Goal: Information Seeking & Learning: Learn about a topic

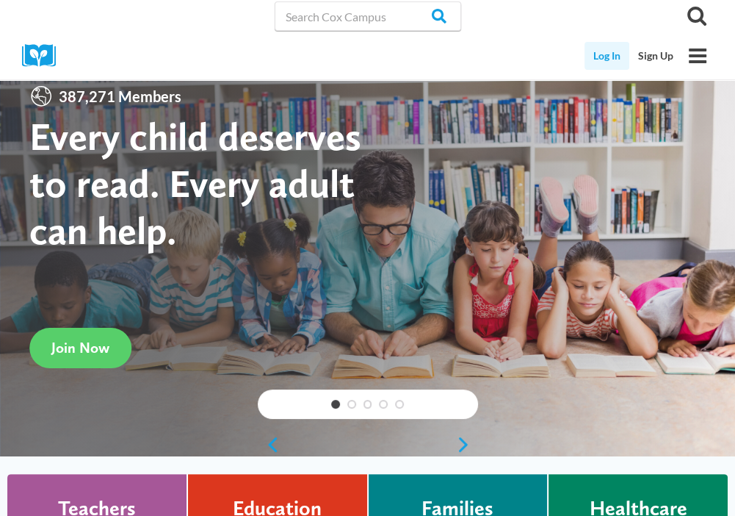
click at [598, 48] on link "Log In" at bounding box center [607, 56] width 45 height 28
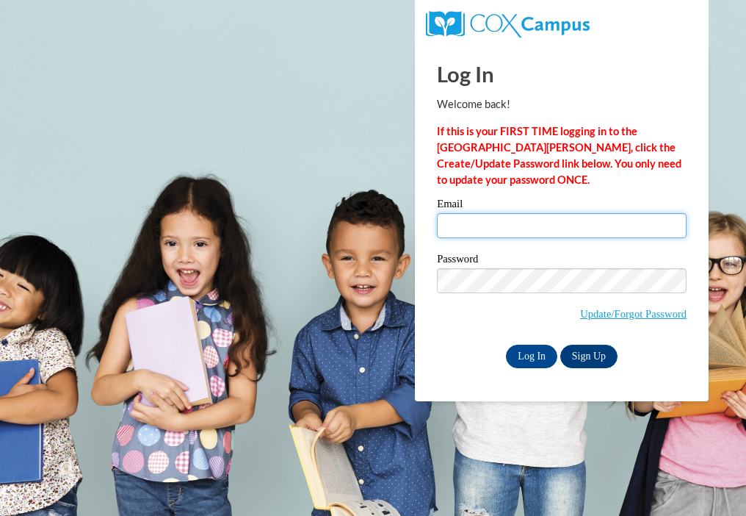
click at [497, 230] on input "Email" at bounding box center [562, 225] width 250 height 25
type input "madison72539@gmail.com"
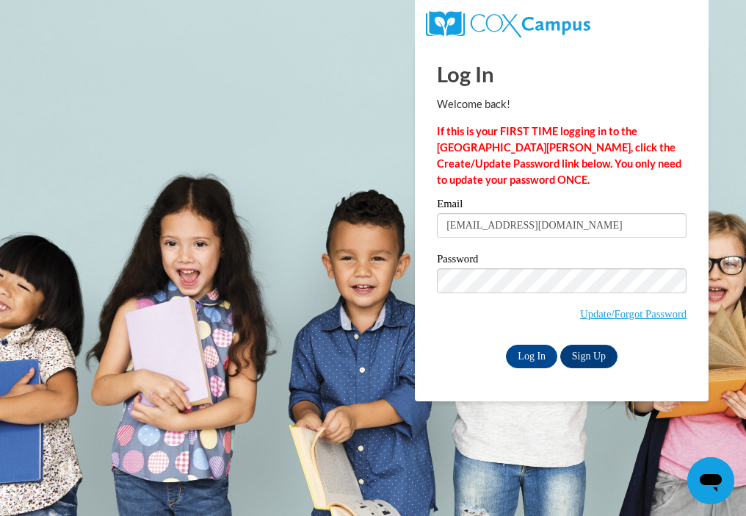
click at [522, 266] on label "Password" at bounding box center [562, 260] width 250 height 15
click at [536, 360] on input "Log In" at bounding box center [531, 357] width 51 height 24
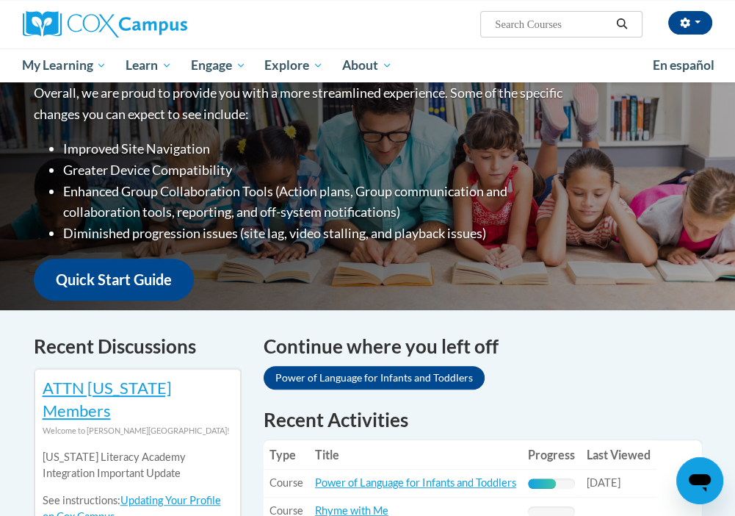
scroll to position [514, 0]
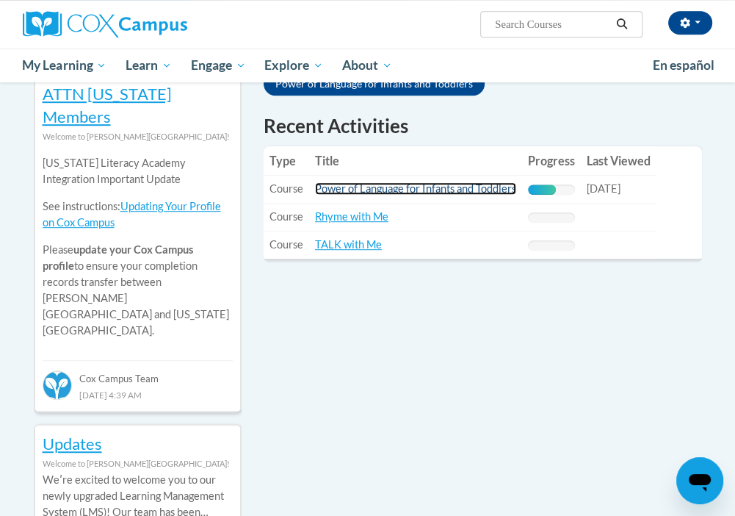
click at [468, 184] on link "Power of Language for Infants and Toddlers" at bounding box center [415, 188] width 201 height 12
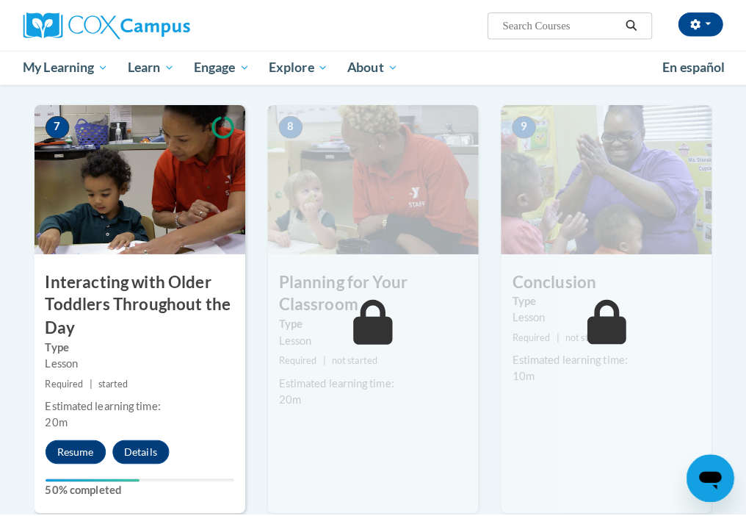
scroll to position [1175, 0]
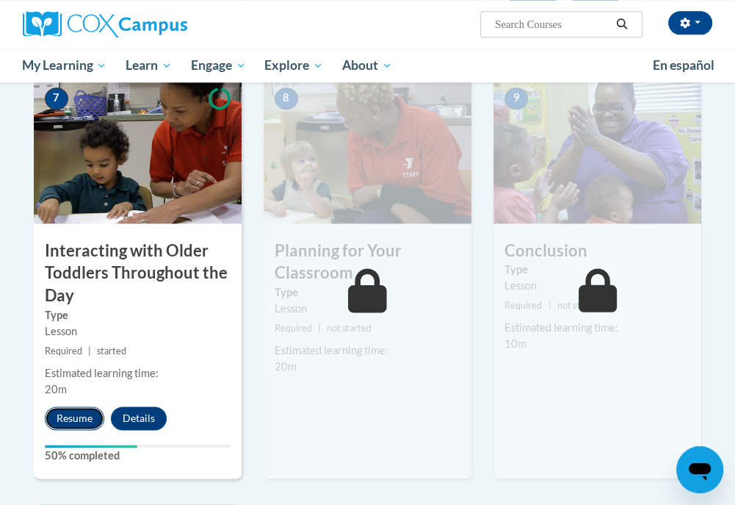
click at [64, 409] on button "Resume" at bounding box center [75, 418] width 60 height 24
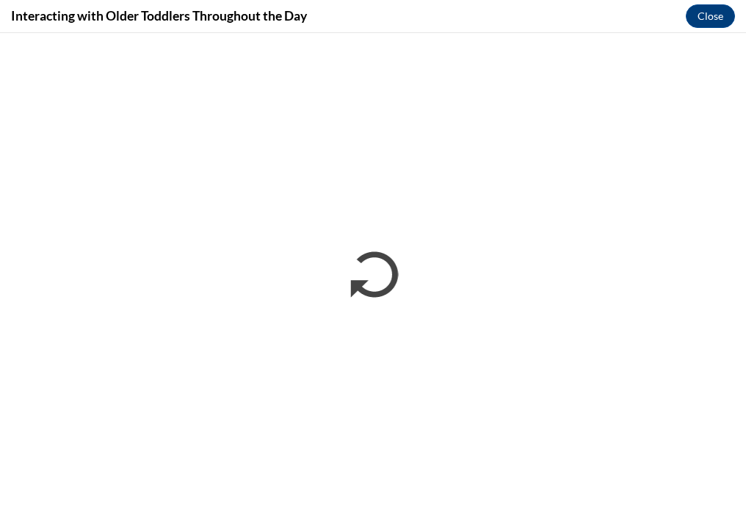
scroll to position [0, 0]
click at [541, 24] on div "Interacting with Older Toddlers Throughout the Day Close" at bounding box center [373, 16] width 746 height 33
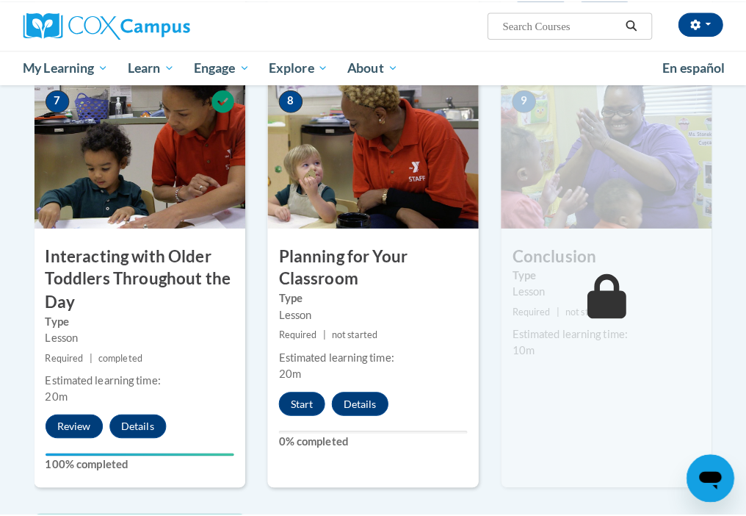
scroll to position [1249, 0]
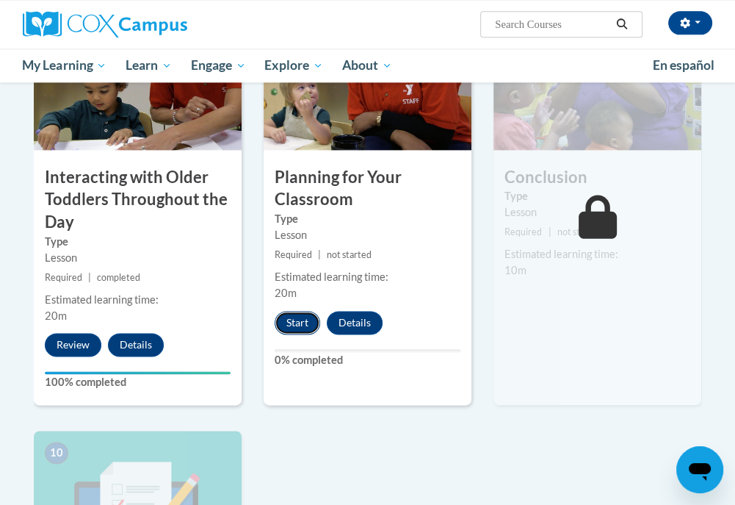
click at [289, 323] on button "Start" at bounding box center [298, 323] width 46 height 24
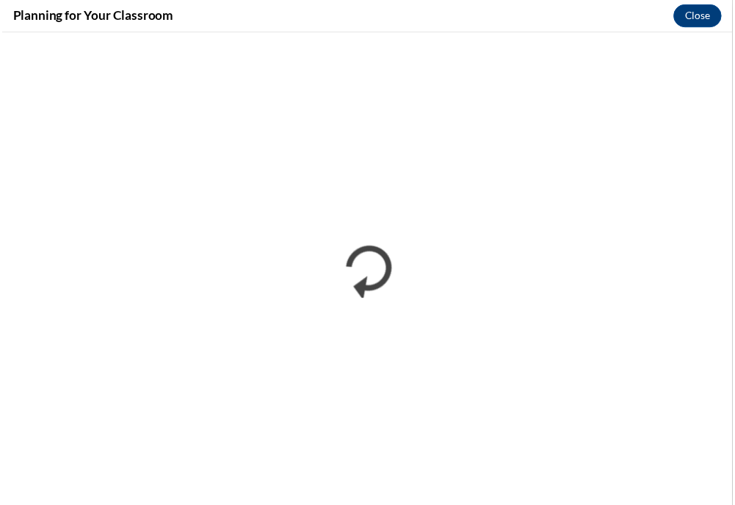
scroll to position [0, 0]
click at [714, 13] on button "Close" at bounding box center [710, 16] width 49 height 24
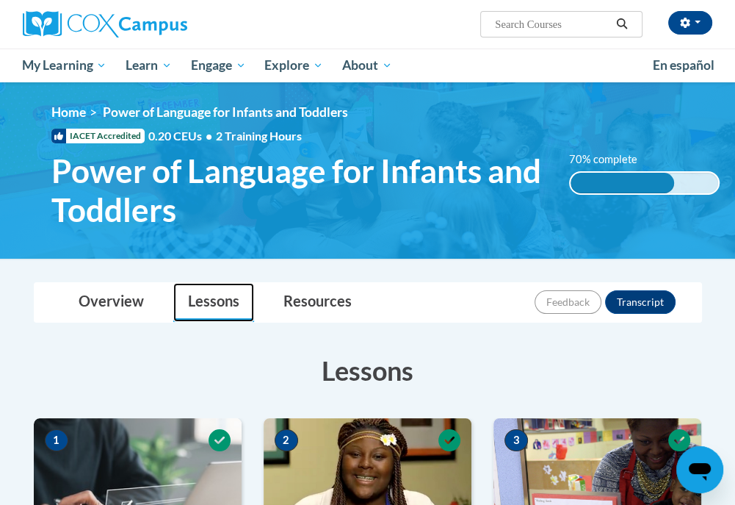
click at [221, 308] on link "Lessons" at bounding box center [213, 302] width 81 height 39
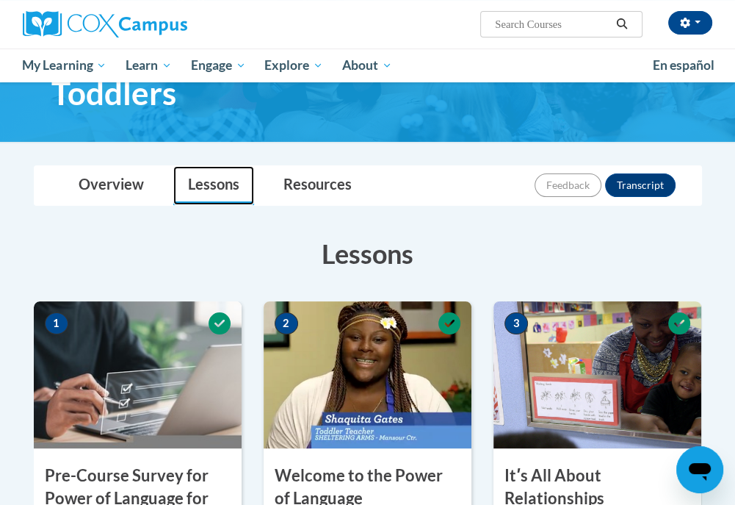
scroll to position [73, 0]
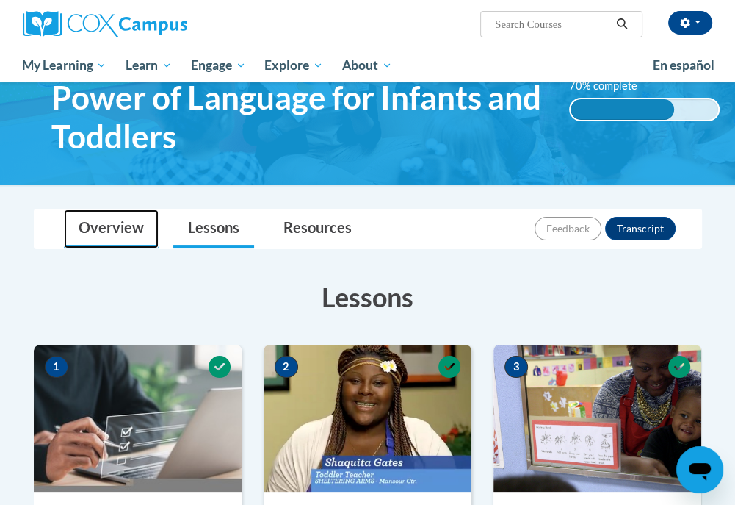
click at [112, 226] on link "Overview" at bounding box center [111, 228] width 95 height 39
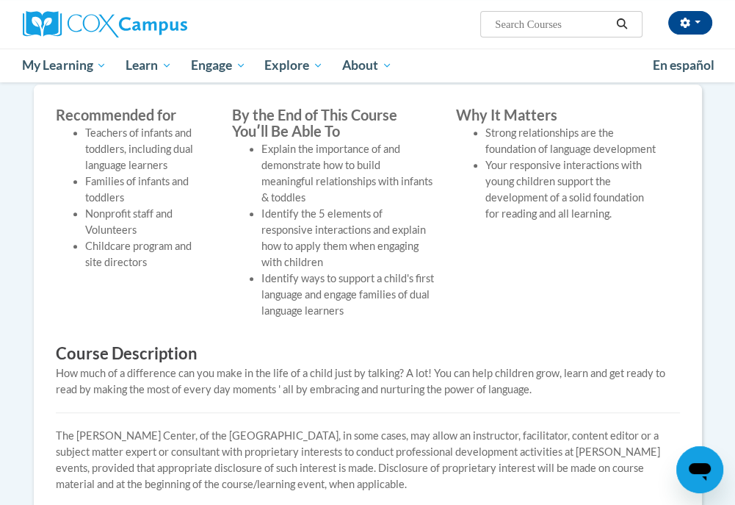
scroll to position [220, 0]
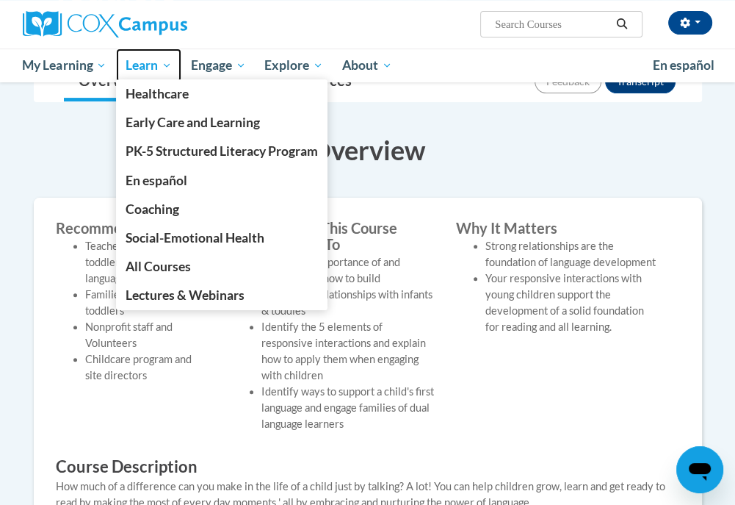
click at [162, 66] on span "Learn" at bounding box center [149, 66] width 46 height 18
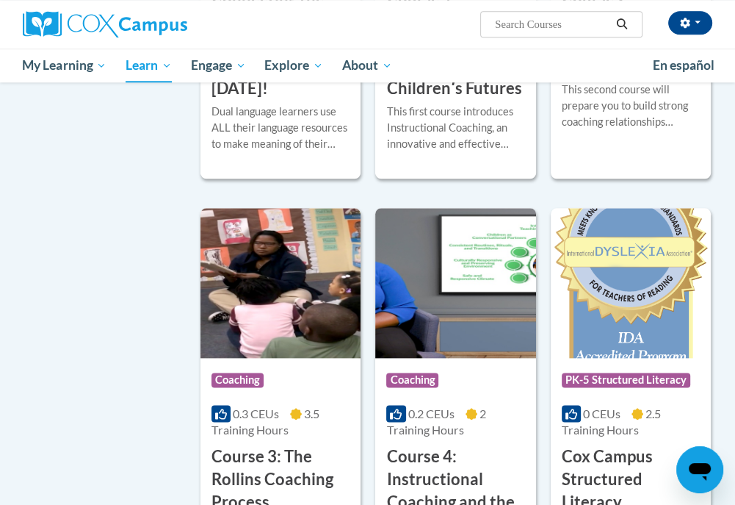
scroll to position [882, 0]
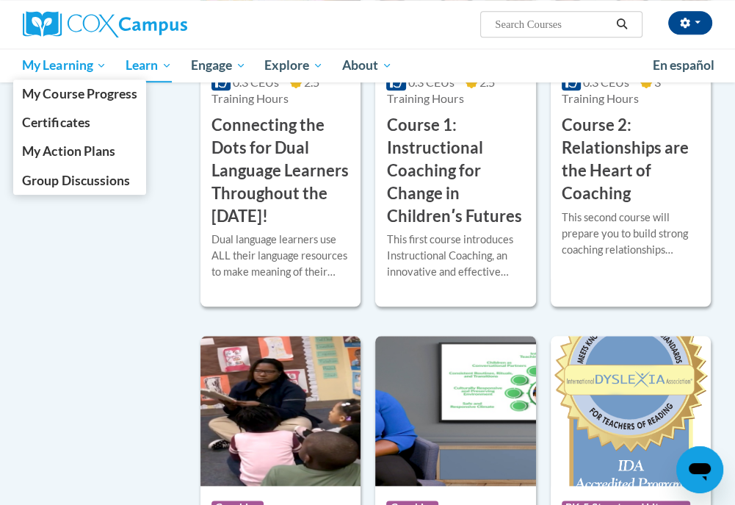
click at [79, 67] on span "My Learning" at bounding box center [64, 66] width 84 height 18
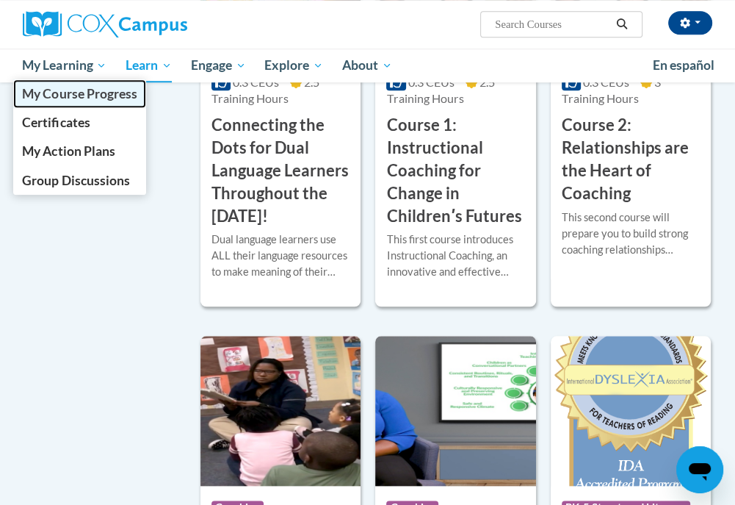
click at [104, 100] on span "My Course Progress" at bounding box center [79, 93] width 115 height 15
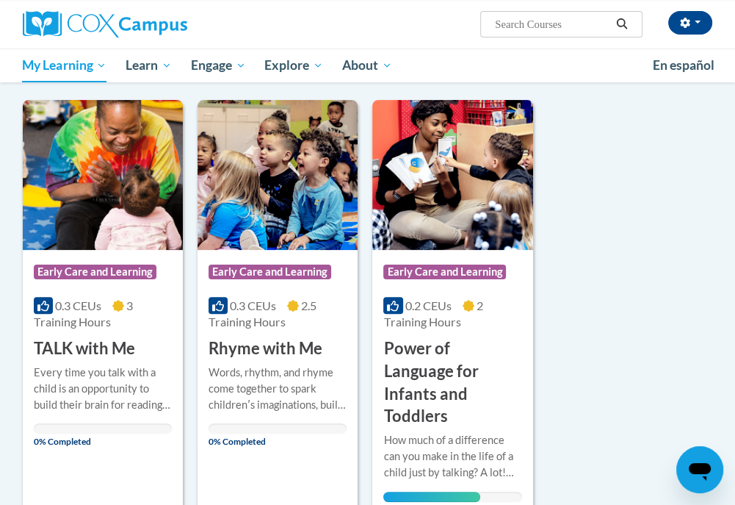
scroll to position [220, 0]
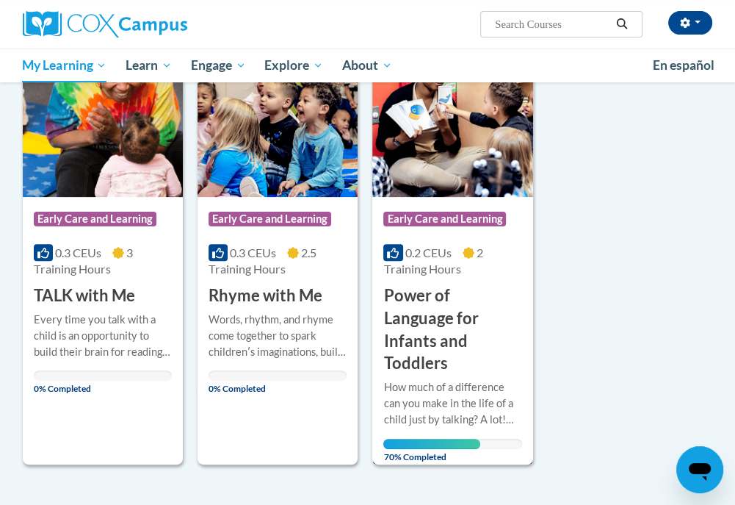
click at [467, 379] on div "How much of a difference can you make in the life of a child just by talking? A…" at bounding box center [452, 403] width 138 height 48
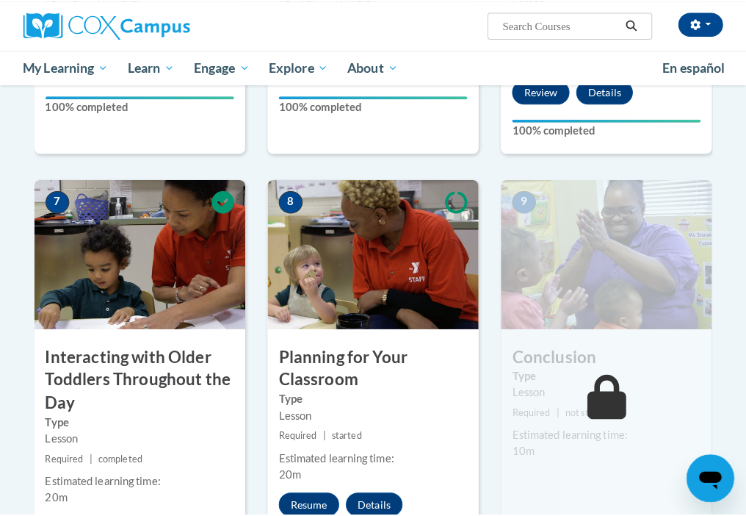
scroll to position [1175, 0]
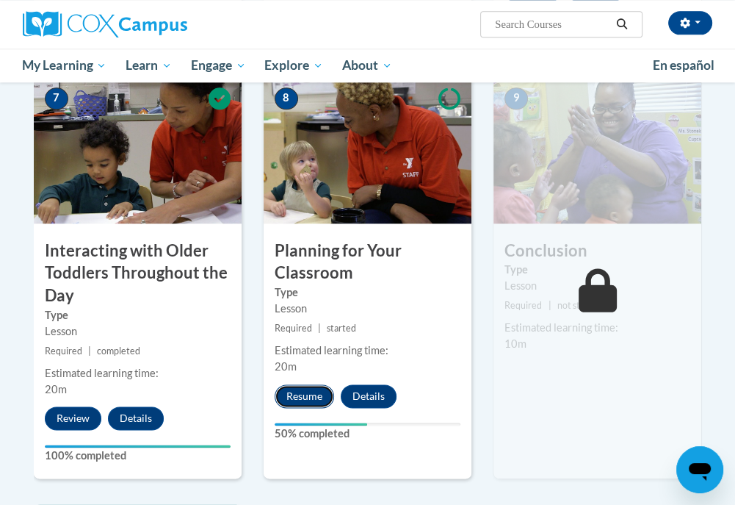
click at [297, 394] on button "Resume" at bounding box center [305, 396] width 60 height 24
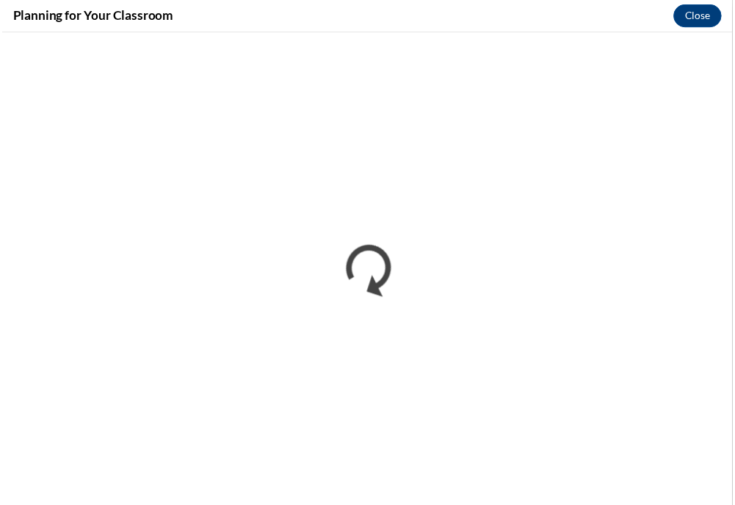
scroll to position [0, 0]
click at [708, 12] on button "Close" at bounding box center [710, 16] width 49 height 24
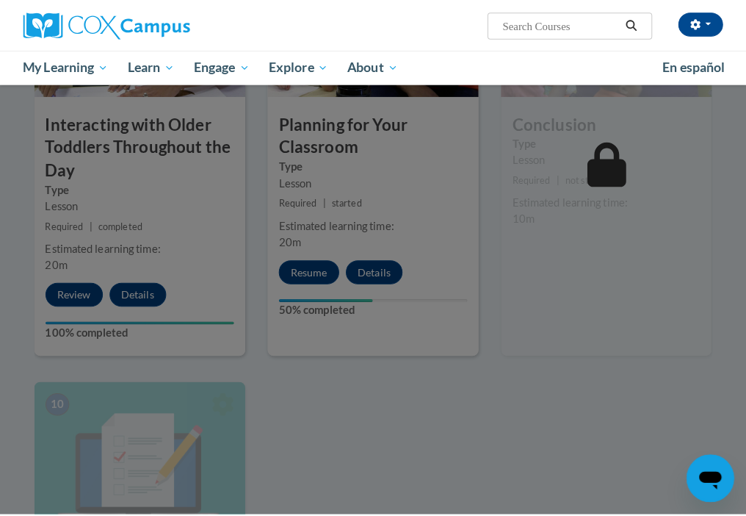
scroll to position [1175, 0]
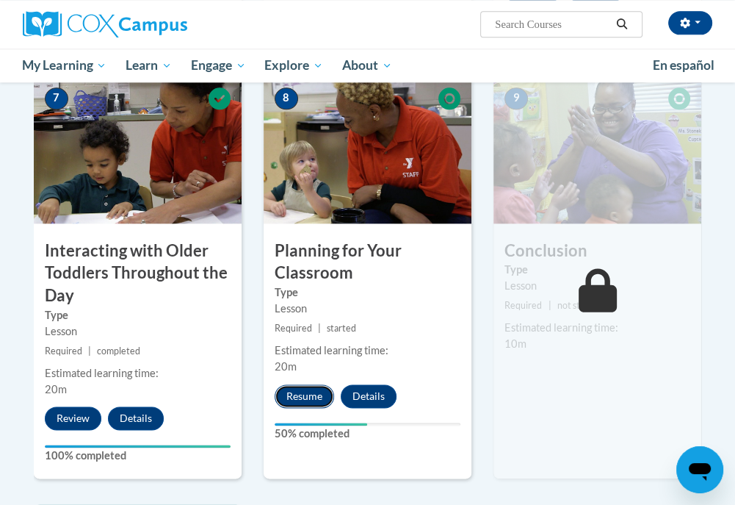
click at [312, 398] on button "Resume" at bounding box center [305, 396] width 60 height 24
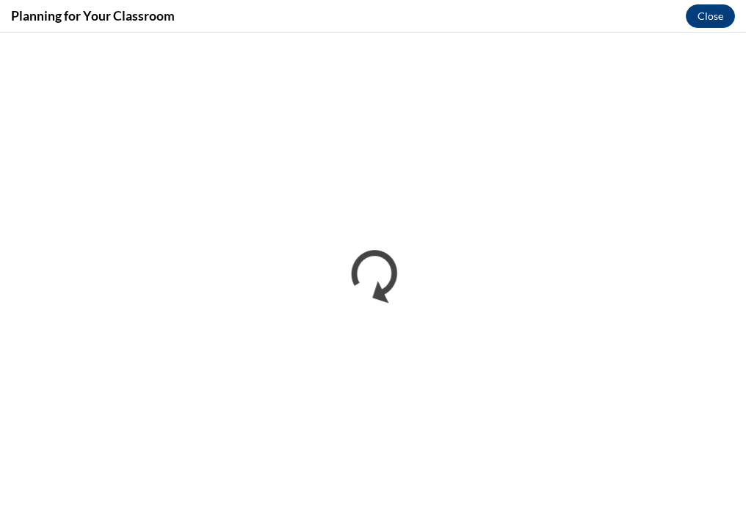
scroll to position [0, 0]
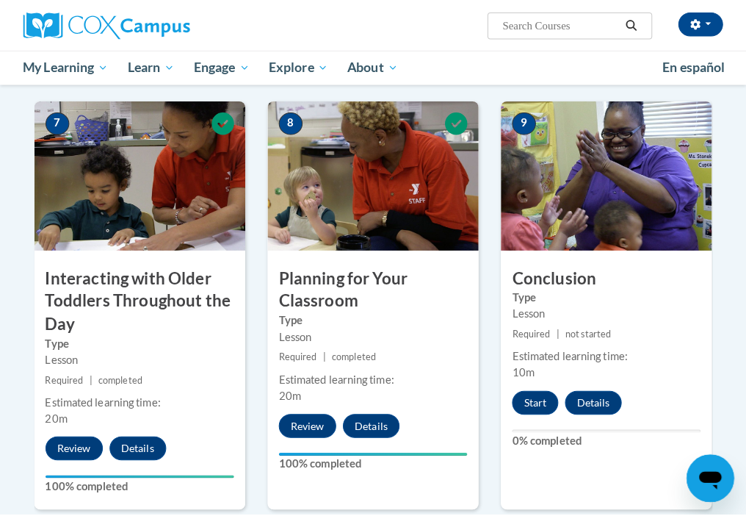
scroll to position [1349, 0]
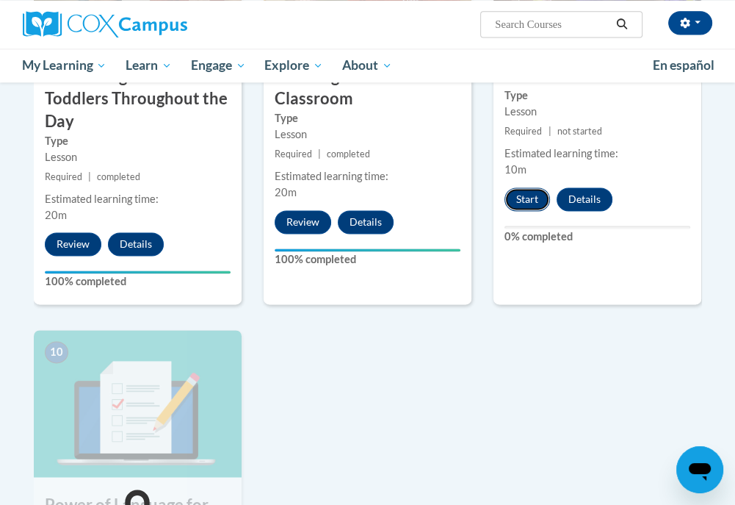
click at [533, 204] on button "Start" at bounding box center [528, 199] width 46 height 24
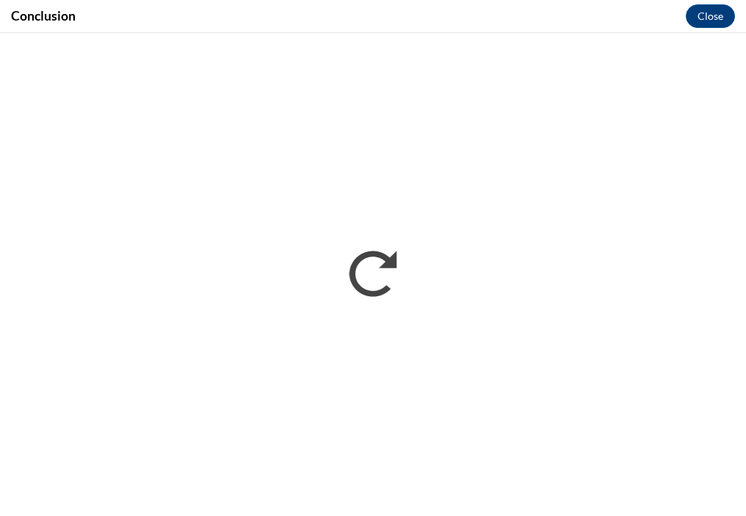
scroll to position [0, 0]
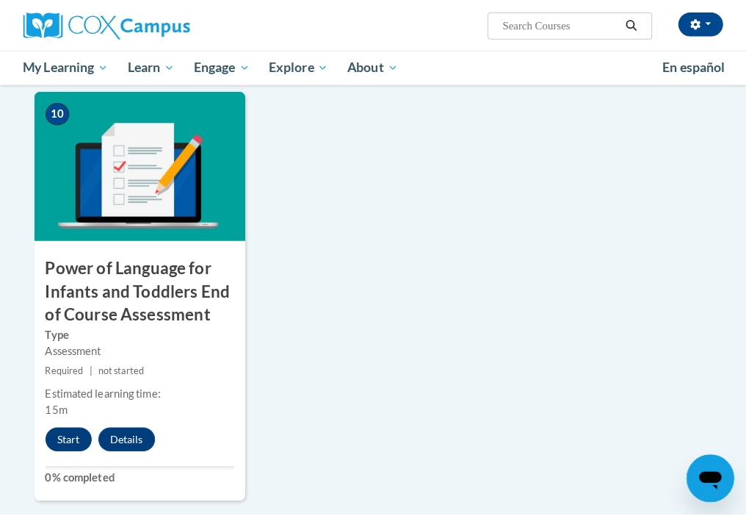
scroll to position [1616, 0]
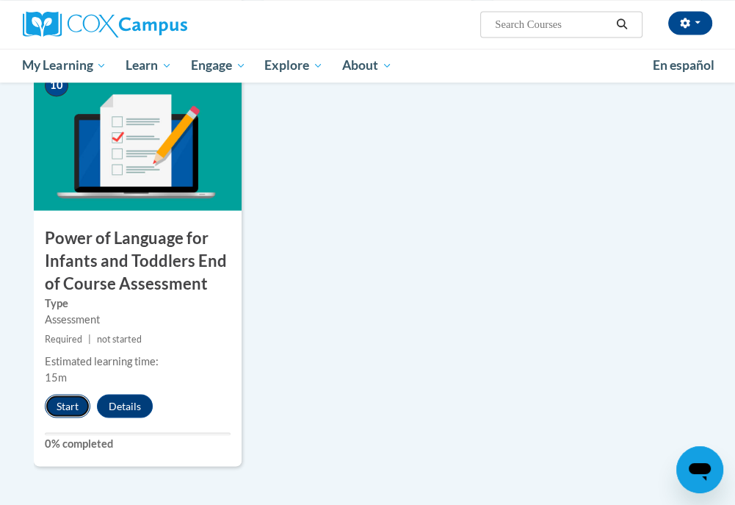
click at [57, 401] on button "Start" at bounding box center [68, 406] width 46 height 24
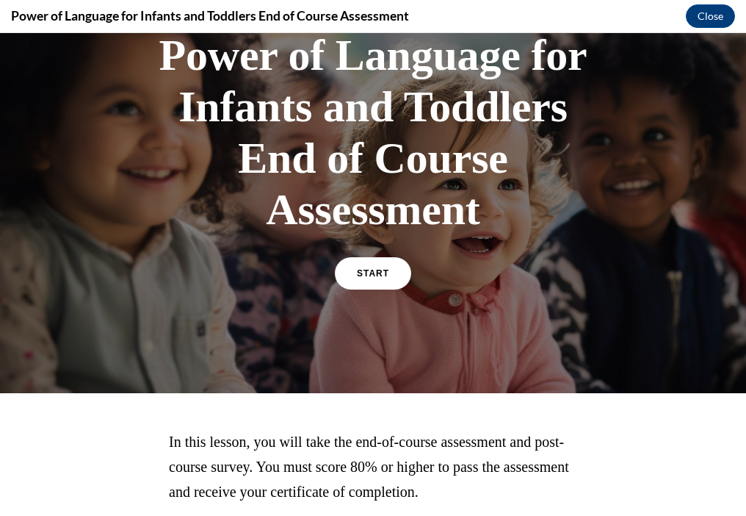
scroll to position [213, 0]
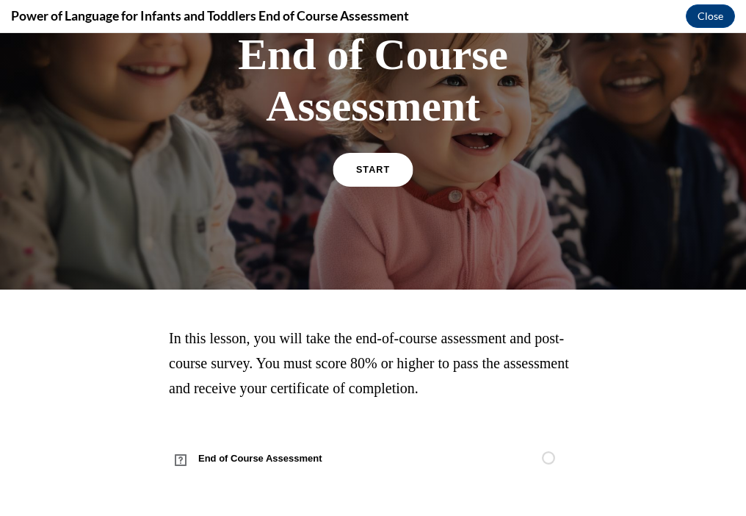
click at [370, 159] on link "START" at bounding box center [373, 170] width 80 height 34
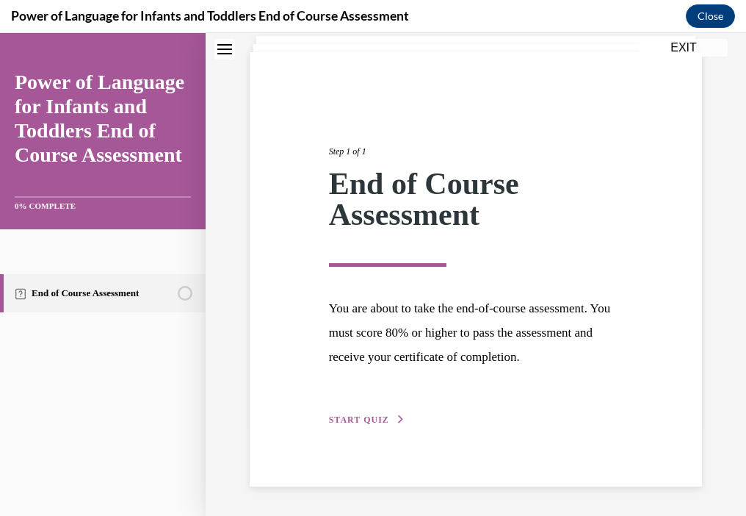
scroll to position [116, 0]
click at [381, 416] on span "START QUIZ" at bounding box center [359, 419] width 60 height 10
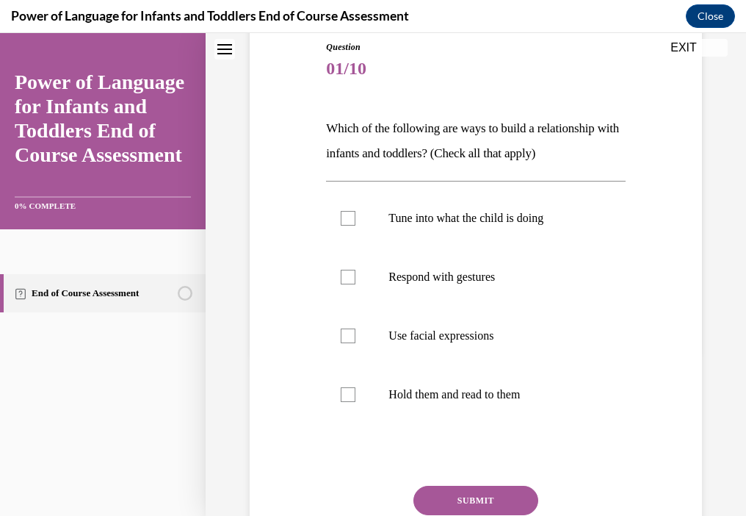
scroll to position [190, 0]
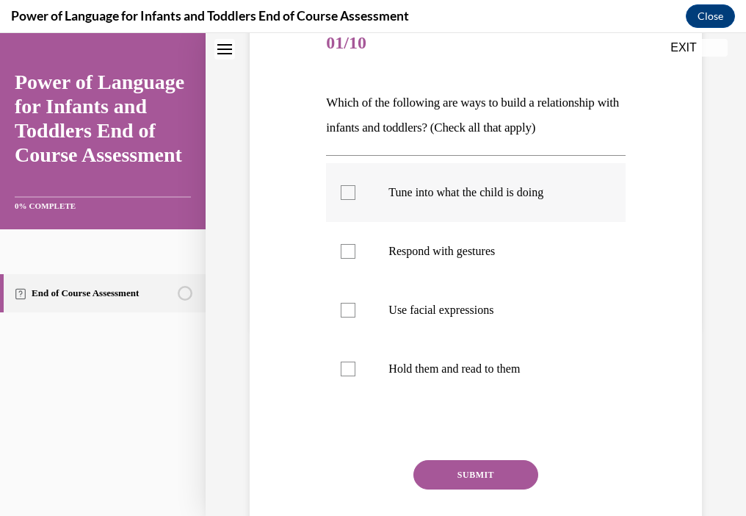
click at [453, 190] on p "Tune into what the child is doing" at bounding box center [489, 192] width 200 height 15
click at [356, 190] on input "Tune into what the child is doing" at bounding box center [348, 192] width 15 height 15
checkbox input "true"
click at [440, 252] on p "Respond with gestures" at bounding box center [489, 251] width 200 height 15
click at [356, 252] on input "Respond with gestures" at bounding box center [348, 251] width 15 height 15
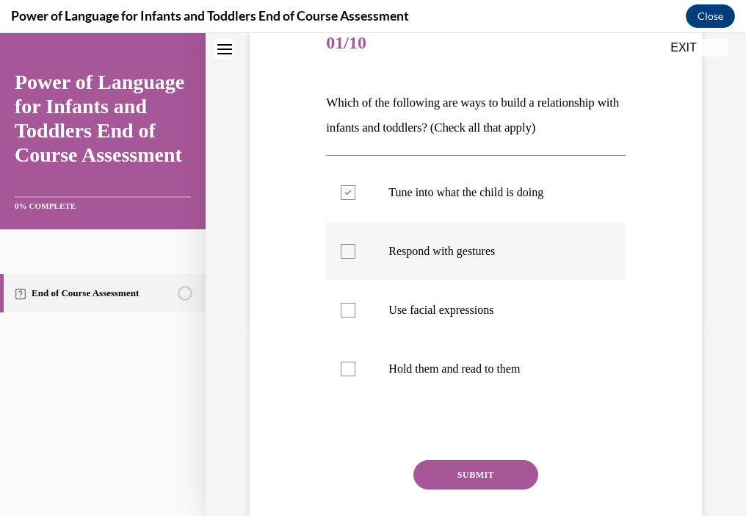
checkbox input "true"
click at [432, 303] on p "Use facial expressions" at bounding box center [489, 310] width 200 height 15
click at [356, 303] on input "Use facial expressions" at bounding box center [348, 310] width 15 height 15
checkbox input "true"
click at [432, 367] on p "Hold them and read to them" at bounding box center [489, 368] width 200 height 15
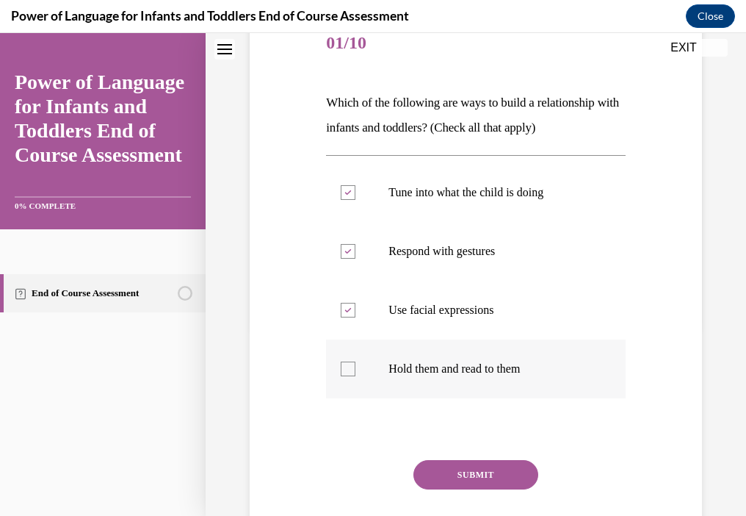
click at [356, 367] on input "Hold them and read to them" at bounding box center [348, 368] width 15 height 15
checkbox input "true"
click at [497, 467] on button "SUBMIT" at bounding box center [476, 474] width 125 height 29
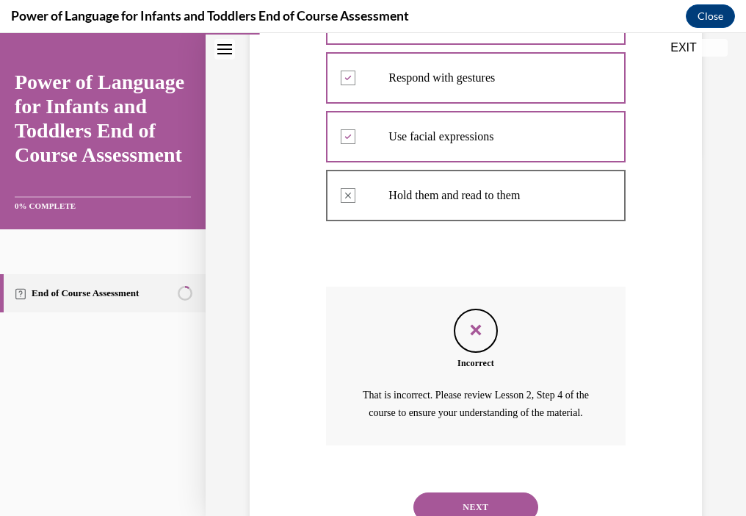
scroll to position [436, 0]
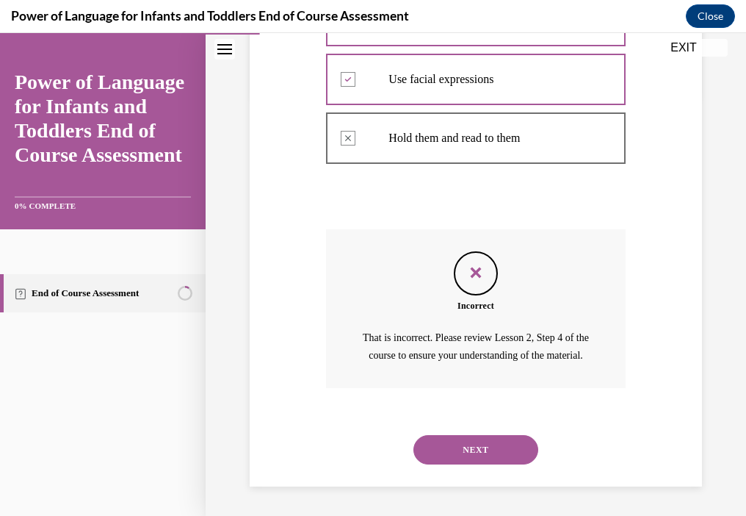
click at [450, 447] on button "NEXT" at bounding box center [476, 449] width 125 height 29
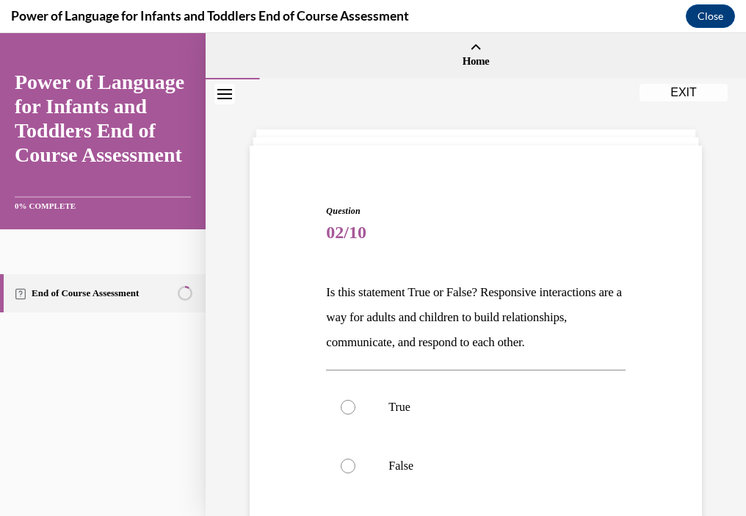
scroll to position [73, 0]
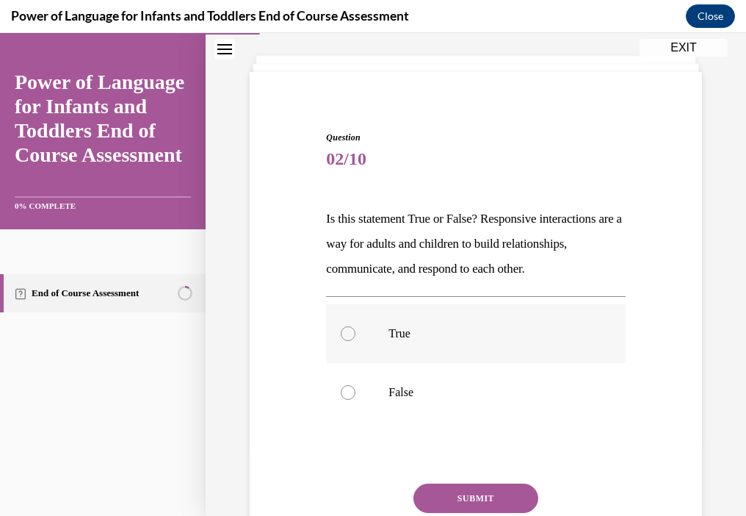
click at [401, 341] on p "True" at bounding box center [489, 333] width 200 height 15
click at [356, 341] on input "True" at bounding box center [348, 333] width 15 height 15
radio input "true"
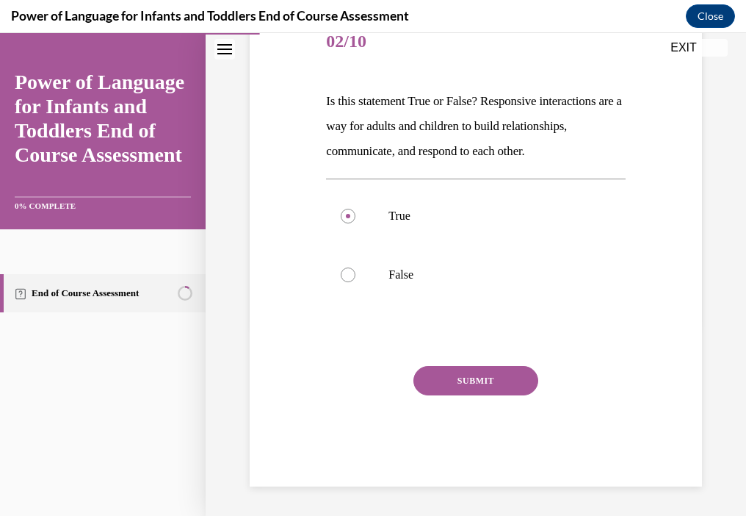
click at [441, 378] on button "SUBMIT" at bounding box center [476, 380] width 125 height 29
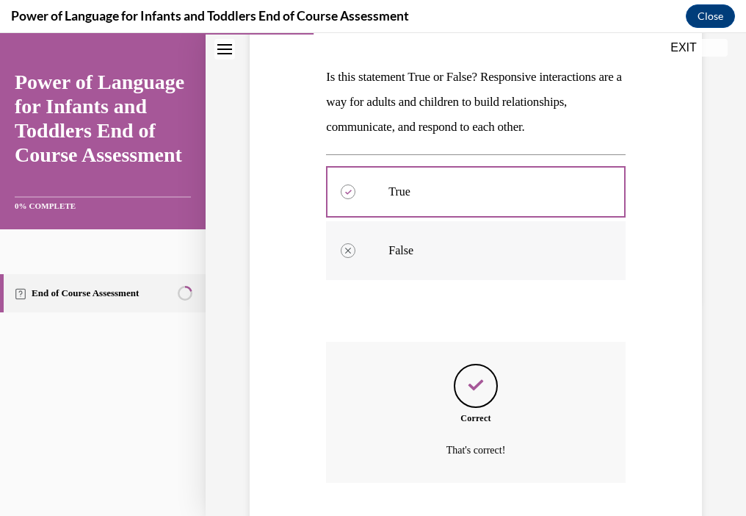
scroll to position [334, 0]
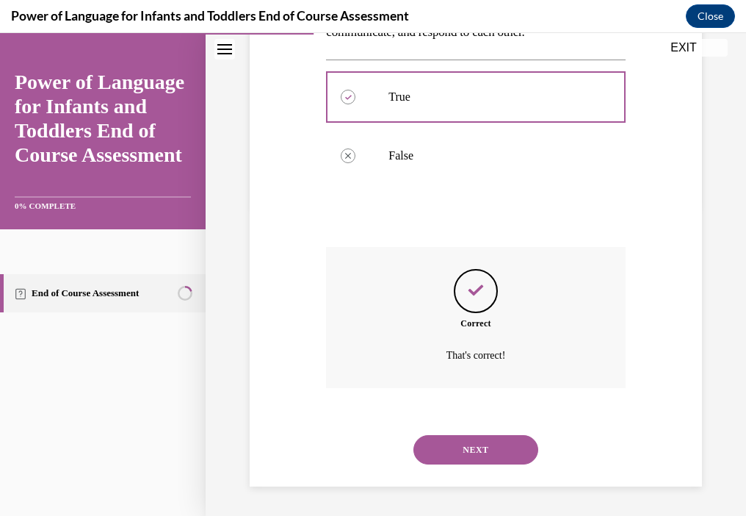
click at [469, 454] on button "NEXT" at bounding box center [476, 449] width 125 height 29
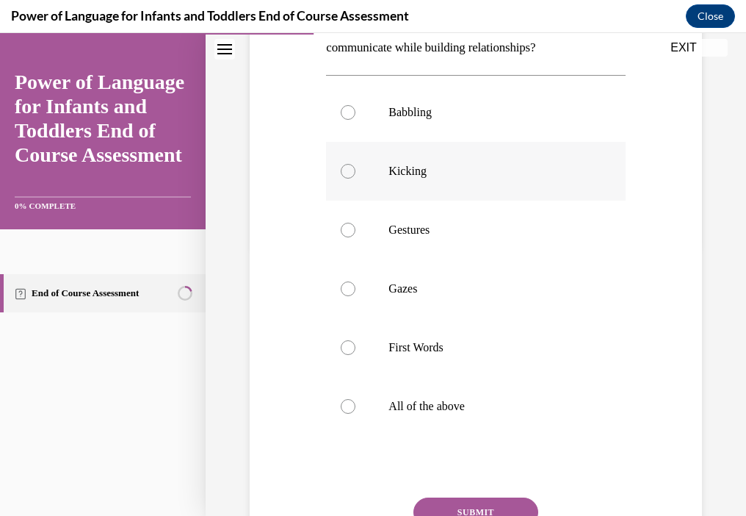
scroll to position [294, 0]
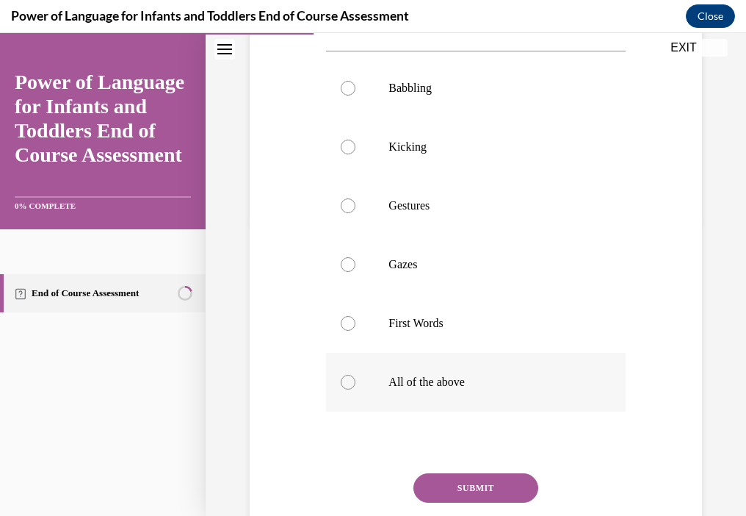
click at [453, 375] on p "All of the above" at bounding box center [489, 382] width 200 height 15
click at [356, 375] on input "All of the above" at bounding box center [348, 382] width 15 height 15
radio input "true"
click at [460, 485] on button "SUBMIT" at bounding box center [476, 487] width 125 height 29
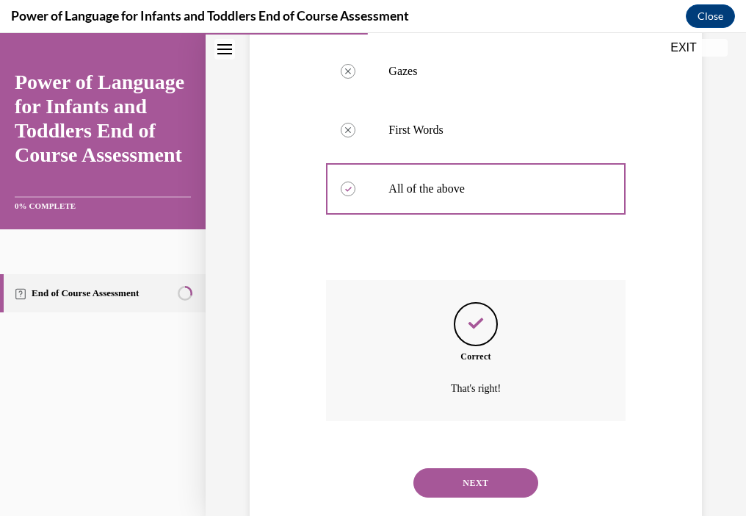
scroll to position [519, 0]
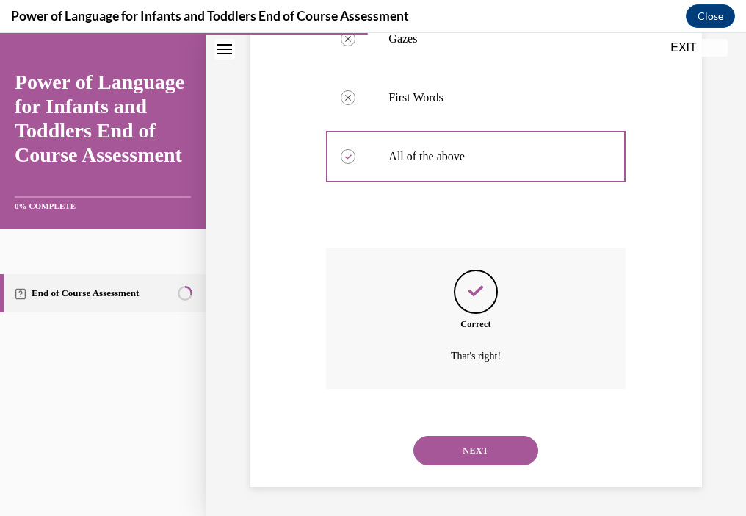
click at [476, 455] on button "NEXT" at bounding box center [476, 450] width 125 height 29
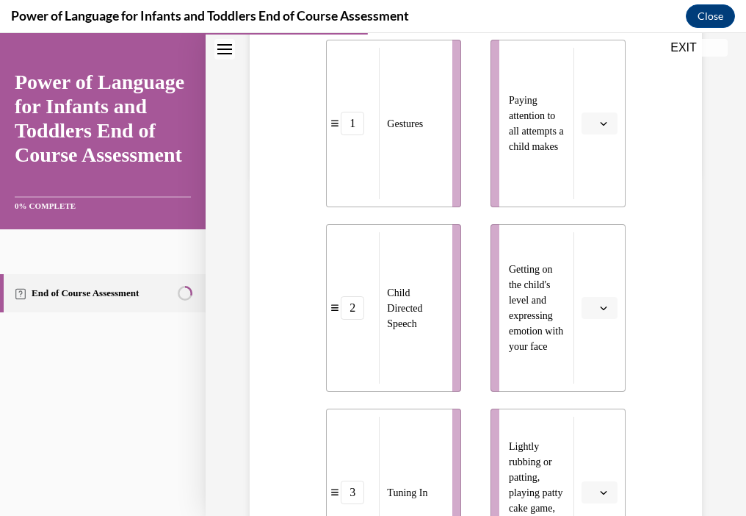
scroll to position [441, 0]
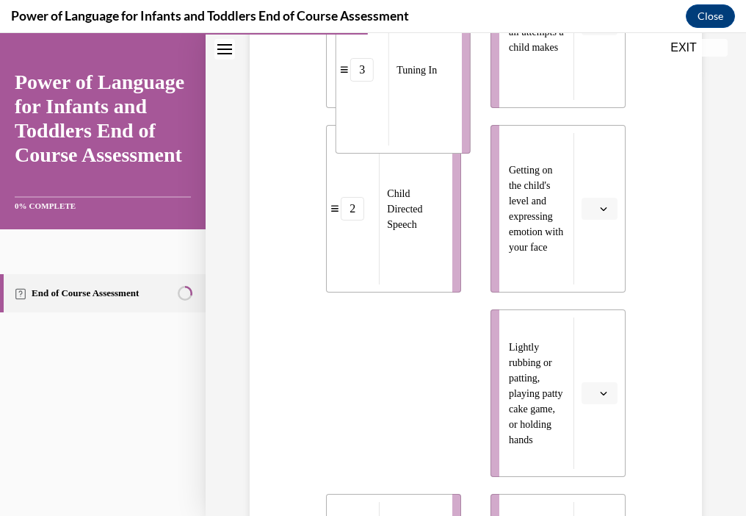
drag, startPoint x: 364, startPoint y: 414, endPoint x: 374, endPoint y: 85, distance: 329.2
click at [374, 85] on li "3 Tuning In" at bounding box center [403, 69] width 135 height 167
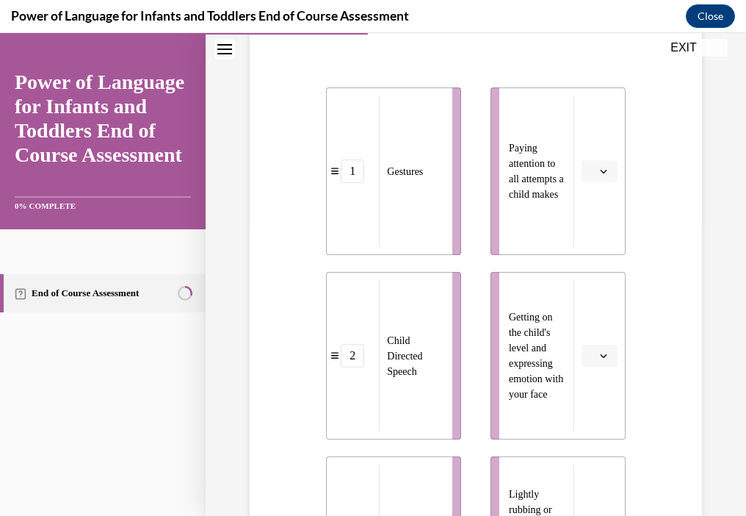
scroll to position [305, 0]
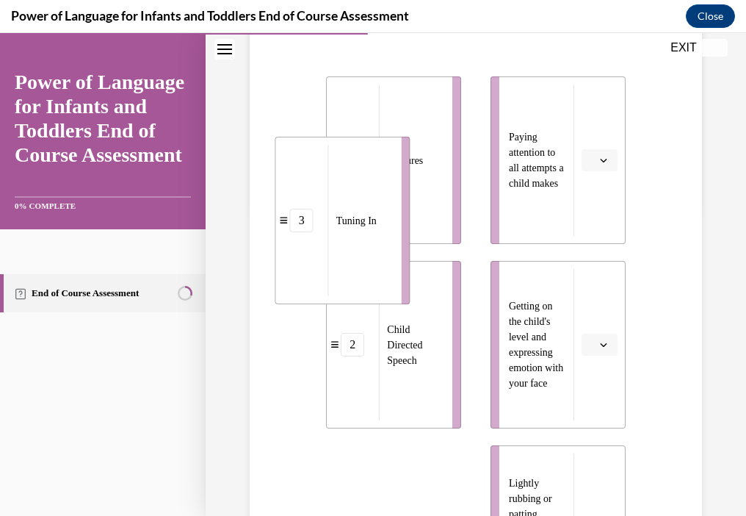
drag, startPoint x: 417, startPoint y: 489, endPoint x: 365, endPoint y: 142, distance: 351.3
click at [365, 142] on li "3 Tuning In" at bounding box center [342, 220] width 135 height 167
click at [402, 75] on div "1 Gestures 2 Child Directed Speech 3 Tuning In 4 Touch 5 Facial Expressions Pay…" at bounding box center [475, 514] width 299 height 934
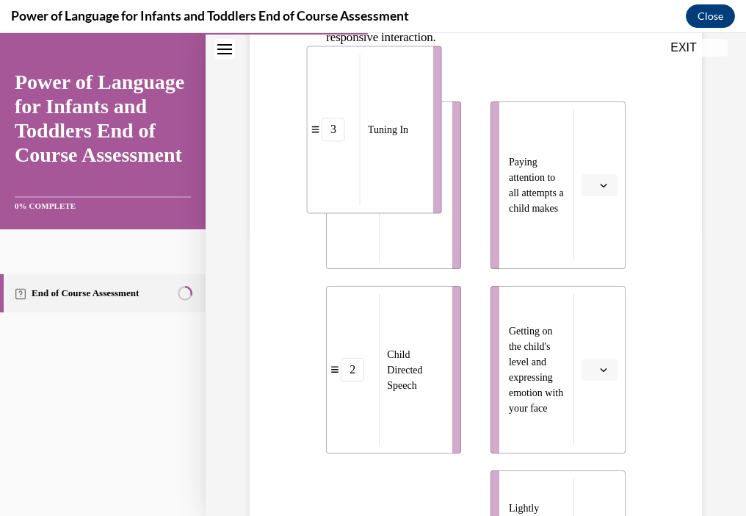
drag, startPoint x: 425, startPoint y: 439, endPoint x: 406, endPoint y: 64, distance: 375.1
click at [406, 64] on div "Tuning In" at bounding box center [392, 129] width 64 height 151
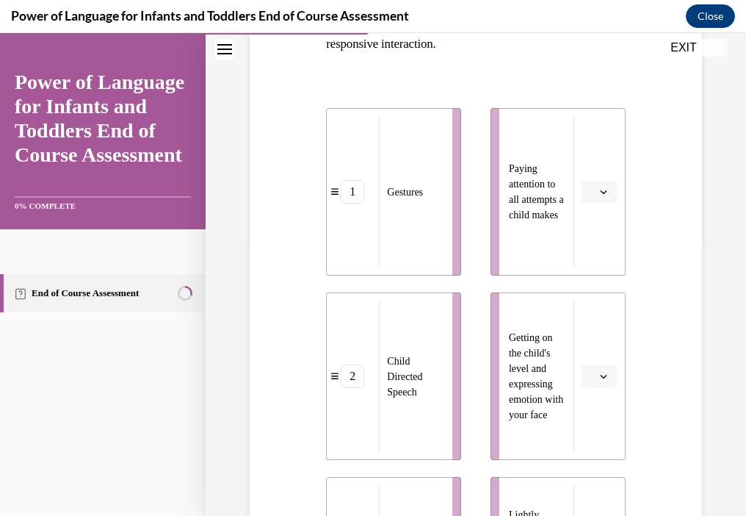
drag, startPoint x: 406, startPoint y: 64, endPoint x: 424, endPoint y: 128, distance: 66.5
click at [588, 191] on button "button" at bounding box center [600, 192] width 36 height 22
click at [582, 314] on span "3" at bounding box center [584, 313] width 5 height 12
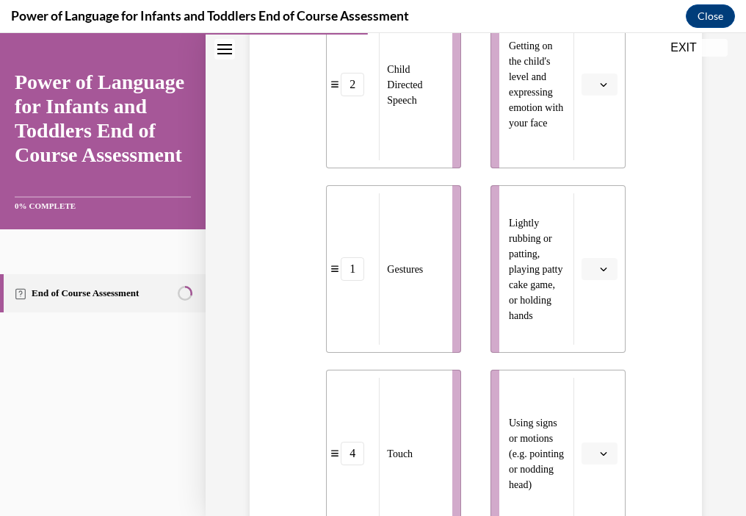
scroll to position [567, 0]
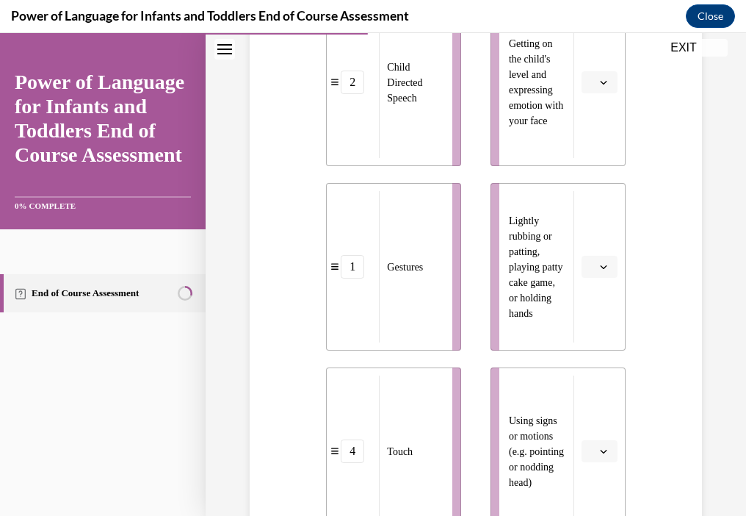
click at [591, 78] on span "Please select an option" at bounding box center [593, 82] width 5 height 15
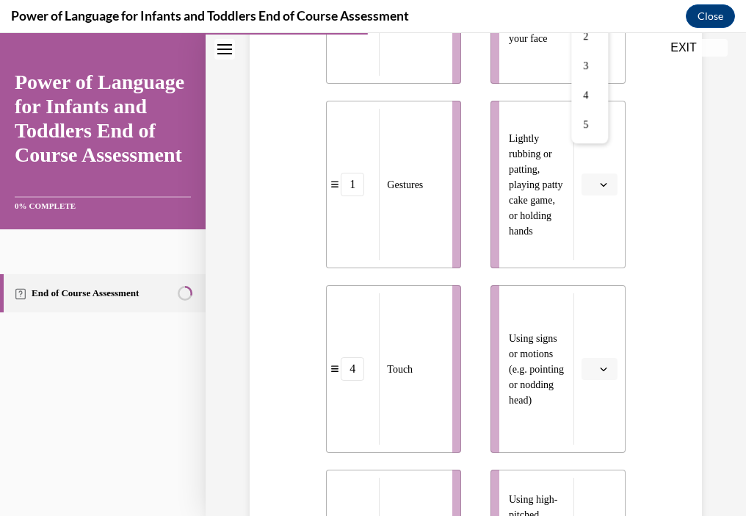
scroll to position [641, 0]
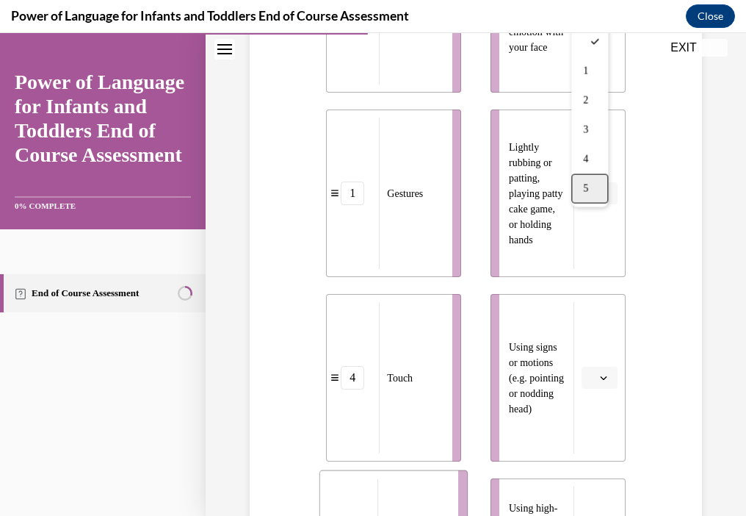
click at [577, 188] on div "5" at bounding box center [590, 188] width 37 height 29
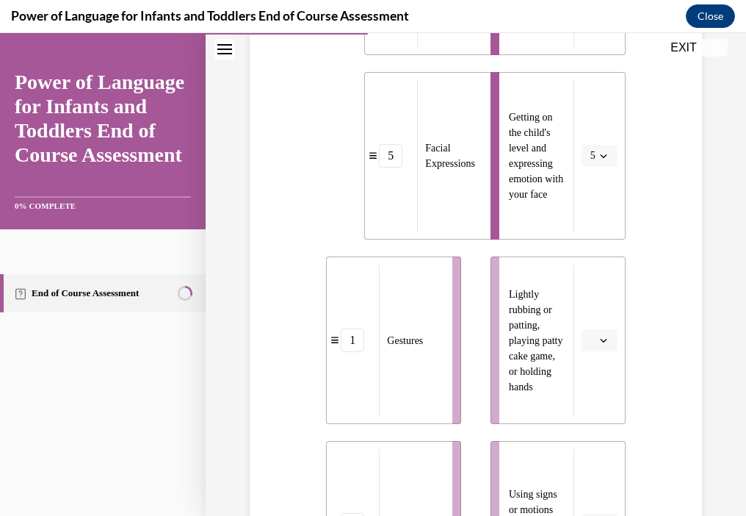
scroll to position [567, 0]
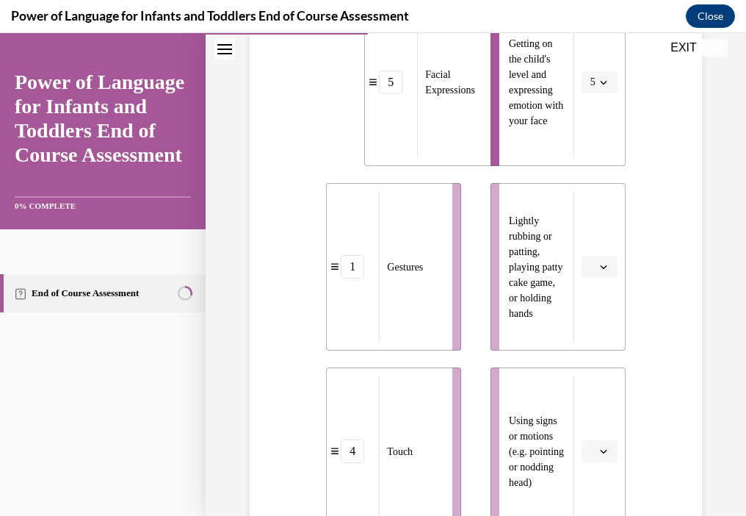
click at [599, 264] on span "button" at bounding box center [604, 267] width 10 height 10
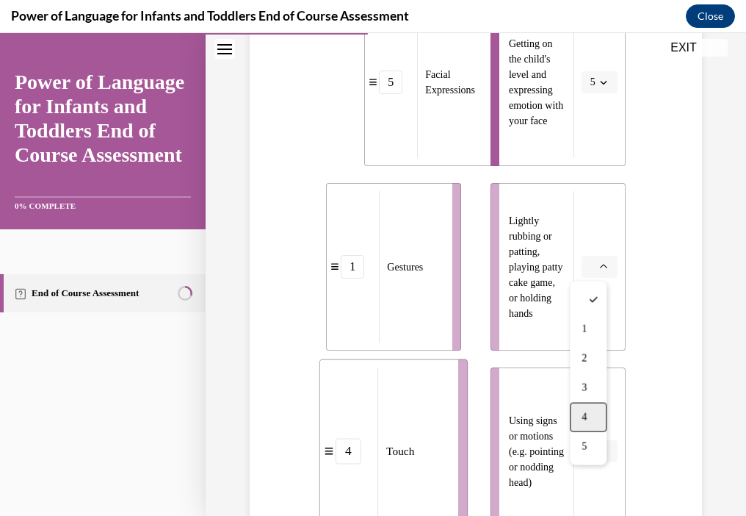
click at [599, 404] on div "4" at bounding box center [588, 417] width 37 height 29
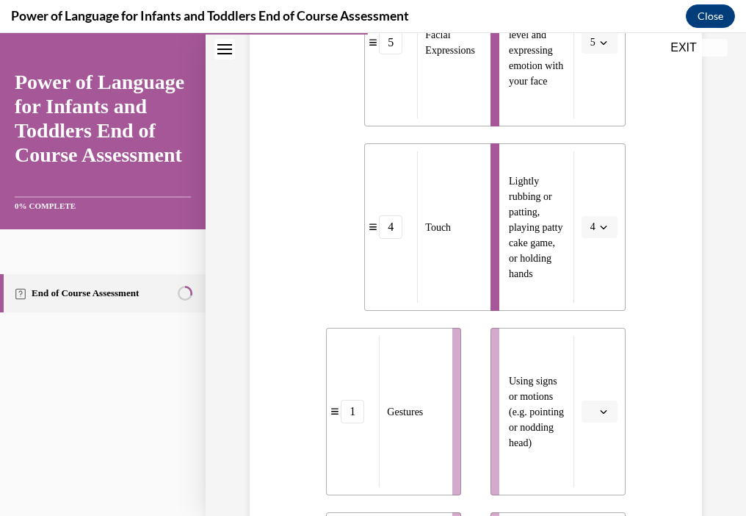
scroll to position [641, 0]
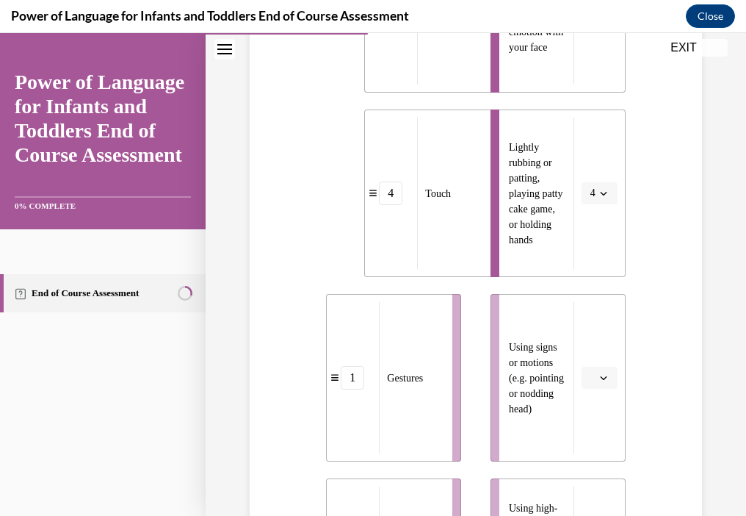
click at [600, 378] on icon "button" at bounding box center [603, 377] width 7 height 7
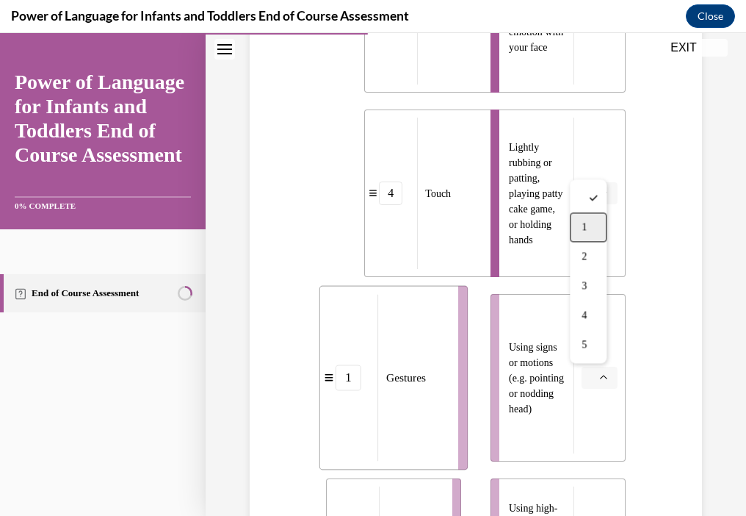
click at [600, 225] on div "1" at bounding box center [588, 226] width 37 height 29
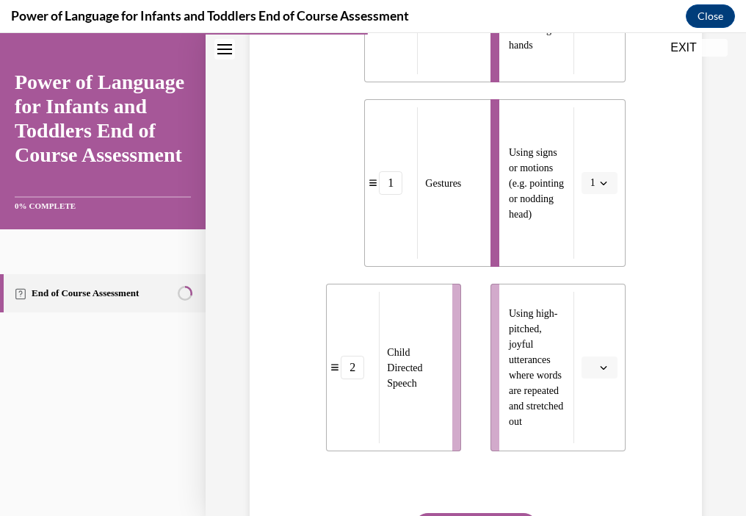
scroll to position [861, 0]
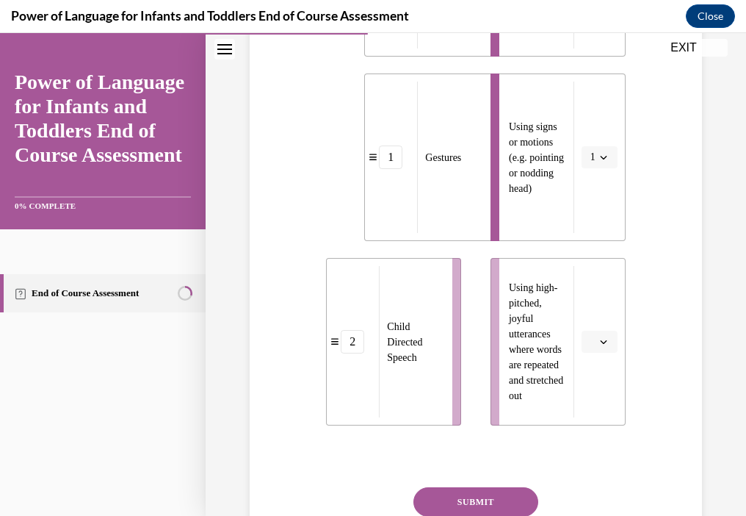
click at [607, 329] on li "Using high-pitched, joyful utterances where words are repeated and stretched out" at bounding box center [558, 341] width 135 height 167
click at [595, 336] on button "button" at bounding box center [600, 342] width 36 height 22
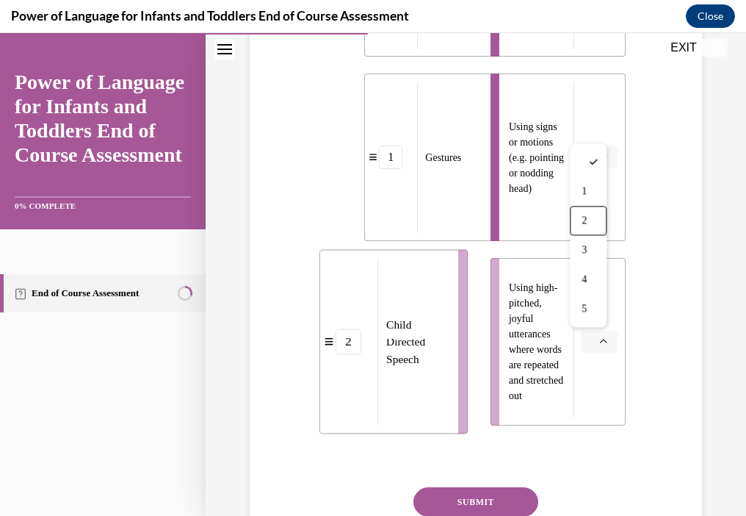
click at [596, 228] on div "2" at bounding box center [588, 220] width 37 height 29
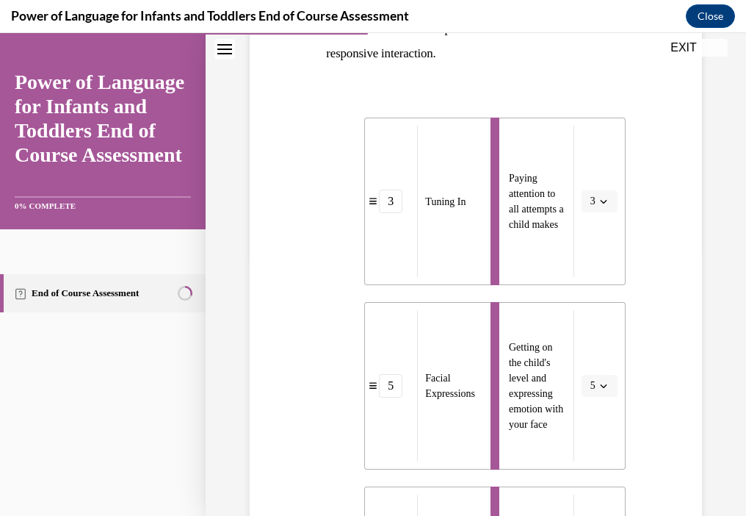
scroll to position [247, 0]
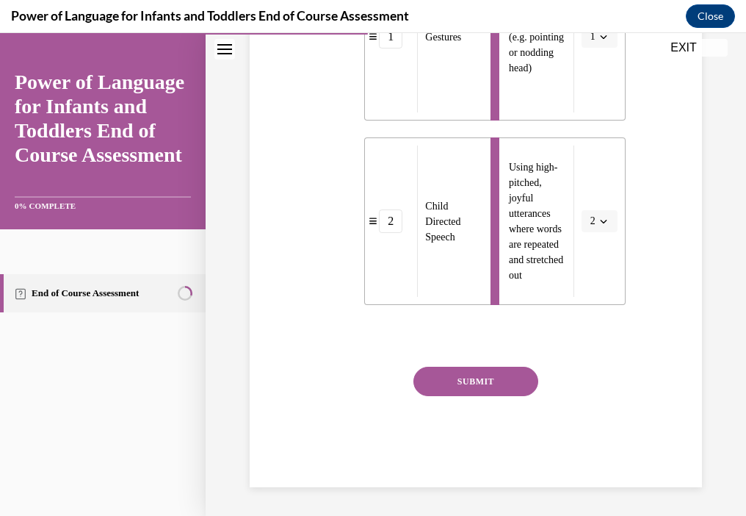
click at [498, 378] on button "SUBMIT" at bounding box center [476, 381] width 125 height 29
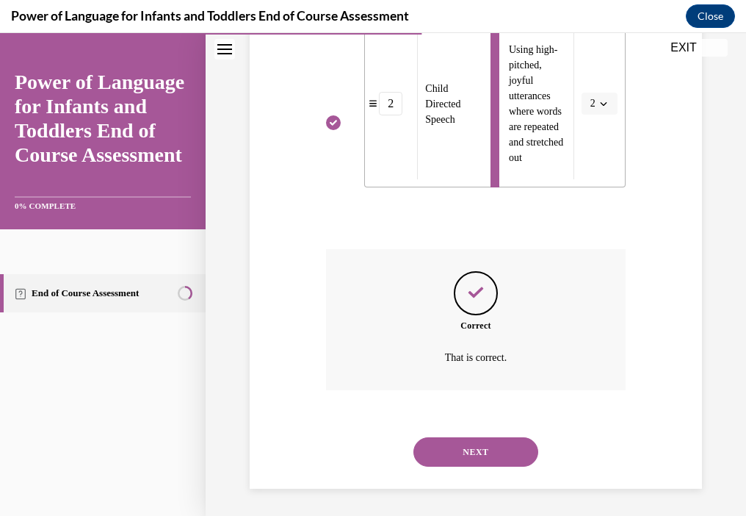
scroll to position [1100, 0]
click at [467, 448] on button "NEXT" at bounding box center [476, 450] width 125 height 29
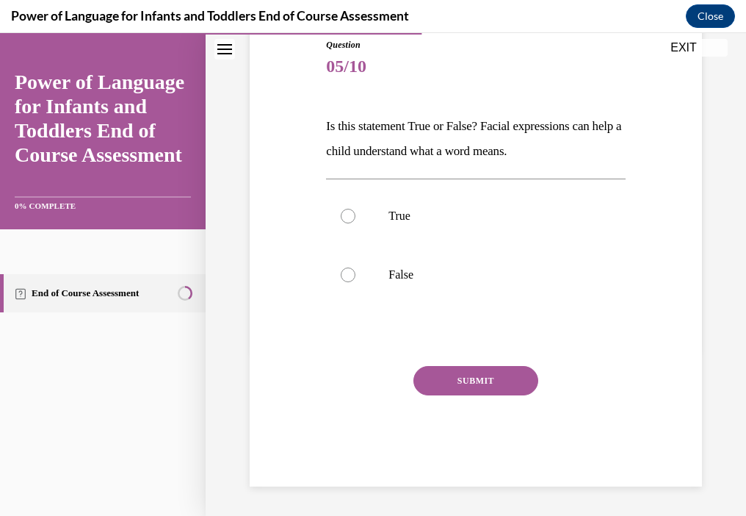
scroll to position [162, 0]
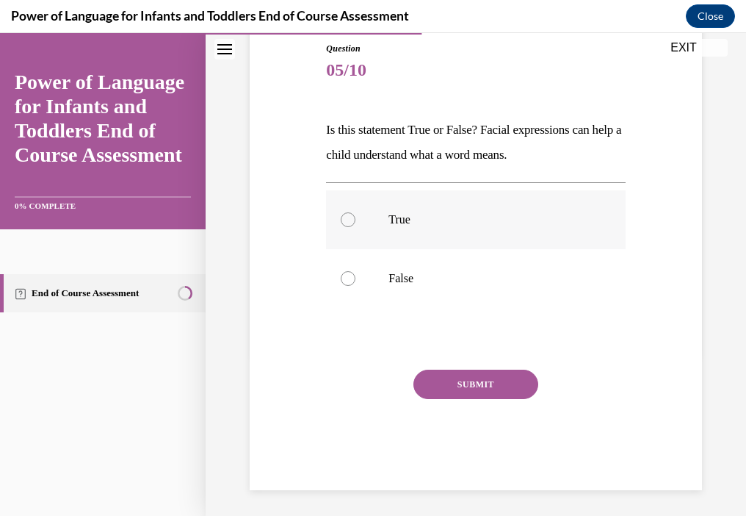
click at [392, 218] on p "True" at bounding box center [489, 219] width 200 height 15
click at [356, 218] on input "True" at bounding box center [348, 219] width 15 height 15
radio input "true"
click at [454, 392] on button "SUBMIT" at bounding box center [476, 384] width 125 height 29
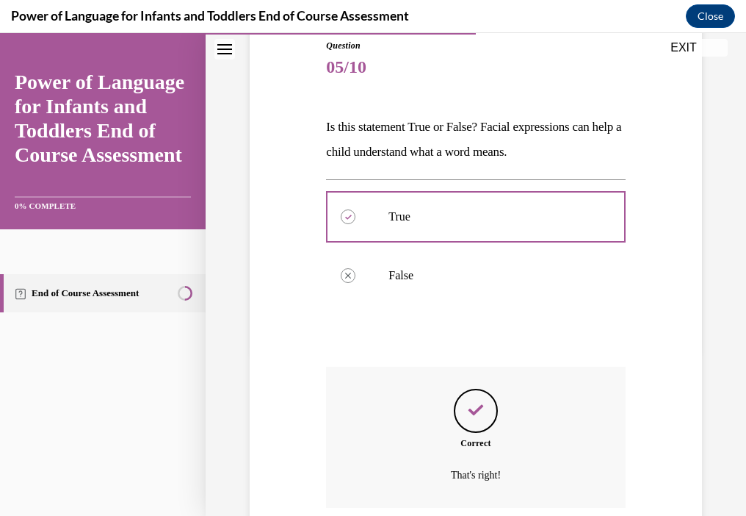
scroll to position [284, 0]
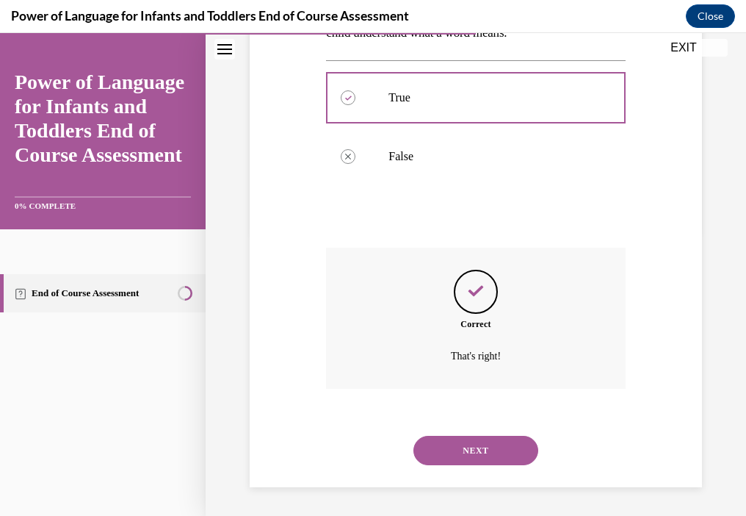
click at [472, 460] on button "NEXT" at bounding box center [476, 450] width 125 height 29
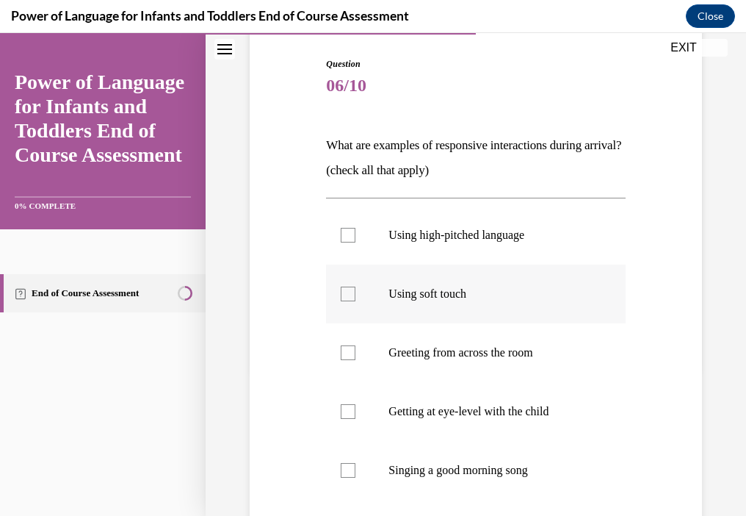
scroll to position [220, 0]
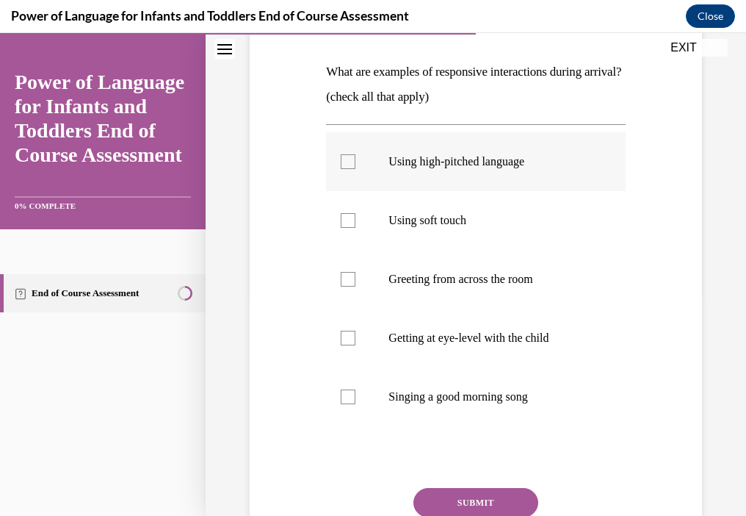
click at [383, 151] on label "Using high-pitched language" at bounding box center [475, 161] width 299 height 59
click at [356, 154] on input "Using high-pitched language" at bounding box center [348, 161] width 15 height 15
checkbox input "true"
click at [403, 226] on p "Using soft touch" at bounding box center [489, 220] width 200 height 15
click at [356, 226] on input "Using soft touch" at bounding box center [348, 220] width 15 height 15
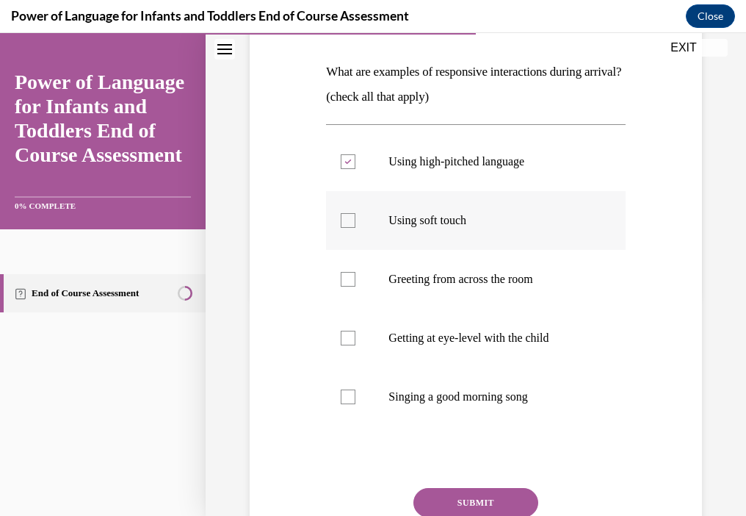
checkbox input "true"
click at [441, 331] on p "Getting at eye-level with the child" at bounding box center [489, 338] width 200 height 15
click at [356, 331] on input "Getting at eye-level with the child" at bounding box center [348, 338] width 15 height 15
checkbox input "true"
click at [434, 403] on p "Singing a good morning song" at bounding box center [489, 396] width 200 height 15
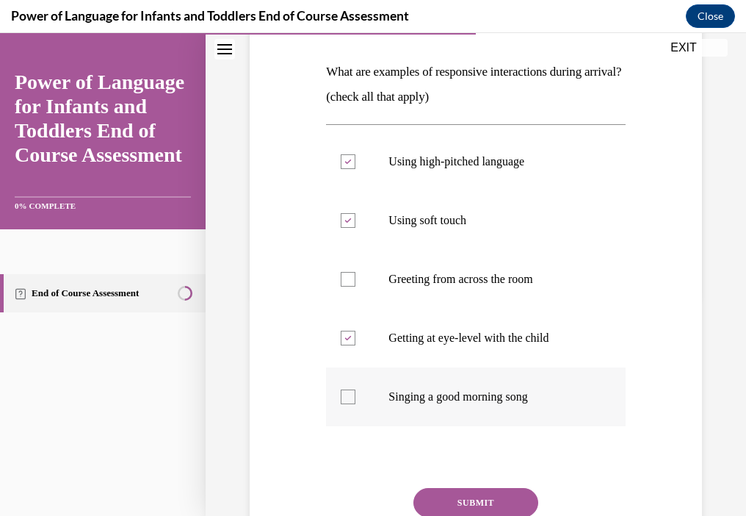
click at [356, 403] on input "Singing a good morning song" at bounding box center [348, 396] width 15 height 15
checkbox input "true"
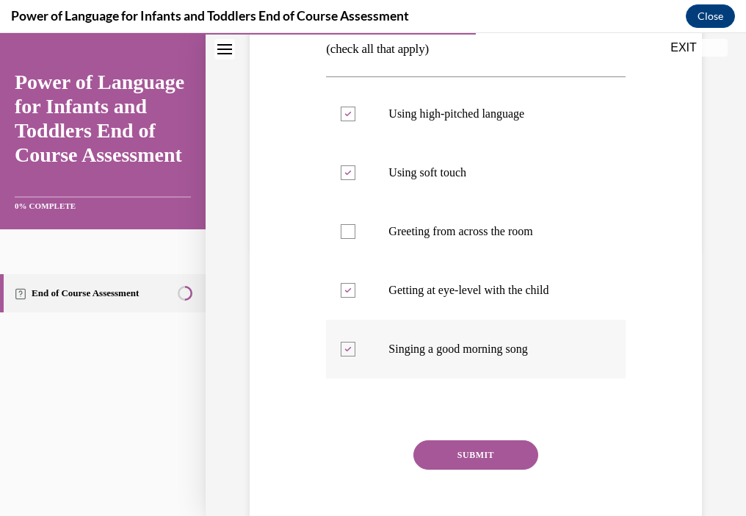
scroll to position [294, 0]
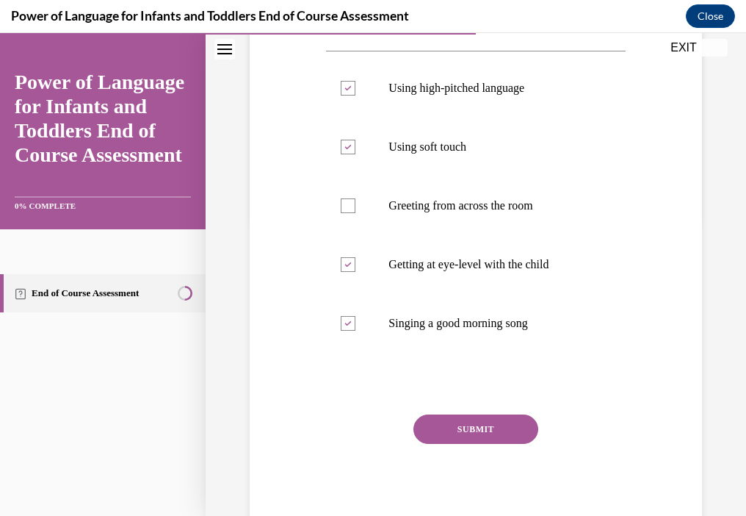
click at [463, 422] on button "SUBMIT" at bounding box center [476, 428] width 125 height 29
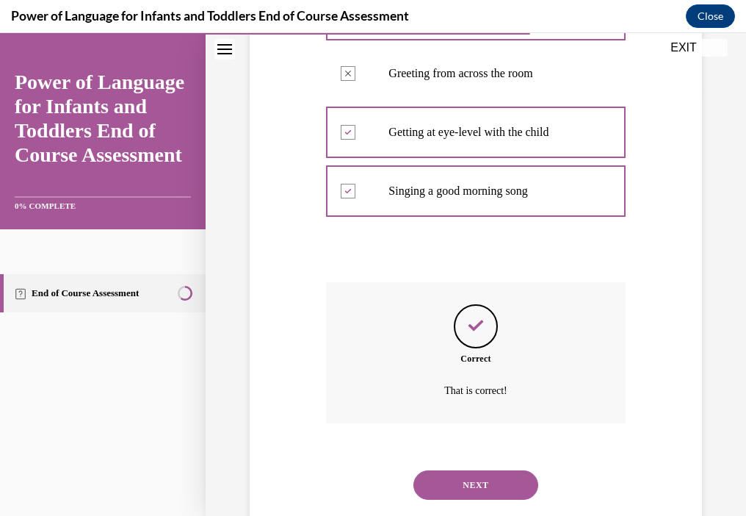
scroll to position [461, 0]
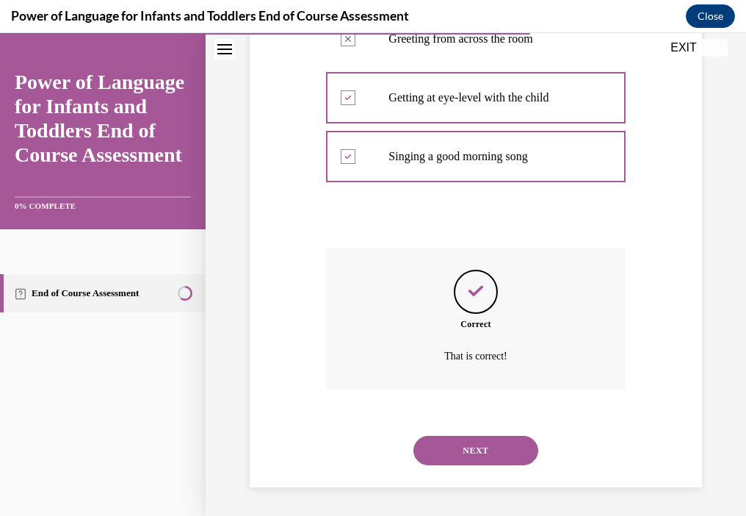
click at [500, 443] on button "NEXT" at bounding box center [476, 450] width 125 height 29
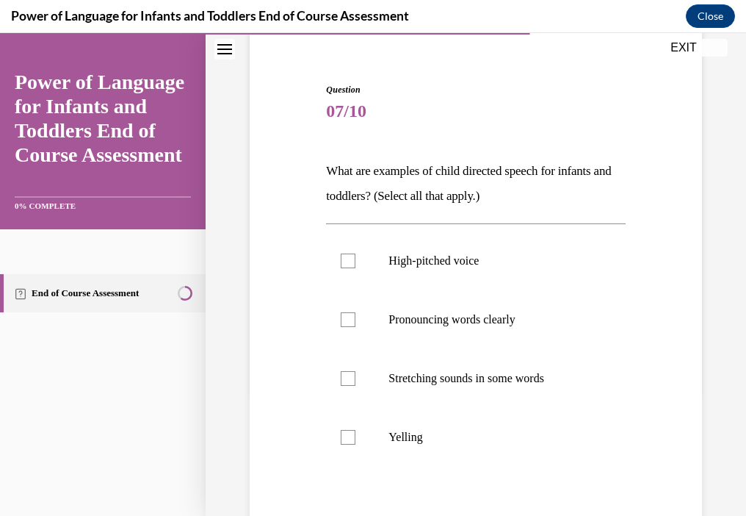
scroll to position [147, 0]
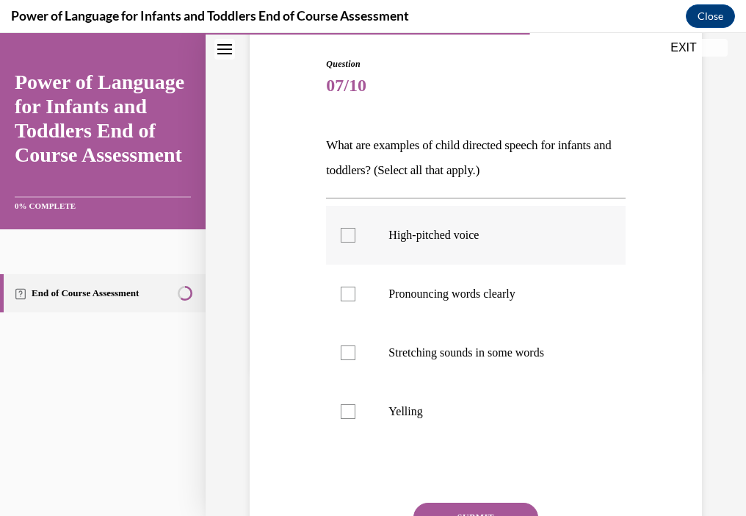
click at [469, 229] on p "High-pitched voice" at bounding box center [489, 235] width 200 height 15
click at [356, 229] on input "High-pitched voice" at bounding box center [348, 235] width 15 height 15
checkbox input "true"
click at [461, 293] on p "Pronouncing words clearly" at bounding box center [489, 293] width 200 height 15
click at [356, 293] on input "Pronouncing words clearly" at bounding box center [348, 293] width 15 height 15
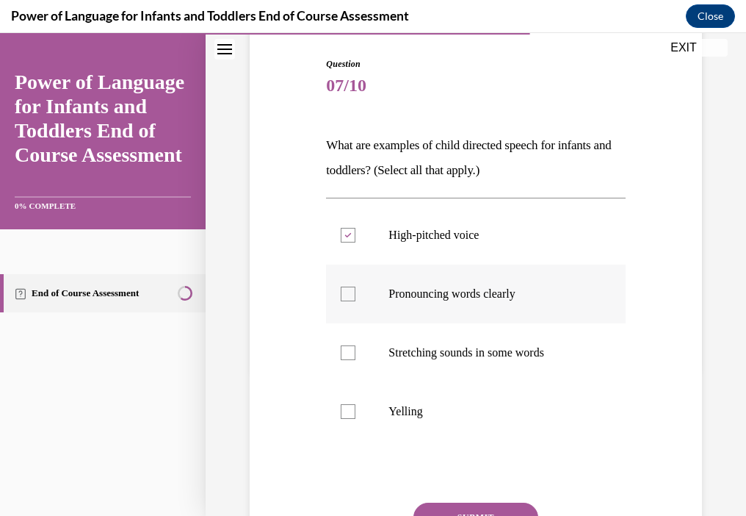
checkbox input "true"
click at [466, 354] on p "Stretching sounds in some words" at bounding box center [489, 352] width 200 height 15
click at [356, 354] on input "Stretching sounds in some words" at bounding box center [348, 352] width 15 height 15
checkbox input "true"
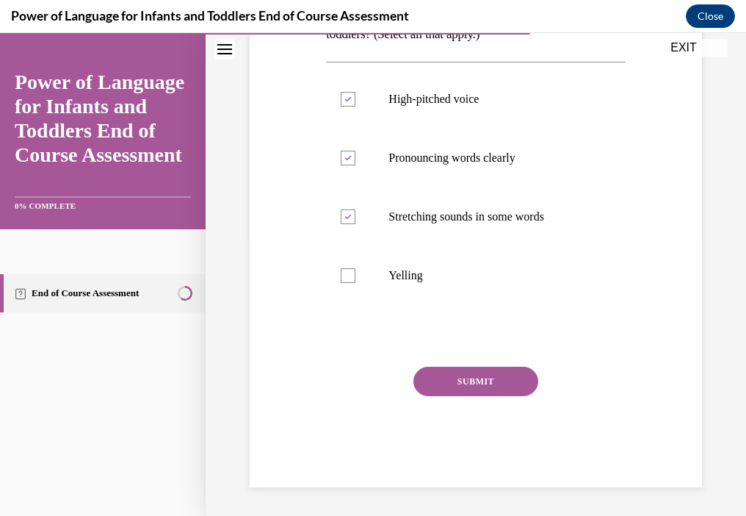
click at [500, 370] on button "SUBMIT" at bounding box center [476, 381] width 125 height 29
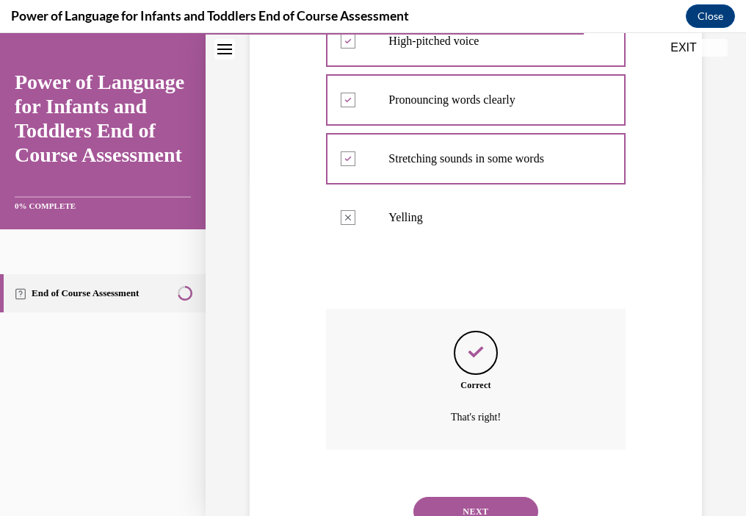
scroll to position [402, 0]
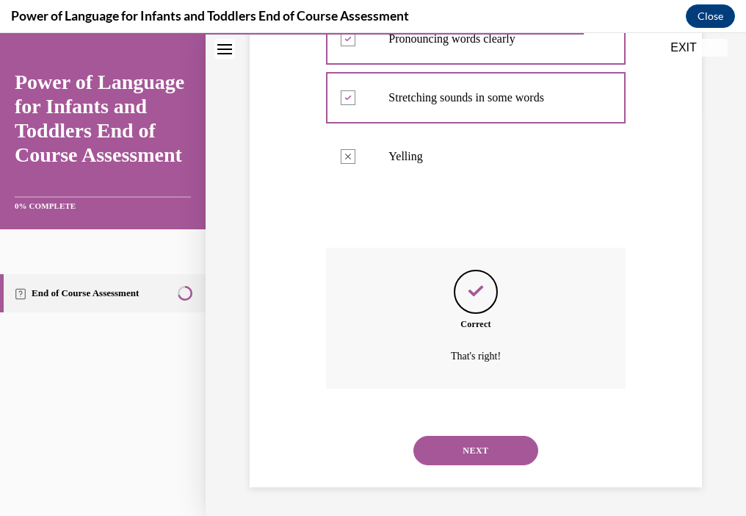
click at [491, 441] on button "NEXT" at bounding box center [476, 450] width 125 height 29
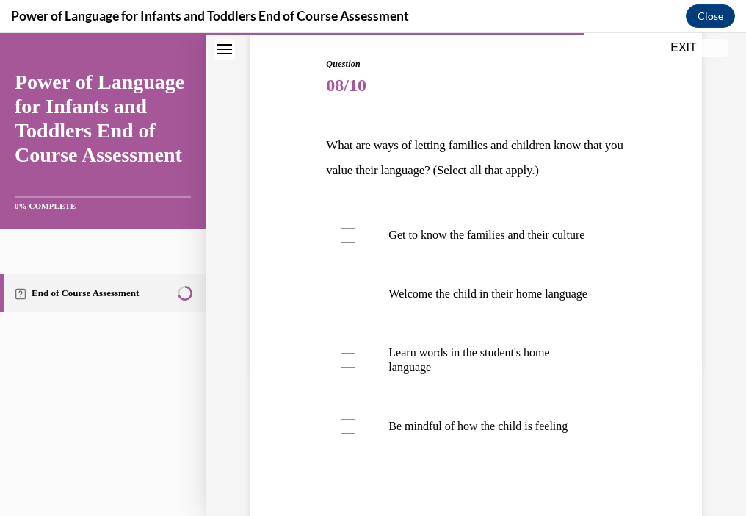
scroll to position [220, 0]
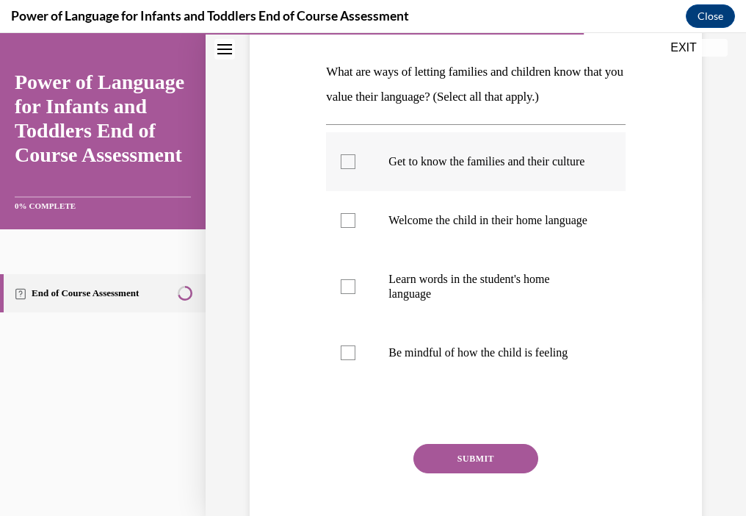
click at [501, 169] on p "Get to know the families and their culture" at bounding box center [489, 161] width 200 height 15
click at [356, 169] on input "Get to know the families and their culture" at bounding box center [348, 161] width 15 height 15
checkbox input "true"
click at [472, 228] on p "Welcome the child in their home language" at bounding box center [489, 220] width 200 height 15
click at [356, 228] on input "Welcome the child in their home language" at bounding box center [348, 220] width 15 height 15
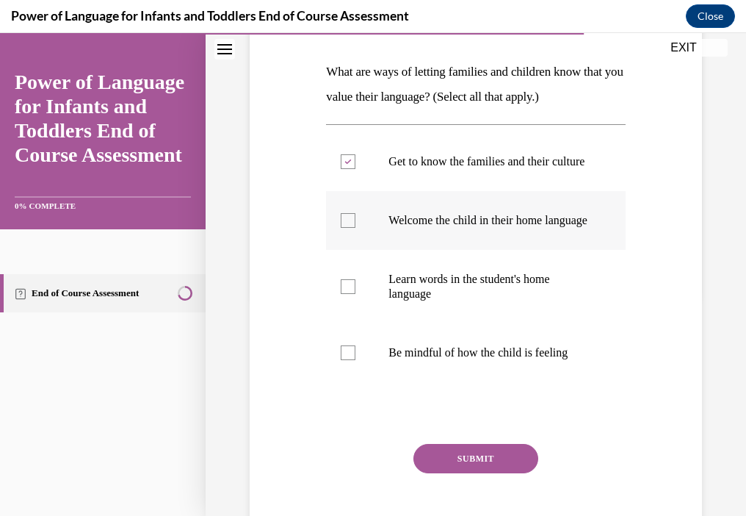
checkbox input "true"
click at [474, 301] on p "Learn words in the student's home language" at bounding box center [489, 286] width 200 height 29
click at [356, 294] on input "Learn words in the student's home language" at bounding box center [348, 286] width 15 height 15
checkbox input "true"
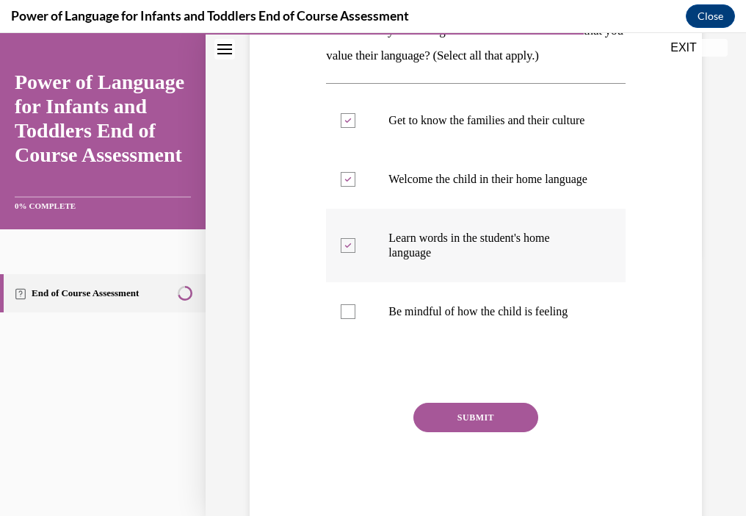
scroll to position [294, 0]
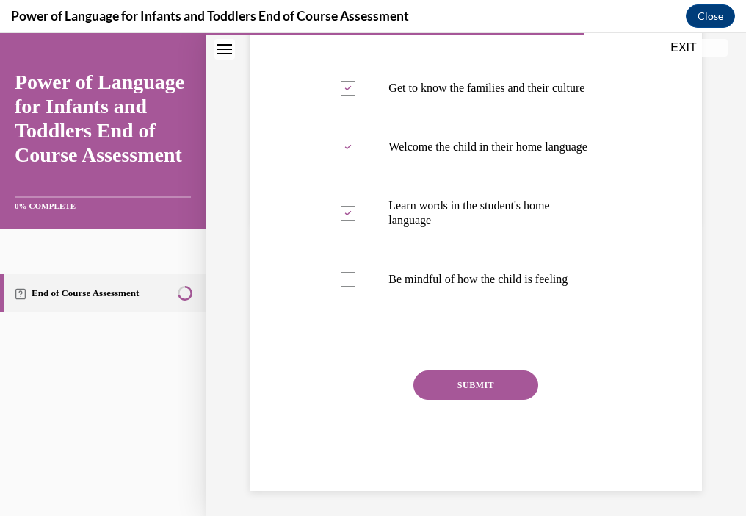
click at [480, 400] on button "SUBMIT" at bounding box center [476, 384] width 125 height 29
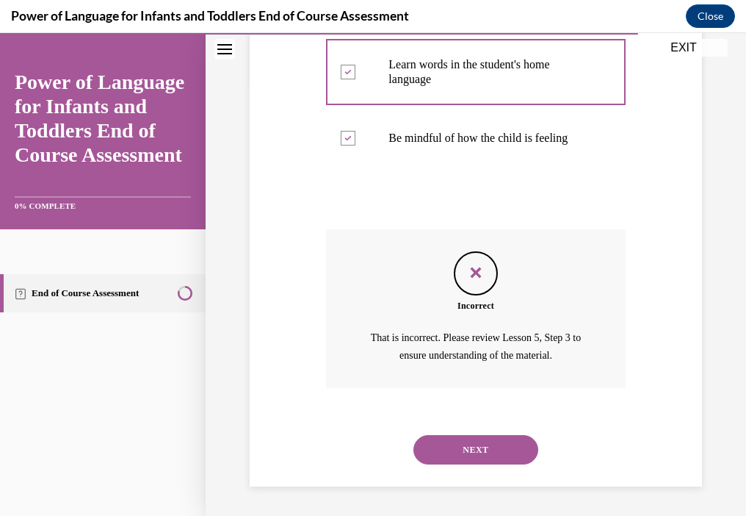
scroll to position [464, 0]
click at [472, 459] on button "NEXT" at bounding box center [476, 449] width 125 height 29
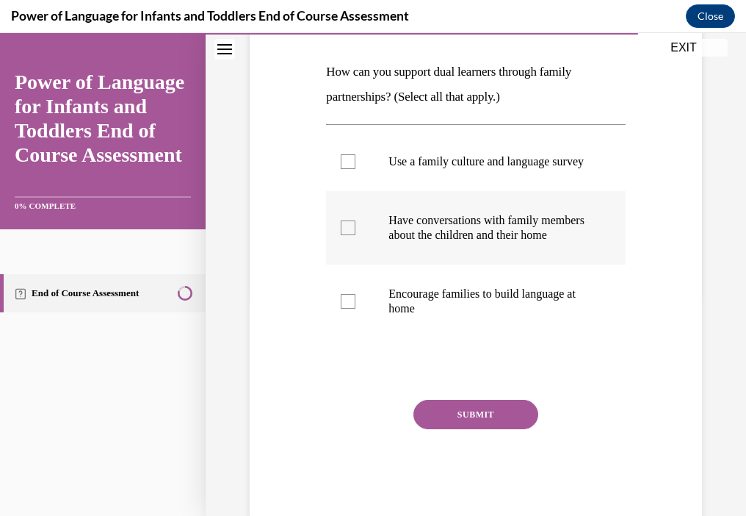
scroll to position [147, 0]
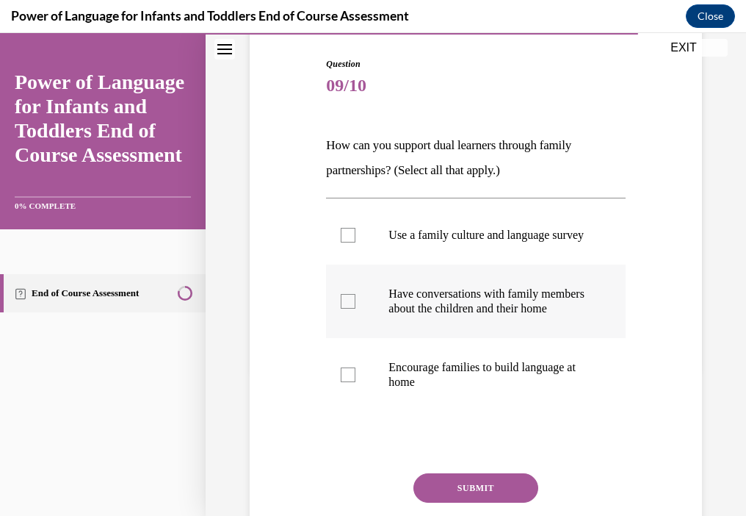
click at [535, 316] on p "Have conversations with family members about the children and their home" at bounding box center [489, 300] width 200 height 29
click at [356, 309] on input "Have conversations with family members about the children and their home" at bounding box center [348, 301] width 15 height 15
checkbox input "true"
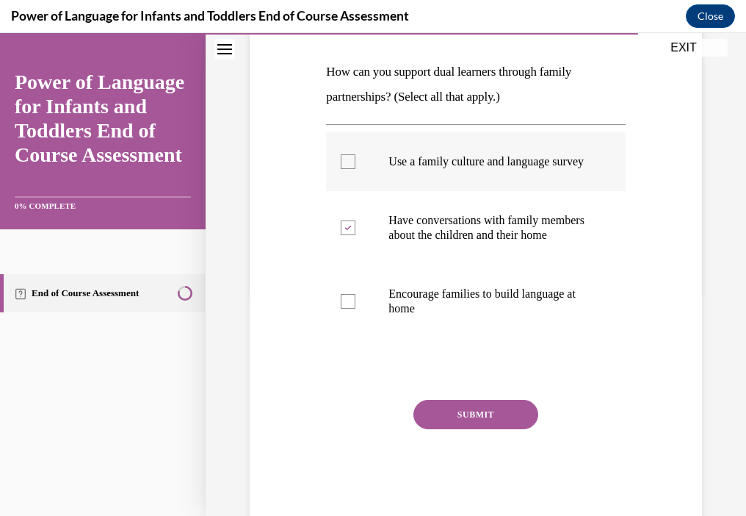
click at [513, 166] on p "Use a family culture and language survey" at bounding box center [489, 161] width 200 height 15
click at [356, 166] on input "Use a family culture and language survey" at bounding box center [348, 161] width 15 height 15
checkbox input "true"
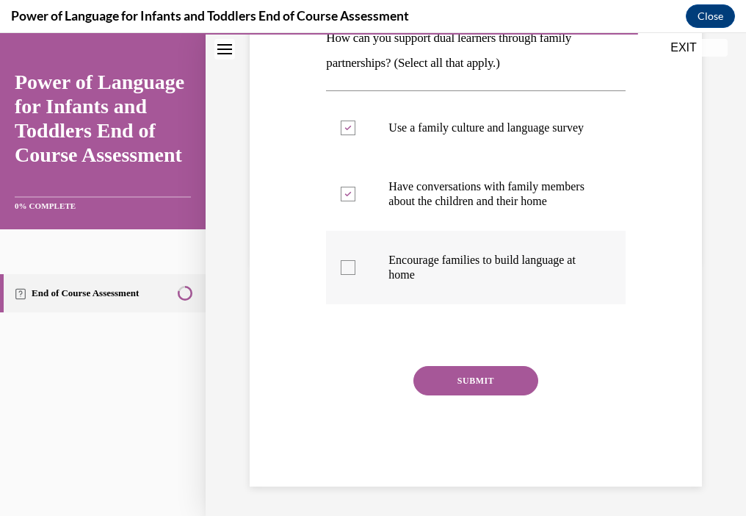
scroll to position [283, 0]
click at [462, 381] on button "SUBMIT" at bounding box center [476, 380] width 125 height 29
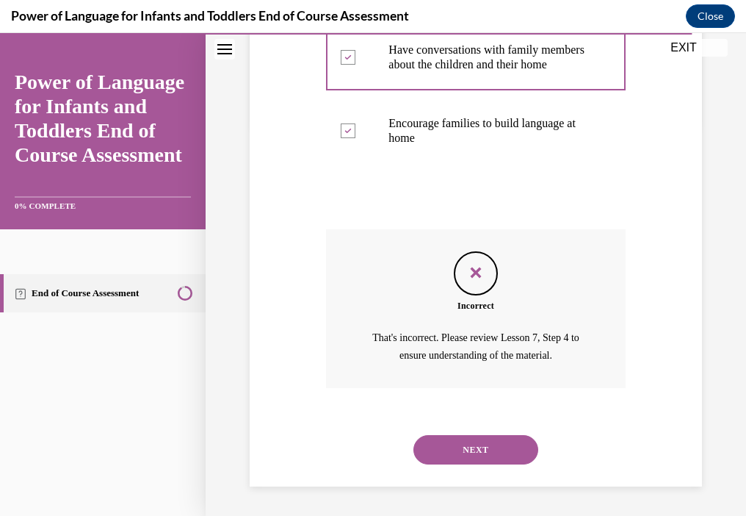
scroll to position [419, 0]
click at [476, 454] on button "NEXT" at bounding box center [476, 449] width 125 height 29
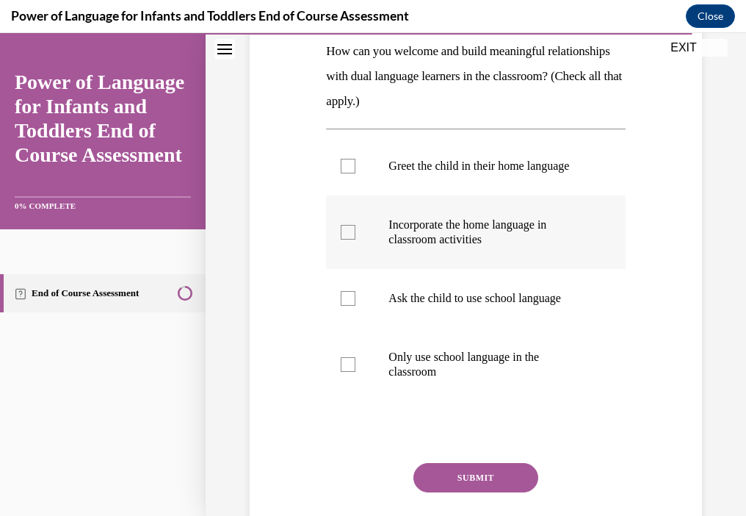
scroll to position [217, 0]
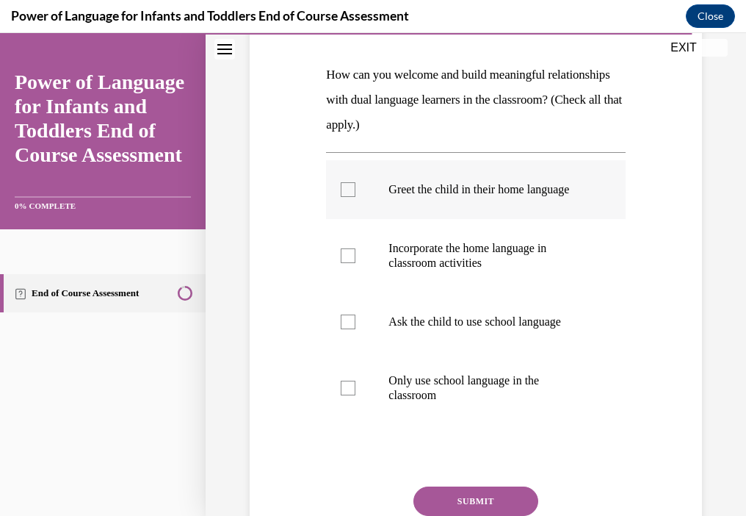
click at [499, 182] on p "Greet the child in their home language" at bounding box center [489, 189] width 200 height 15
click at [356, 182] on input "Greet the child in their home language" at bounding box center [348, 189] width 15 height 15
checkbox input "true"
click at [500, 252] on label "Incorporate the home language in classroom activities" at bounding box center [475, 255] width 299 height 73
click at [356, 252] on input "Incorporate the home language in classroom activities" at bounding box center [348, 255] width 15 height 15
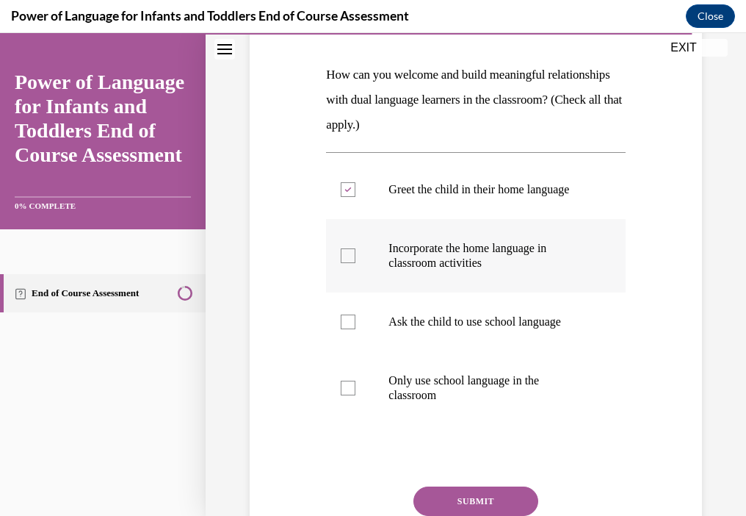
checkbox input "true"
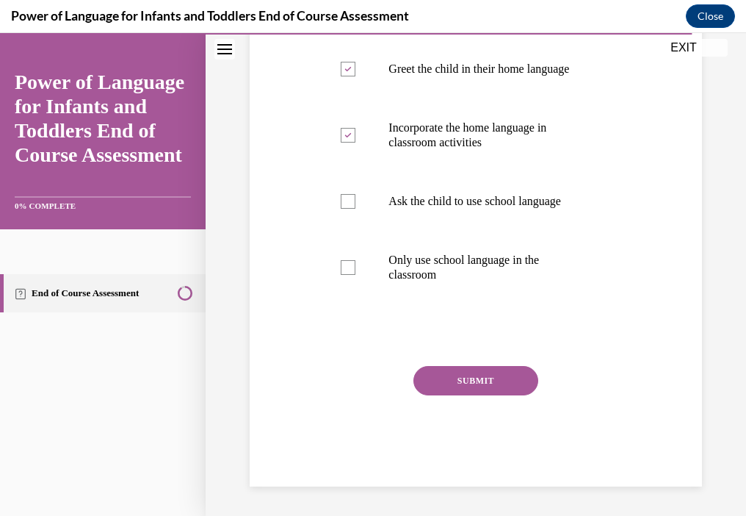
click at [480, 379] on button "SUBMIT" at bounding box center [476, 380] width 125 height 29
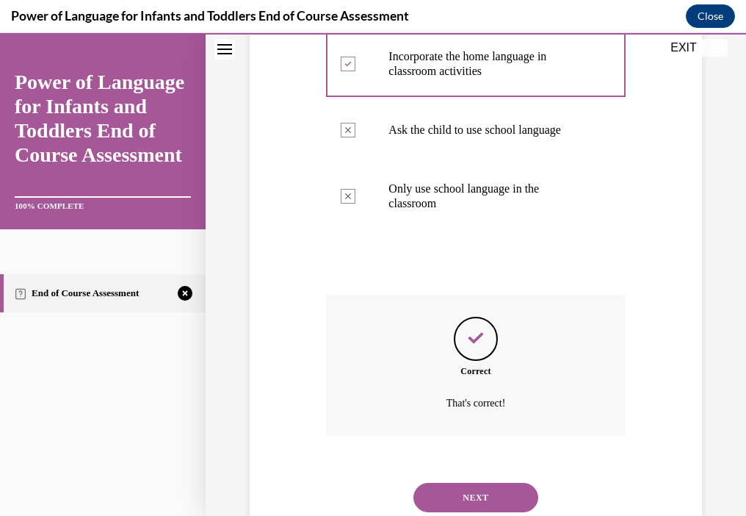
scroll to position [470, 0]
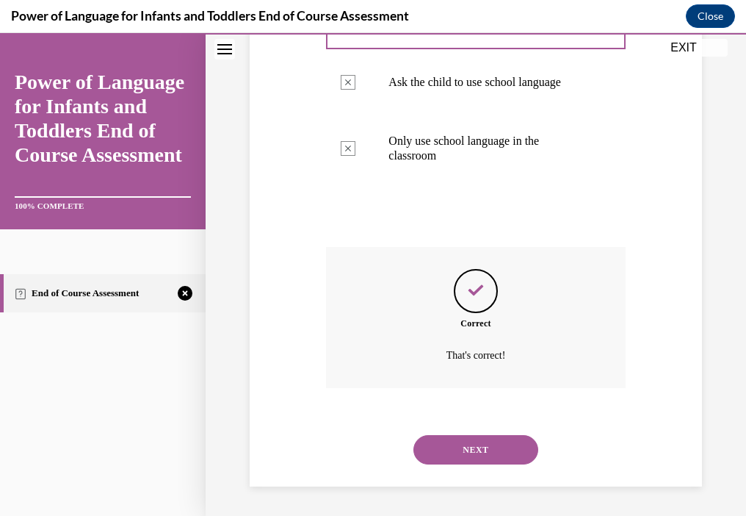
click at [502, 440] on button "NEXT" at bounding box center [476, 449] width 125 height 29
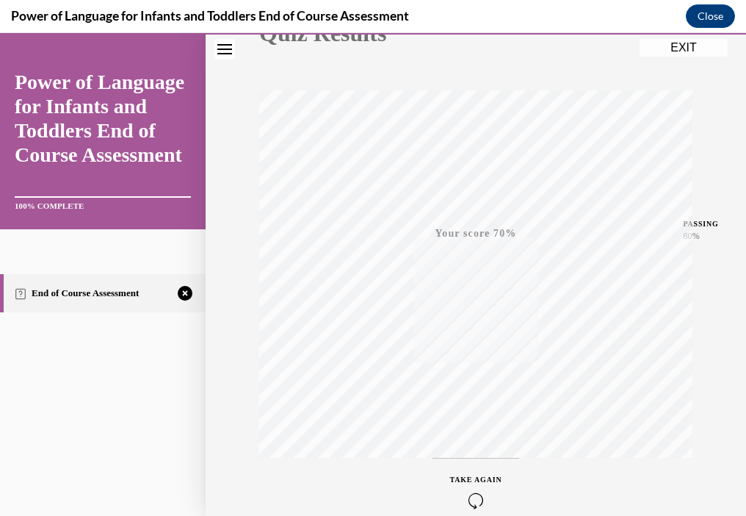
scroll to position [270, 0]
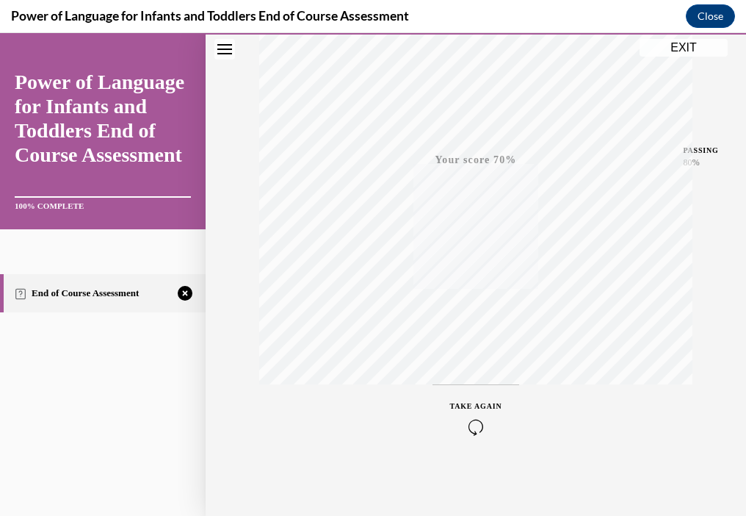
click at [469, 425] on icon "button" at bounding box center [476, 427] width 52 height 16
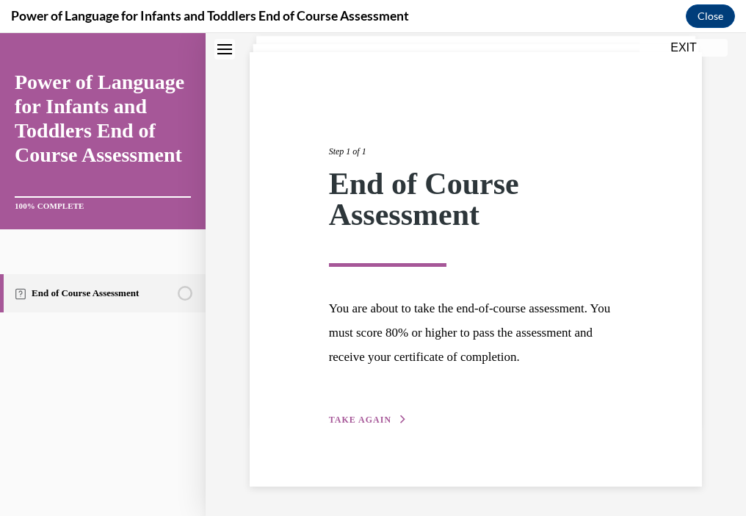
click at [375, 417] on span "TAKE AGAIN" at bounding box center [360, 419] width 62 height 10
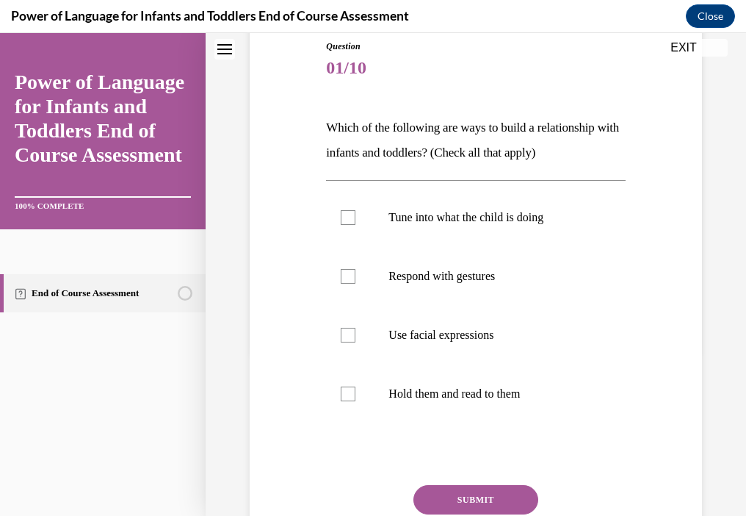
scroll to position [190, 0]
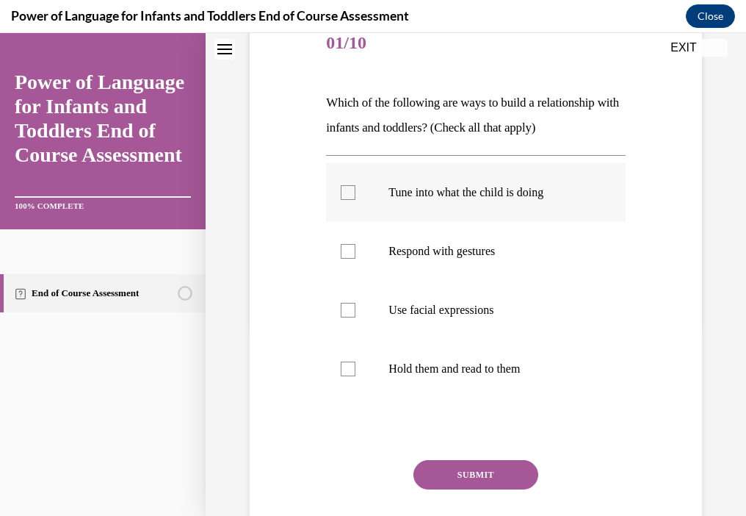
click at [481, 186] on p "Tune into what the child is doing" at bounding box center [489, 192] width 200 height 15
click at [356, 186] on input "Tune into what the child is doing" at bounding box center [348, 192] width 15 height 15
checkbox input "true"
click at [472, 257] on p "Respond with gestures" at bounding box center [489, 251] width 200 height 15
click at [356, 257] on input "Respond with gestures" at bounding box center [348, 251] width 15 height 15
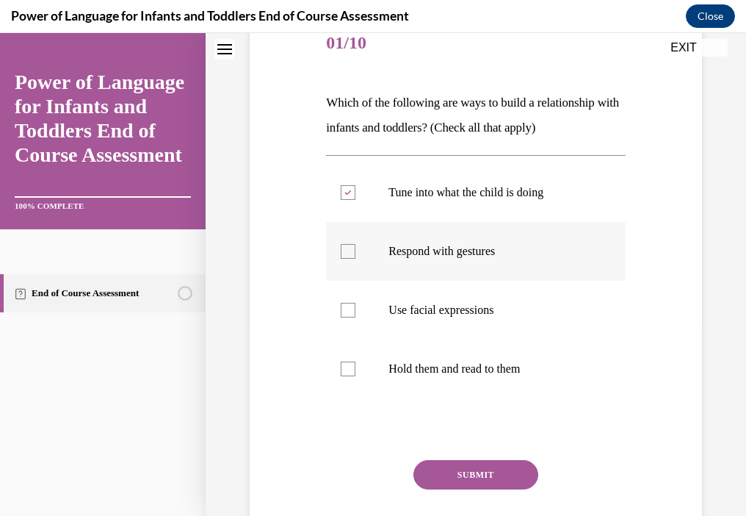
checkbox input "true"
click at [455, 315] on p "Use facial expressions" at bounding box center [489, 310] width 200 height 15
click at [356, 315] on input "Use facial expressions" at bounding box center [348, 310] width 15 height 15
checkbox input "true"
click at [476, 483] on button "SUBMIT" at bounding box center [476, 474] width 125 height 29
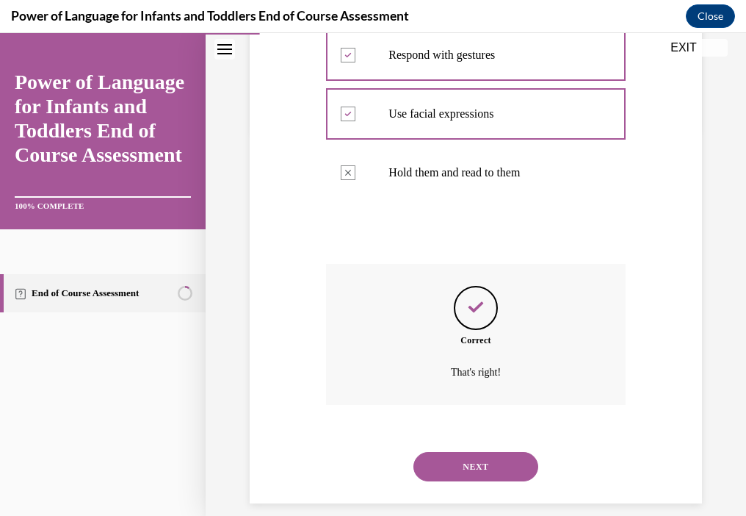
scroll to position [402, 0]
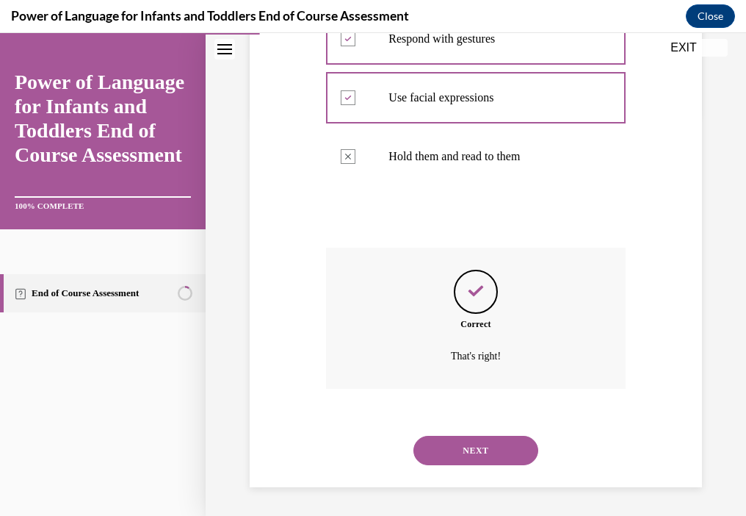
click at [453, 440] on button "NEXT" at bounding box center [476, 450] width 125 height 29
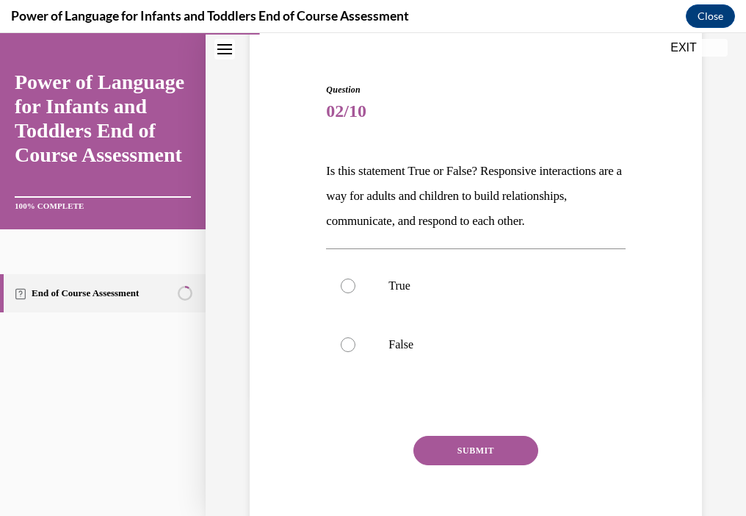
scroll to position [147, 0]
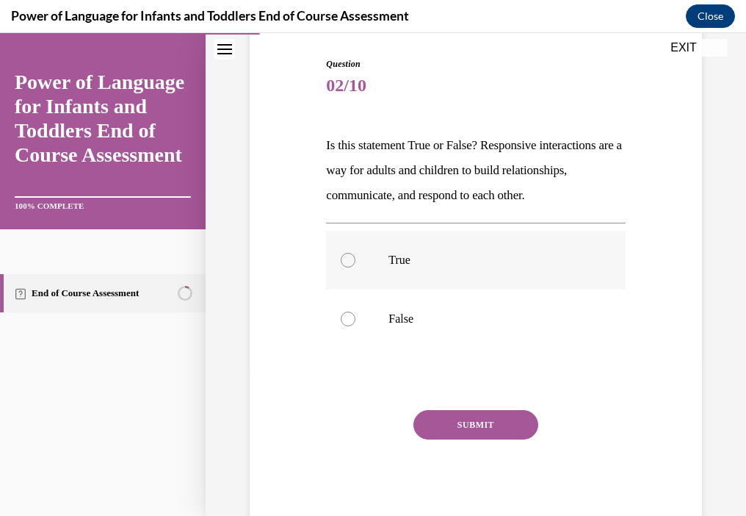
click at [400, 267] on p "True" at bounding box center [489, 260] width 200 height 15
click at [356, 267] on input "True" at bounding box center [348, 260] width 15 height 15
radio input "true"
click at [497, 439] on button "SUBMIT" at bounding box center [476, 424] width 125 height 29
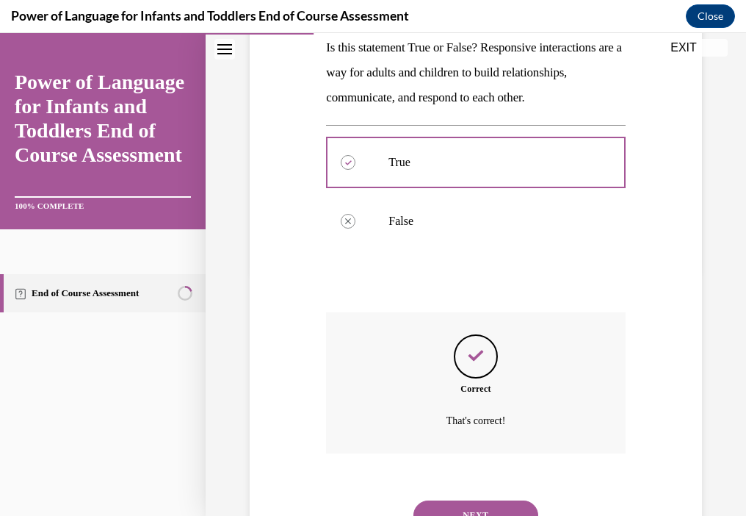
scroll to position [334, 0]
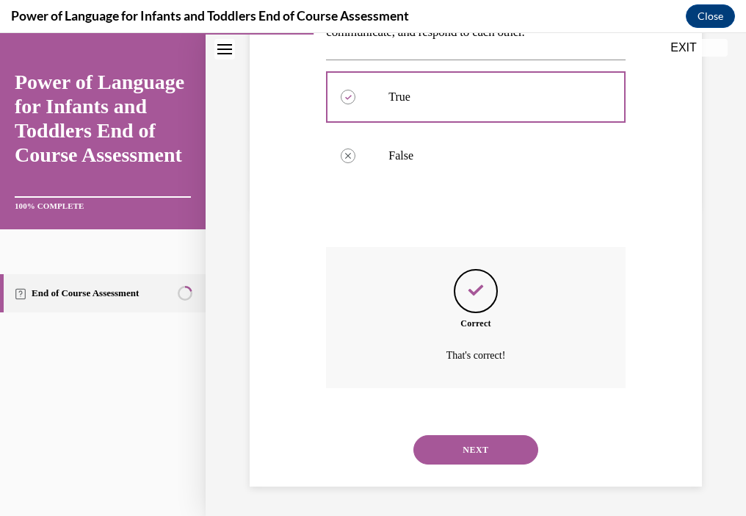
click at [497, 445] on button "NEXT" at bounding box center [476, 449] width 125 height 29
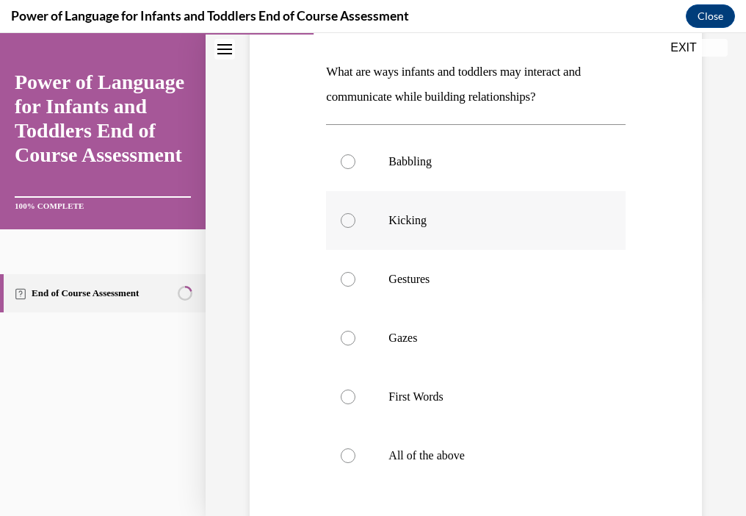
scroll to position [294, 0]
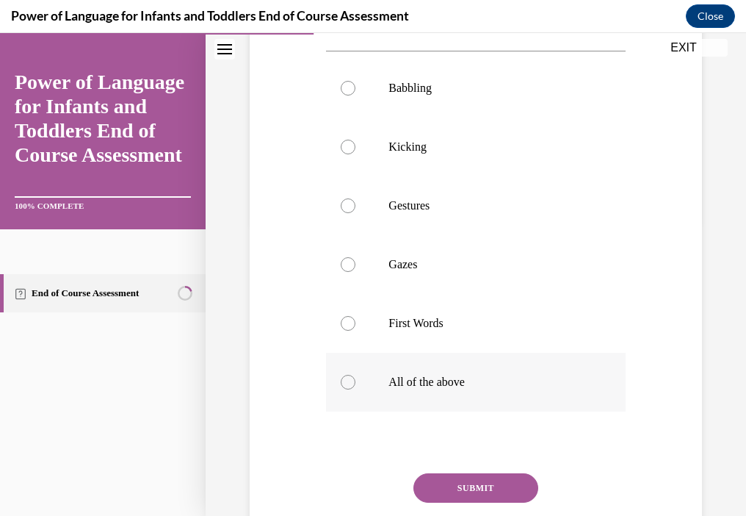
click at [428, 383] on p "All of the above" at bounding box center [489, 382] width 200 height 15
click at [356, 383] on input "All of the above" at bounding box center [348, 382] width 15 height 15
radio input "true"
click at [461, 489] on button "SUBMIT" at bounding box center [476, 487] width 125 height 29
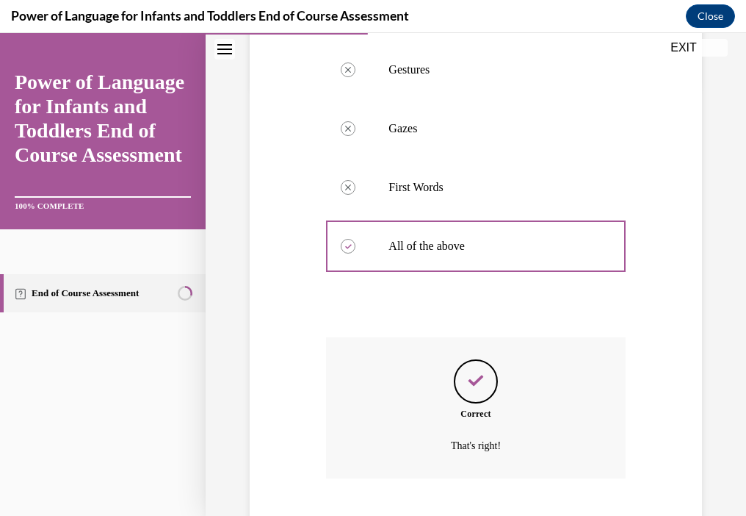
scroll to position [519, 0]
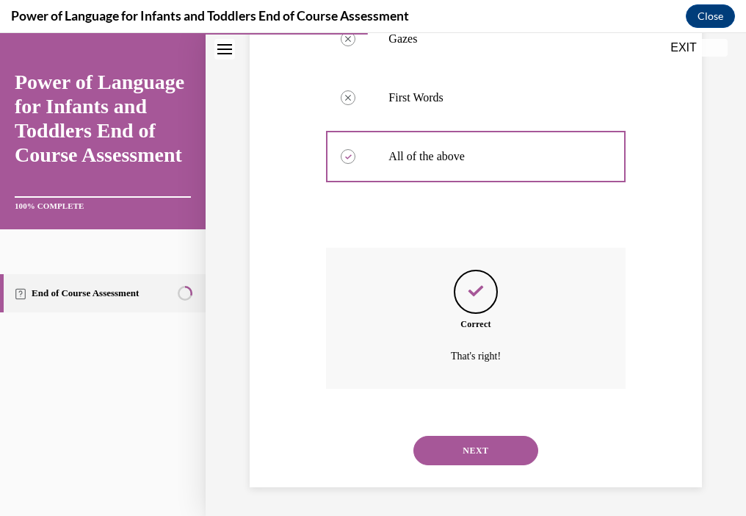
click at [503, 436] on button "NEXT" at bounding box center [476, 450] width 125 height 29
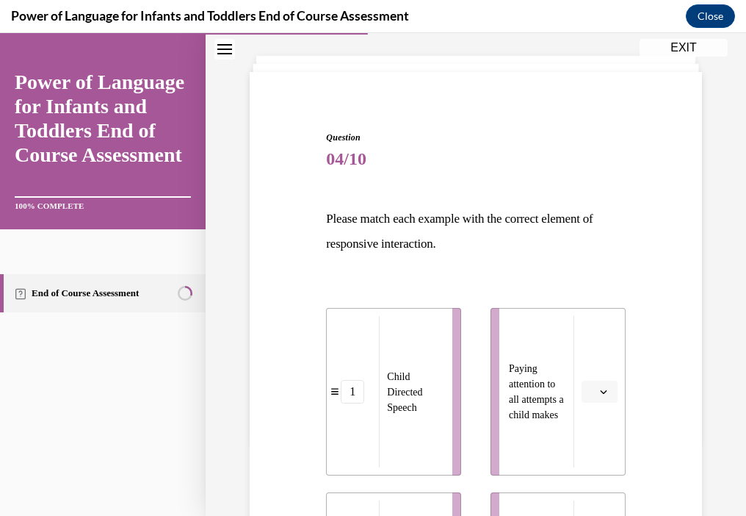
scroll to position [147, 0]
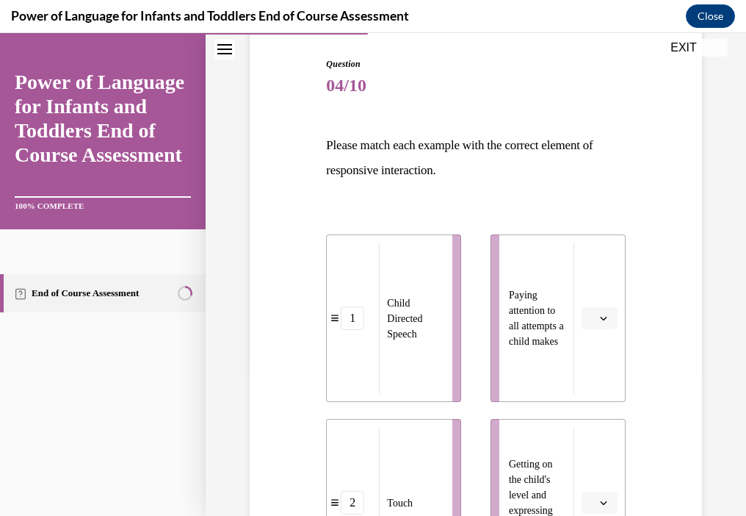
click at [574, 298] on li "Paying attention to all attempts a child makes" at bounding box center [558, 317] width 135 height 167
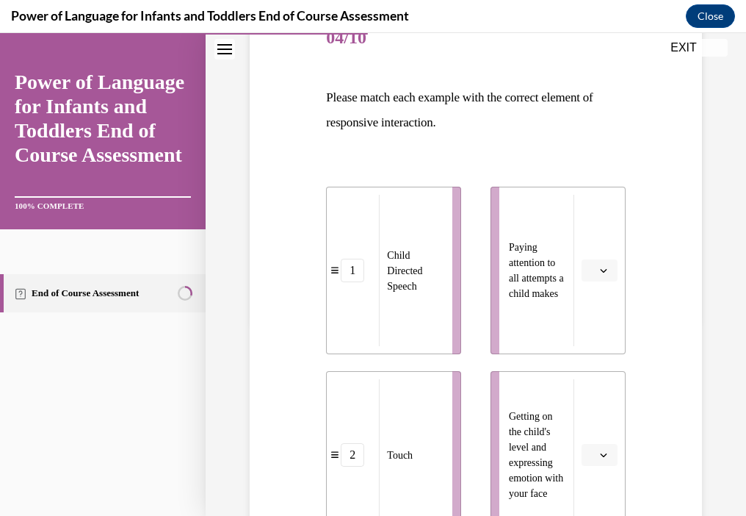
scroll to position [220, 0]
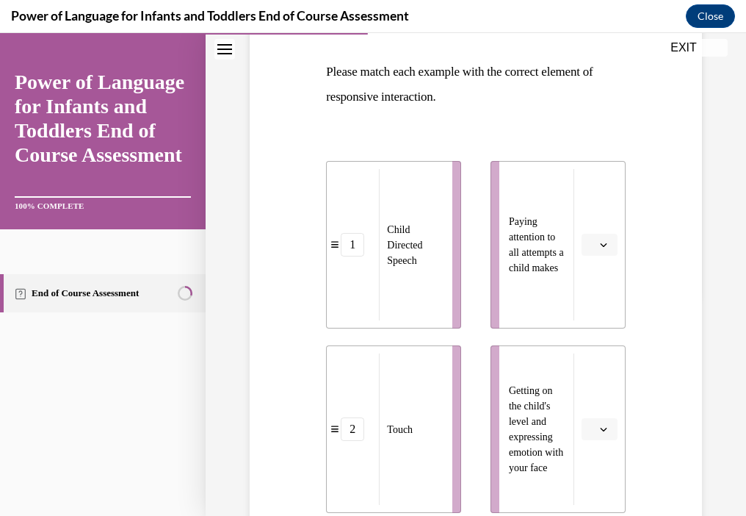
click at [599, 249] on span "button" at bounding box center [604, 244] width 10 height 10
click at [591, 360] on div "3" at bounding box center [588, 365] width 37 height 29
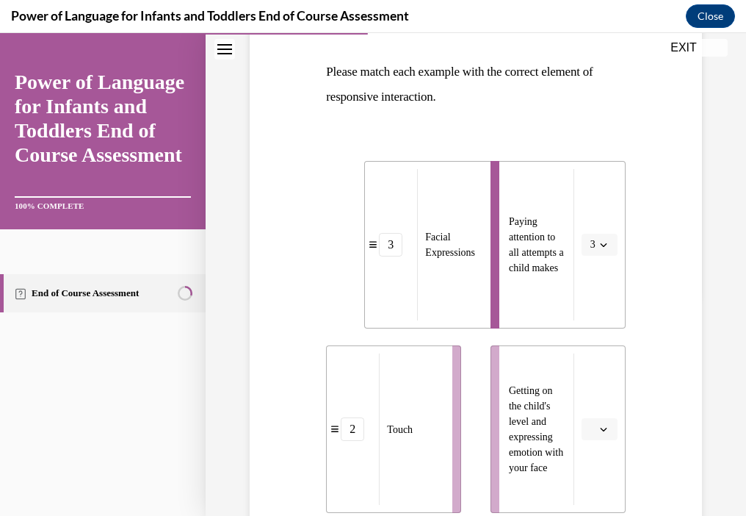
click at [602, 248] on button "3" at bounding box center [600, 245] width 36 height 22
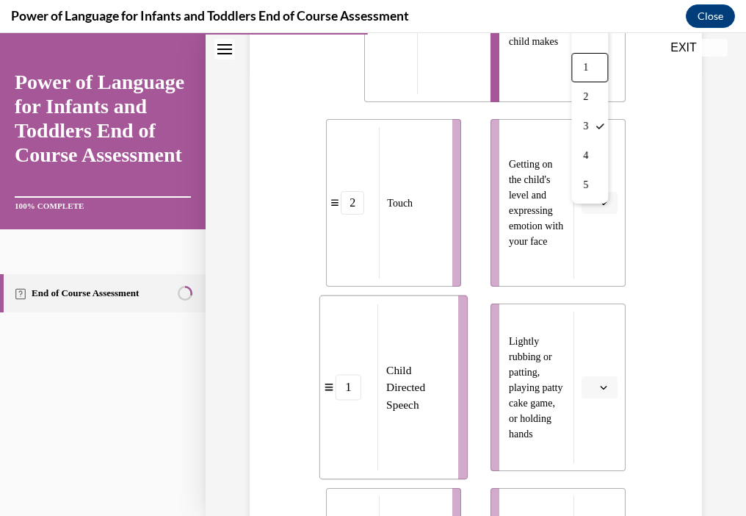
scroll to position [441, 0]
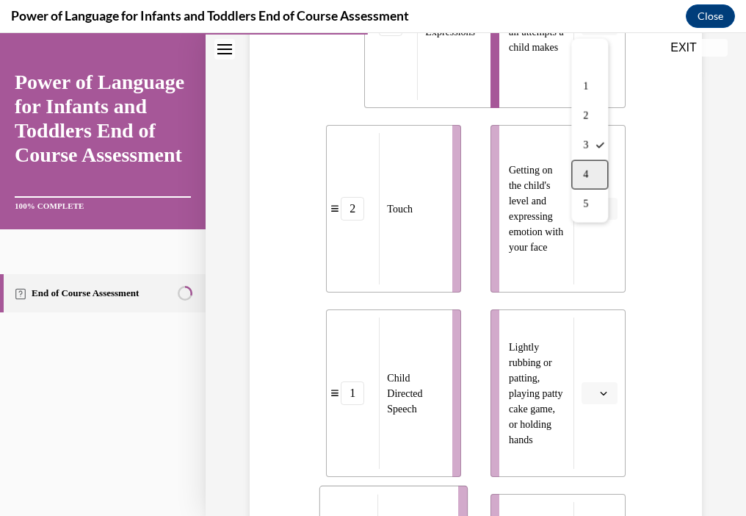
click at [588, 178] on span "4" at bounding box center [585, 175] width 5 height 12
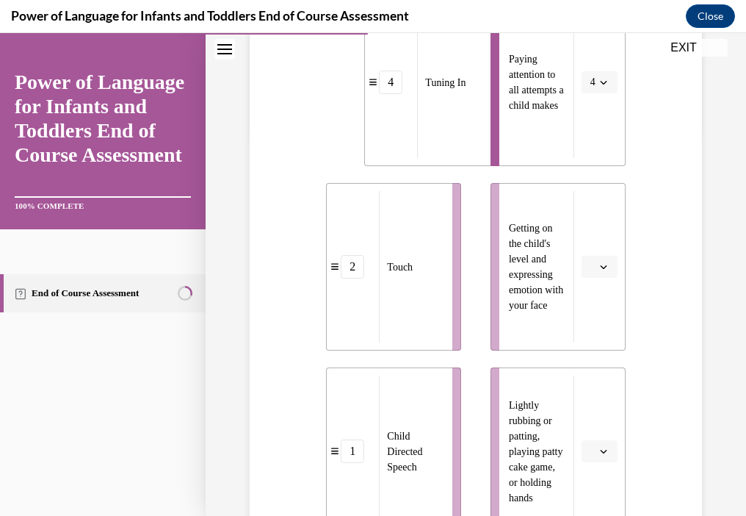
scroll to position [367, 0]
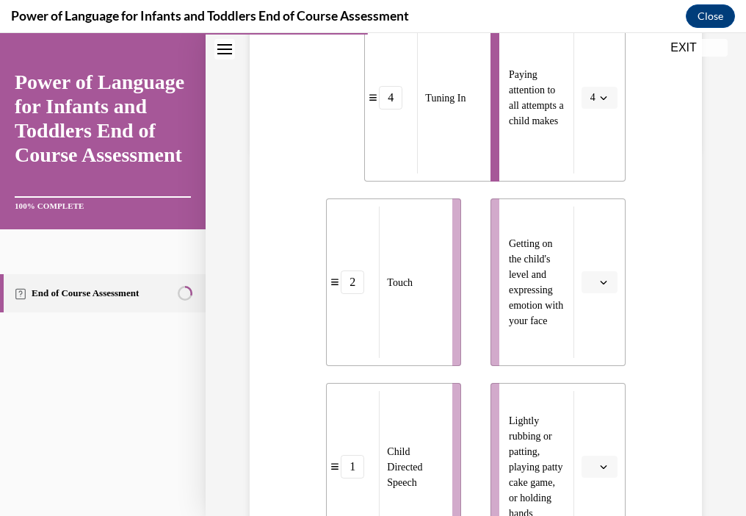
click at [590, 270] on li "Getting on the child's level and expressing emotion with your face" at bounding box center [558, 281] width 135 height 167
click at [588, 285] on button "button" at bounding box center [600, 282] width 36 height 22
click at [591, 389] on div "3" at bounding box center [588, 403] width 37 height 29
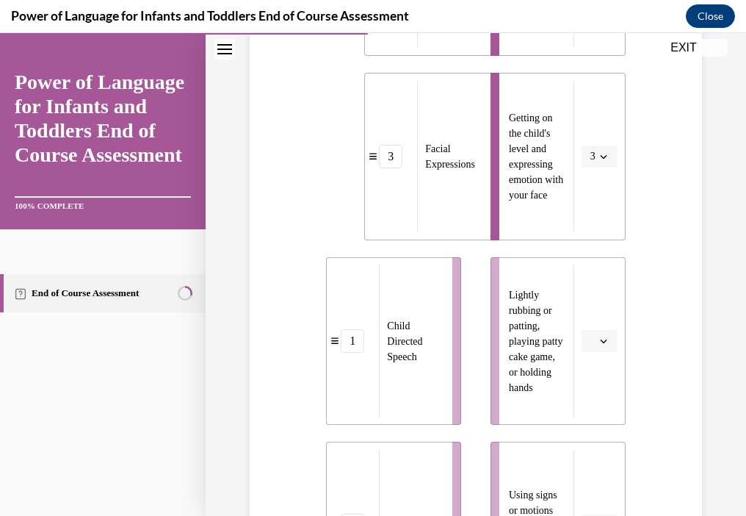
scroll to position [514, 0]
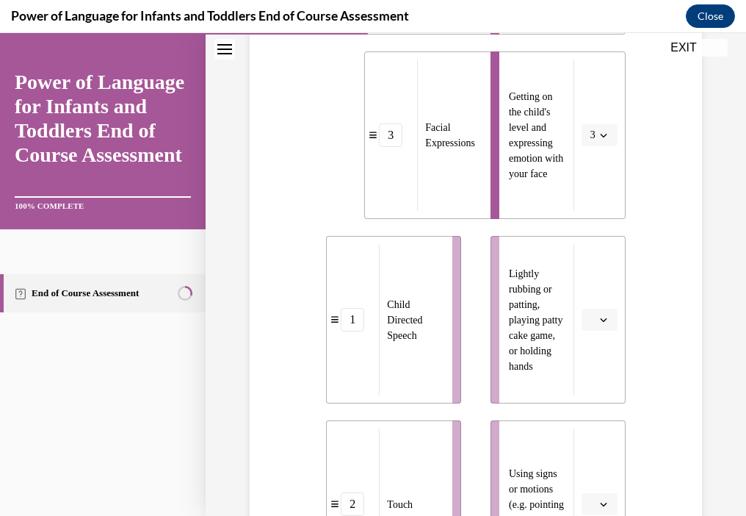
click at [582, 314] on button "button" at bounding box center [600, 320] width 36 height 22
click at [593, 207] on div "2" at bounding box center [588, 198] width 37 height 29
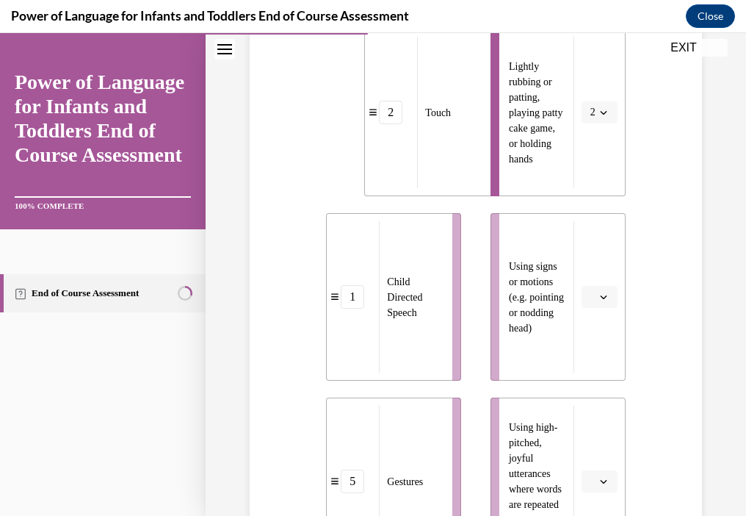
scroll to position [735, 0]
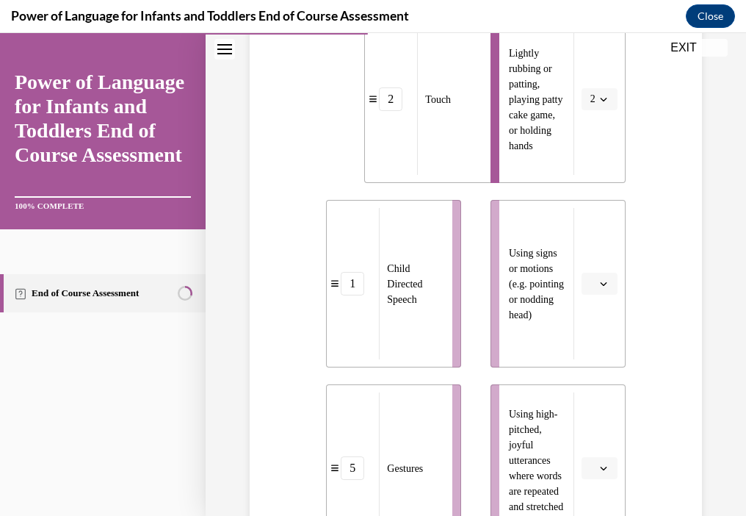
click at [602, 284] on button "button" at bounding box center [600, 284] width 36 height 22
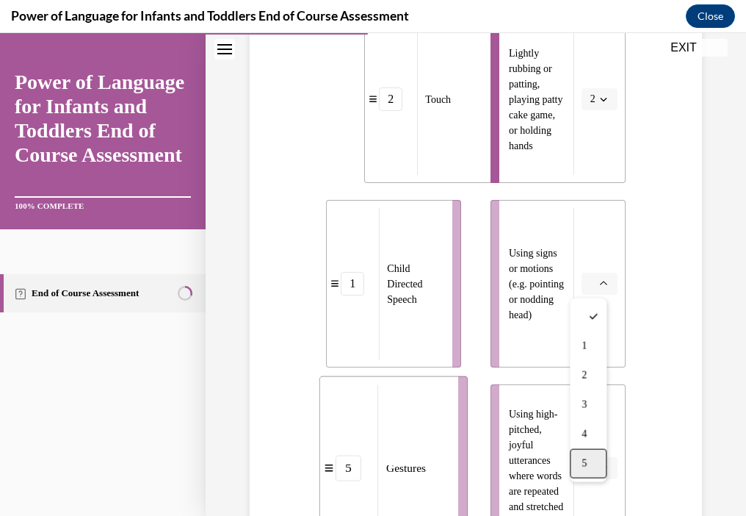
click at [602, 454] on div "5" at bounding box center [588, 463] width 37 height 29
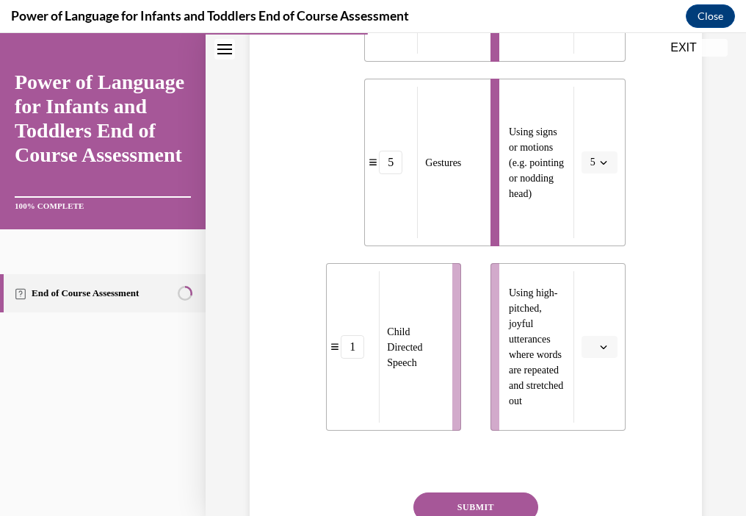
scroll to position [955, 0]
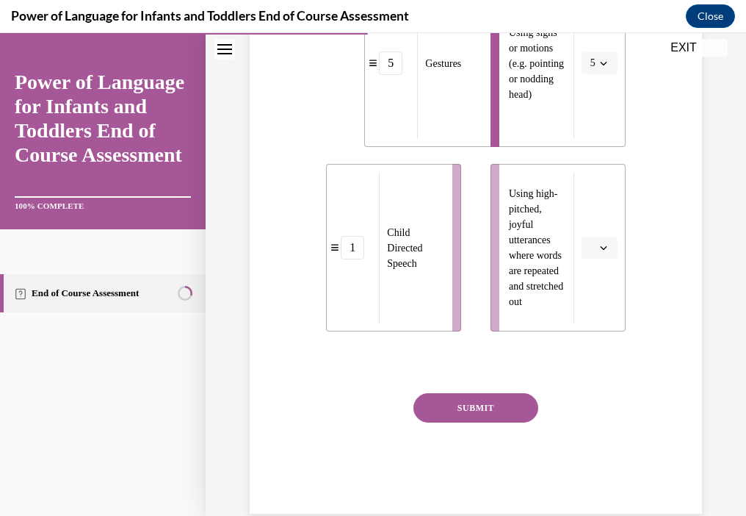
click at [586, 306] on li "Using high-pitched, joyful utterances where words are repeated and stretched out" at bounding box center [558, 247] width 135 height 167
click at [588, 251] on button "button" at bounding box center [600, 248] width 36 height 22
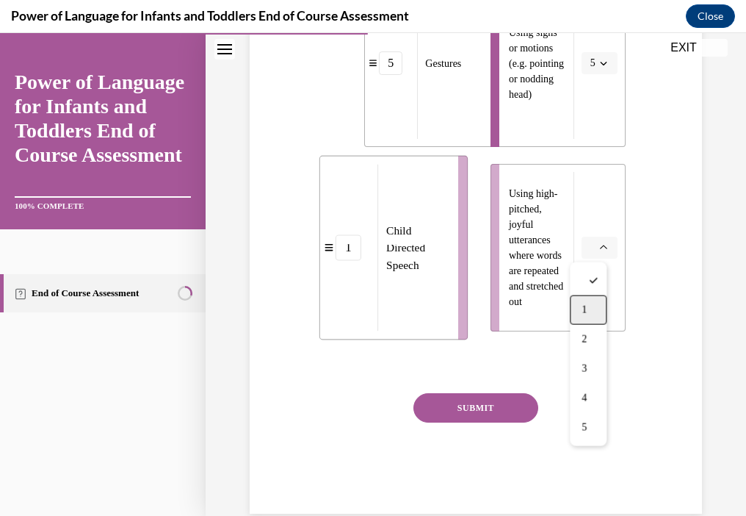
click at [583, 304] on span "1" at bounding box center [584, 310] width 5 height 12
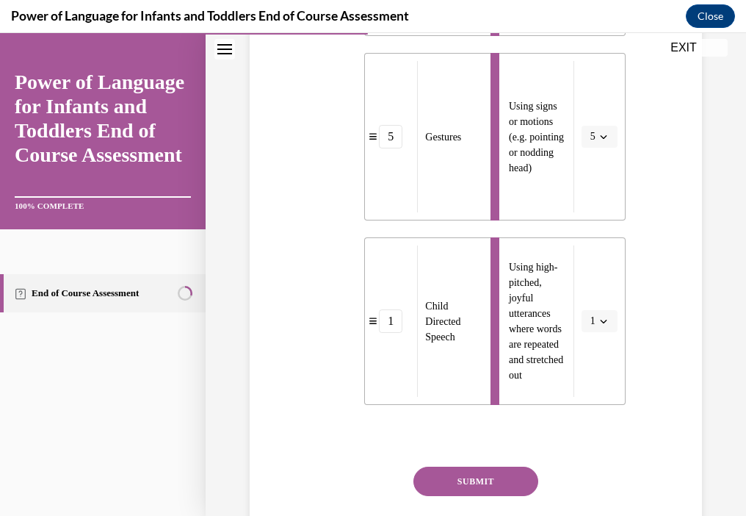
scroll to position [981, 0]
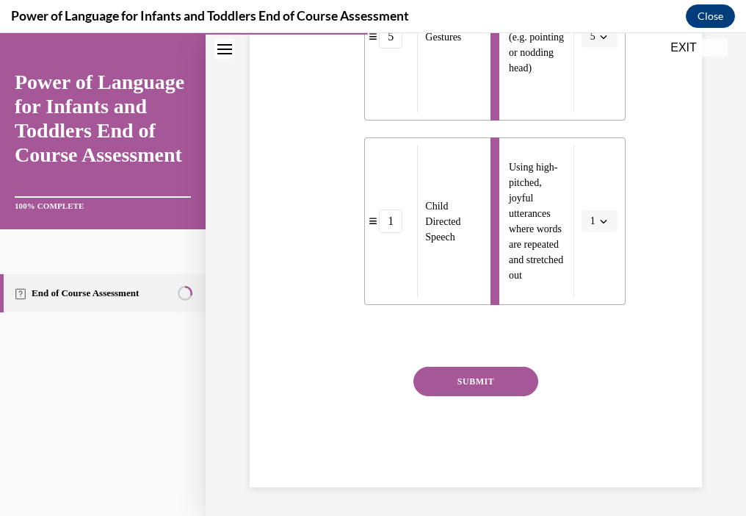
click at [511, 385] on button "SUBMIT" at bounding box center [476, 381] width 125 height 29
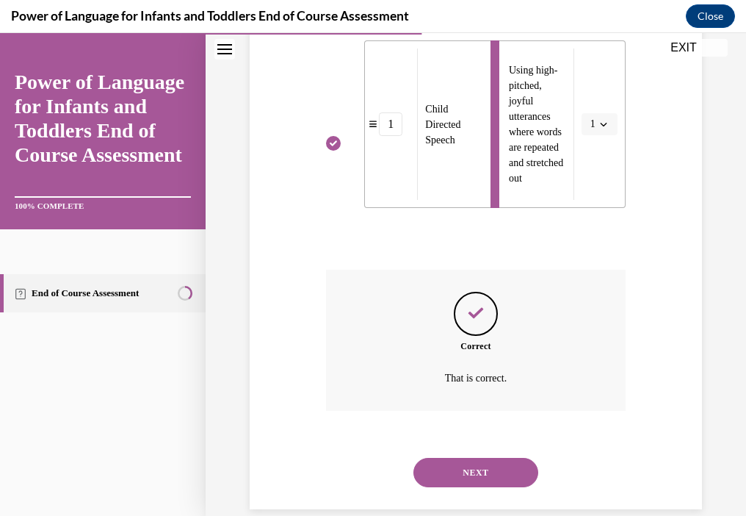
scroll to position [1100, 0]
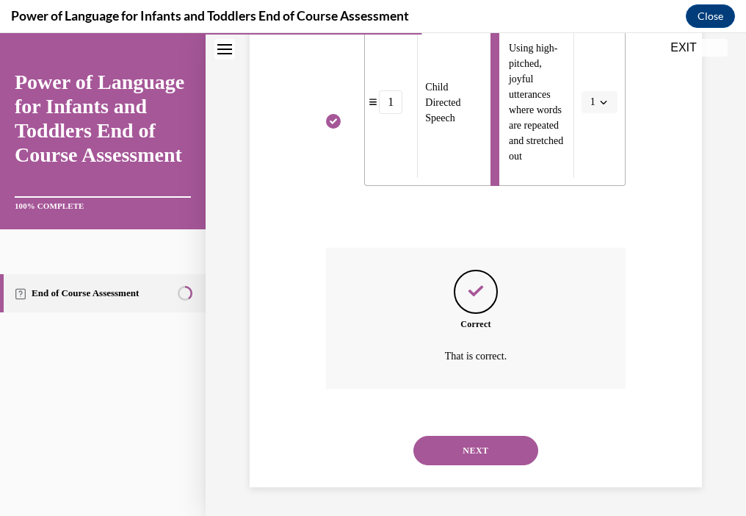
click at [497, 442] on button "NEXT" at bounding box center [476, 450] width 125 height 29
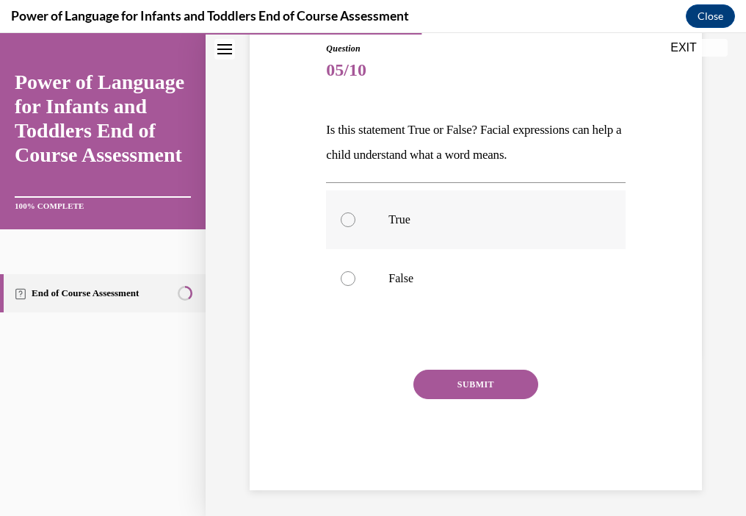
click at [374, 214] on label "True" at bounding box center [475, 219] width 299 height 59
click at [356, 214] on input "True" at bounding box center [348, 219] width 15 height 15
radio input "true"
click at [503, 390] on button "SUBMIT" at bounding box center [476, 384] width 125 height 29
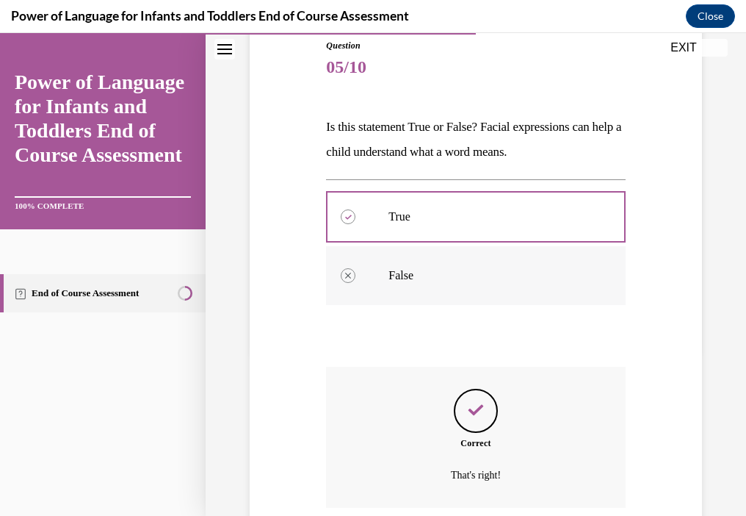
scroll to position [284, 0]
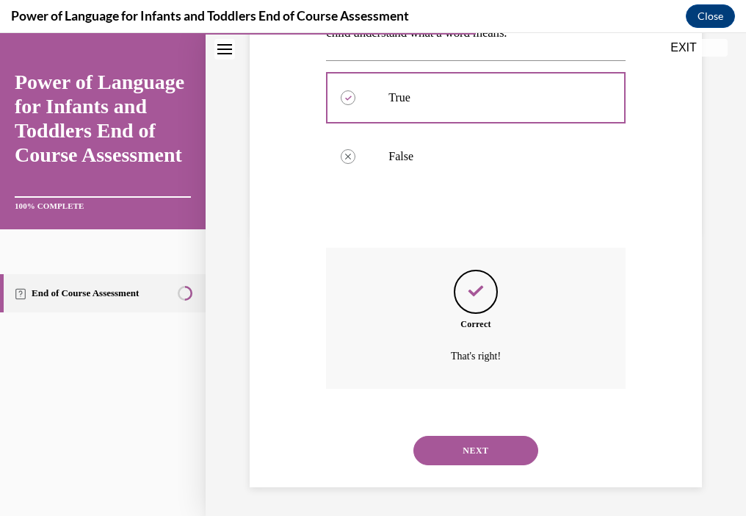
click at [469, 444] on button "NEXT" at bounding box center [476, 450] width 125 height 29
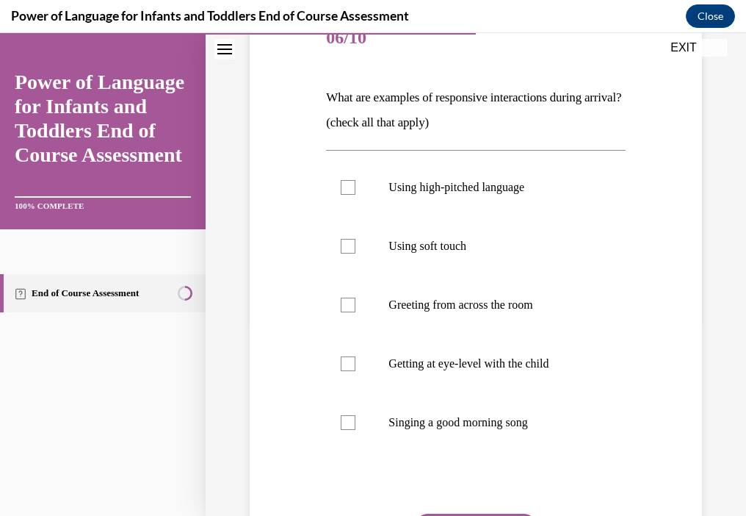
scroll to position [220, 0]
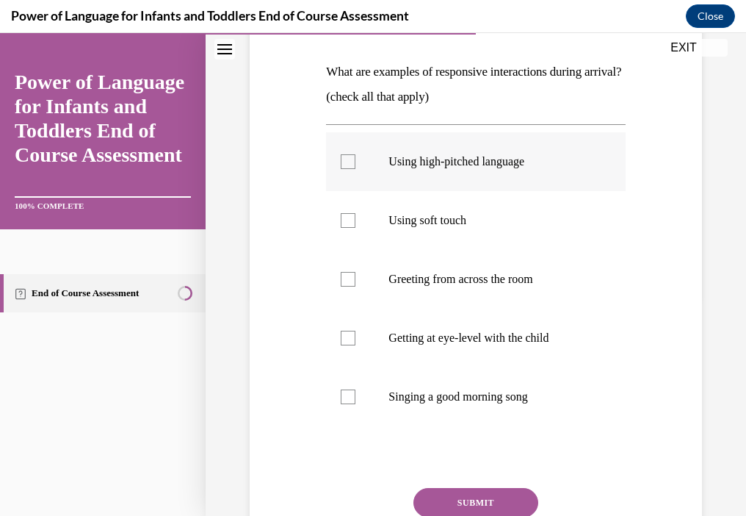
click at [461, 156] on p "Using high-pitched language" at bounding box center [489, 161] width 200 height 15
click at [356, 156] on input "Using high-pitched language" at bounding box center [348, 161] width 15 height 15
checkbox input "true"
click at [455, 238] on label "Using soft touch" at bounding box center [475, 220] width 299 height 59
click at [356, 228] on input "Using soft touch" at bounding box center [348, 220] width 15 height 15
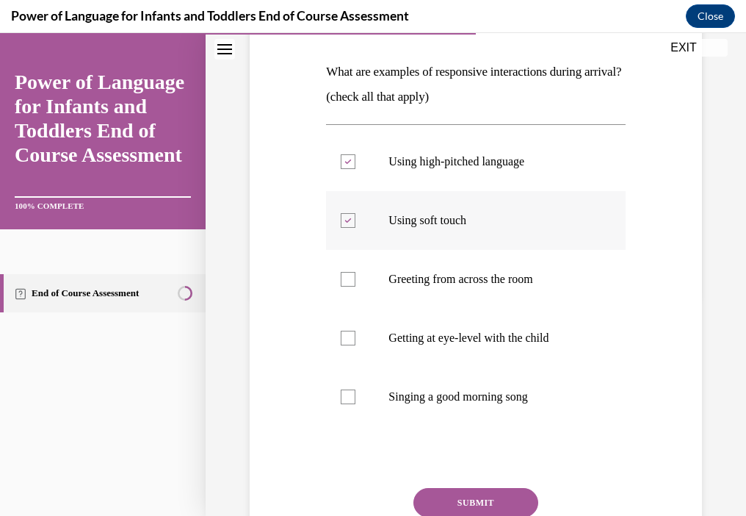
click at [455, 231] on label "Using soft touch" at bounding box center [475, 220] width 299 height 59
click at [356, 228] on input "Using soft touch" at bounding box center [348, 220] width 15 height 15
click at [420, 220] on p "Using soft touch" at bounding box center [489, 220] width 200 height 15
click at [356, 220] on input "Using soft touch" at bounding box center [348, 220] width 15 height 15
checkbox input "true"
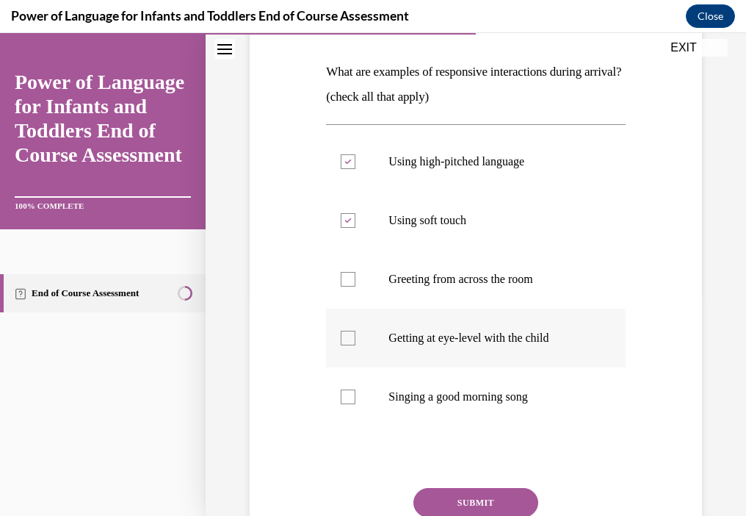
click at [453, 336] on p "Getting at eye-level with the child" at bounding box center [489, 338] width 200 height 15
click at [356, 336] on input "Getting at eye-level with the child" at bounding box center [348, 338] width 15 height 15
checkbox input "true"
click at [472, 392] on p "Singing a good morning song" at bounding box center [489, 396] width 200 height 15
click at [356, 392] on input "Singing a good morning song" at bounding box center [348, 396] width 15 height 15
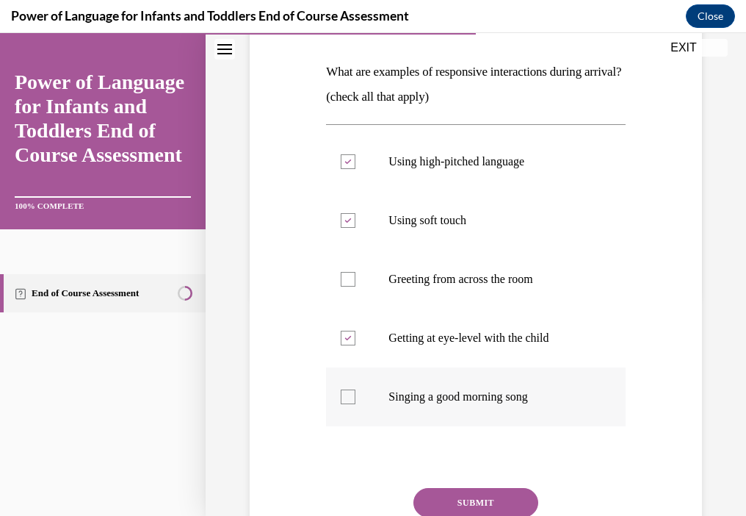
checkbox input "true"
click at [466, 498] on button "SUBMIT" at bounding box center [476, 502] width 125 height 29
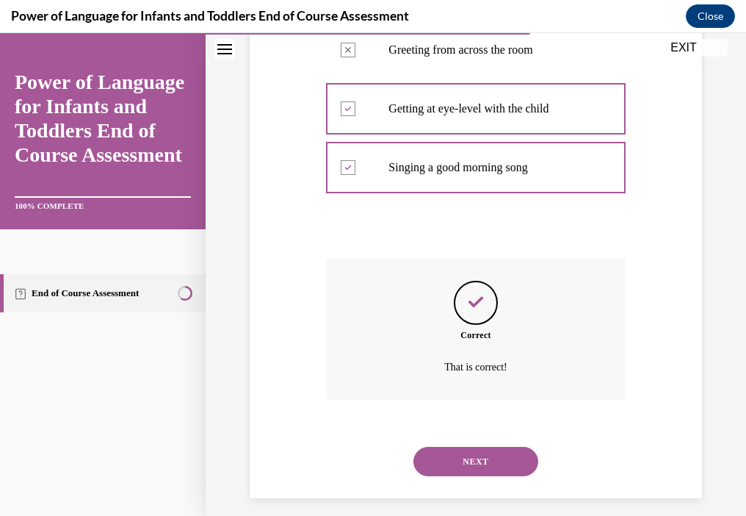
scroll to position [461, 0]
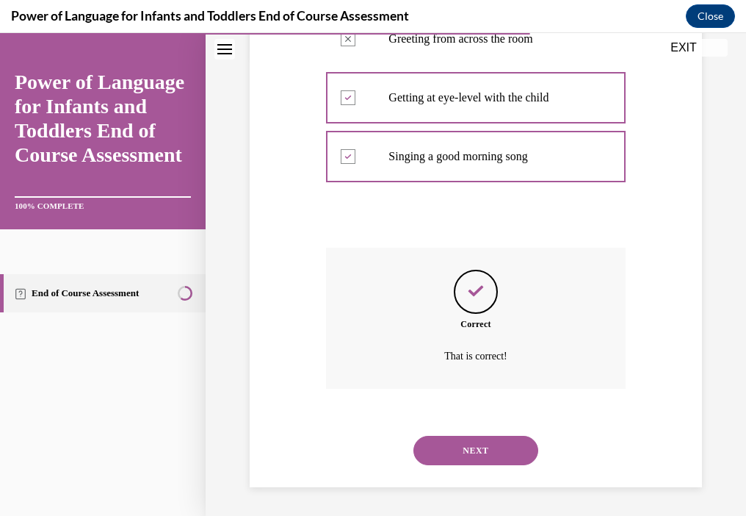
click at [491, 454] on button "NEXT" at bounding box center [476, 450] width 125 height 29
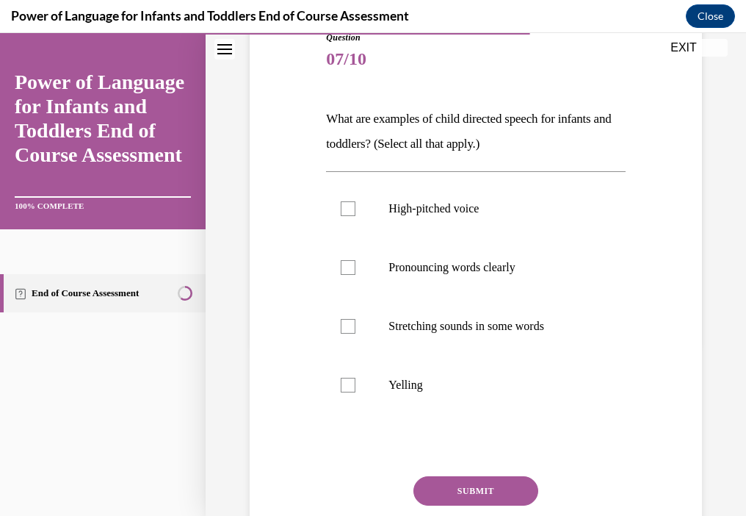
scroll to position [220, 0]
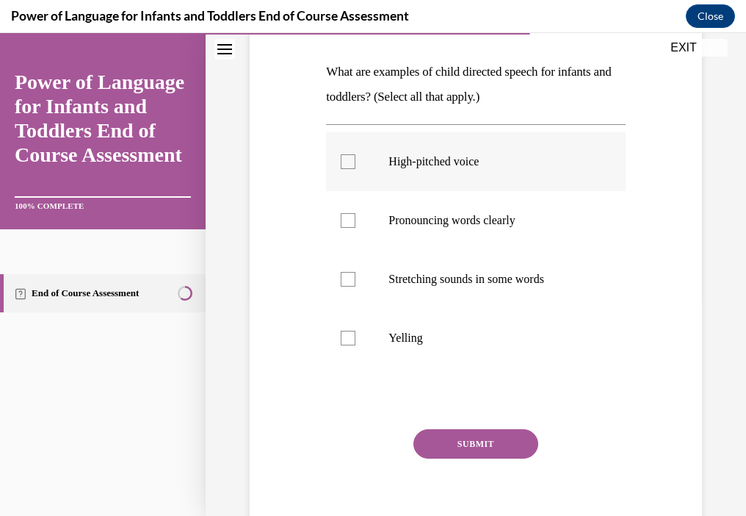
click at [472, 163] on p "High-pitched voice" at bounding box center [489, 161] width 200 height 15
click at [356, 163] on input "High-pitched voice" at bounding box center [348, 161] width 15 height 15
checkbox input "true"
click at [462, 228] on label "Pronouncing words clearly" at bounding box center [475, 220] width 299 height 59
click at [356, 228] on input "Pronouncing words clearly" at bounding box center [348, 220] width 15 height 15
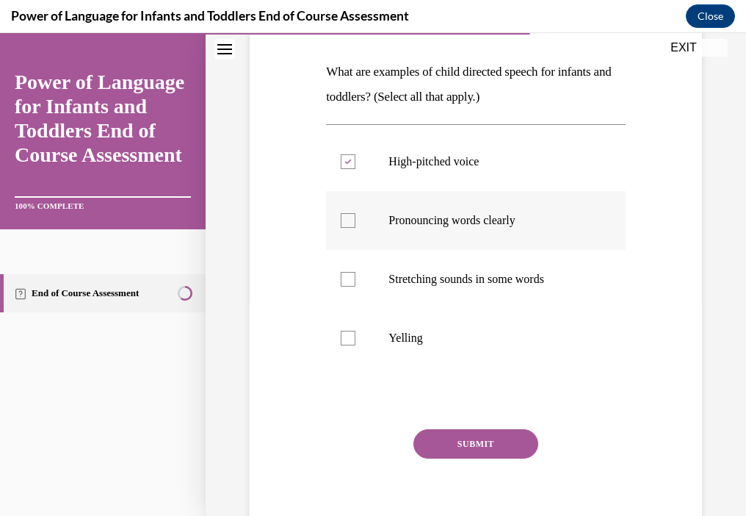
checkbox input "true"
click at [457, 270] on label "Stretching sounds in some words" at bounding box center [475, 279] width 299 height 59
click at [356, 272] on input "Stretching sounds in some words" at bounding box center [348, 279] width 15 height 15
checkbox input "true"
click at [451, 439] on button "SUBMIT" at bounding box center [476, 443] width 125 height 29
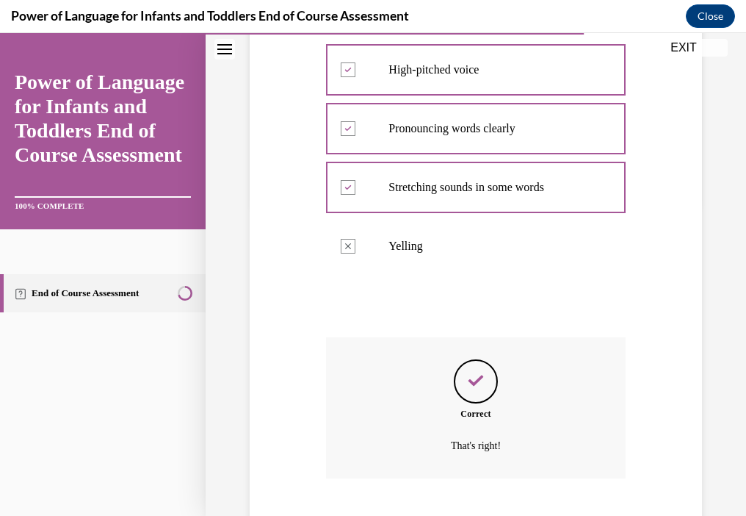
scroll to position [402, 0]
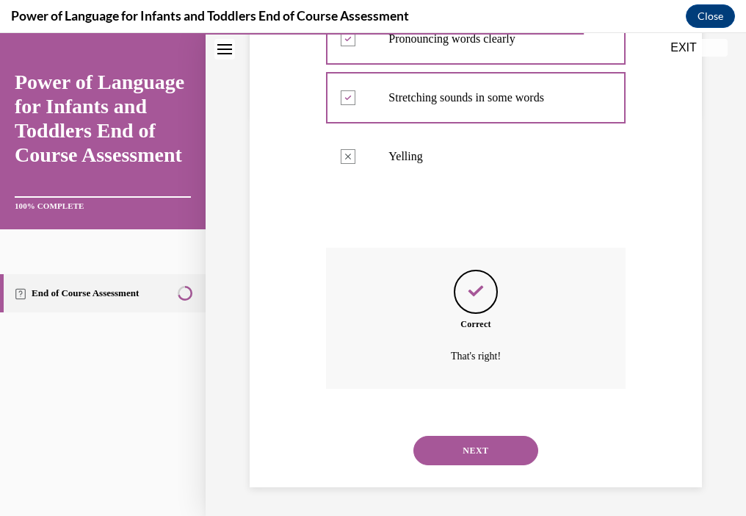
click at [485, 457] on button "NEXT" at bounding box center [476, 450] width 125 height 29
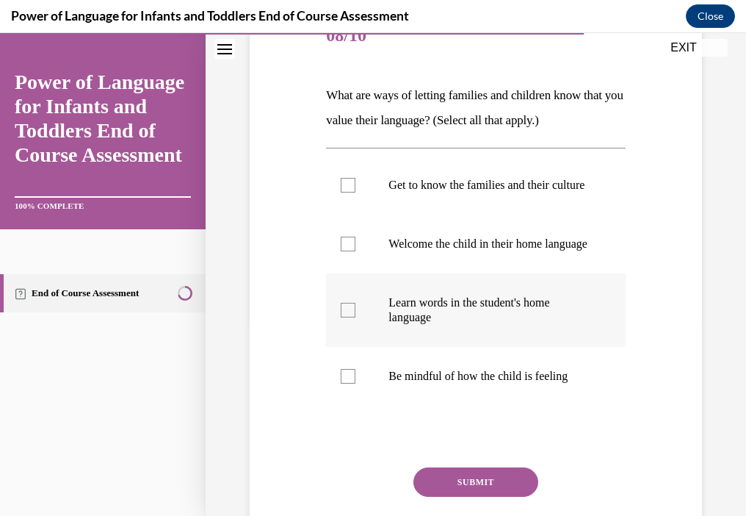
scroll to position [220, 0]
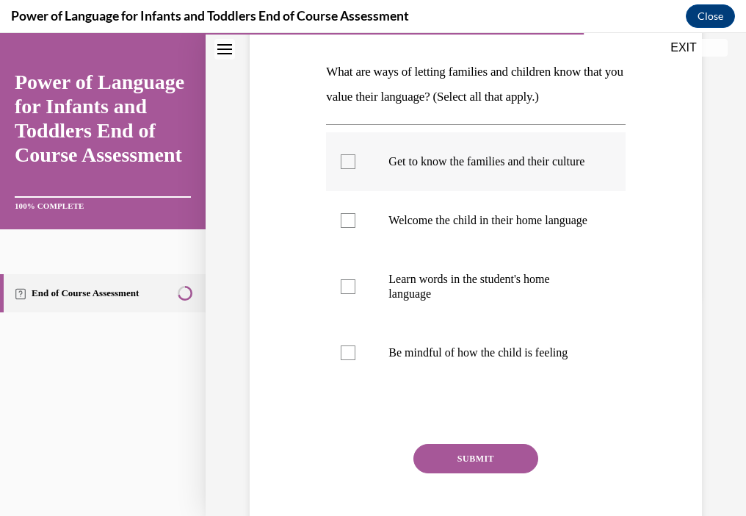
click at [492, 169] on p "Get to know the families and their culture" at bounding box center [489, 161] width 200 height 15
click at [356, 169] on input "Get to know the families and their culture" at bounding box center [348, 161] width 15 height 15
checkbox input "true"
click at [502, 228] on p "Welcome the child in their home language" at bounding box center [489, 220] width 200 height 15
click at [356, 228] on input "Welcome the child in their home language" at bounding box center [348, 220] width 15 height 15
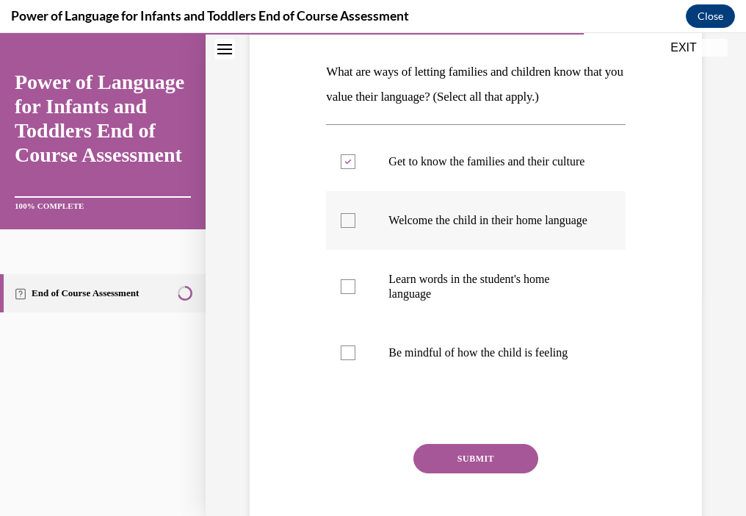
checkbox input "true"
click at [504, 301] on p "Learn words in the student's home language" at bounding box center [489, 286] width 200 height 29
click at [356, 294] on input "Learn words in the student's home language" at bounding box center [348, 286] width 15 height 15
checkbox input "true"
click at [494, 367] on label "Be mindful of how the child is feeling" at bounding box center [475, 352] width 299 height 59
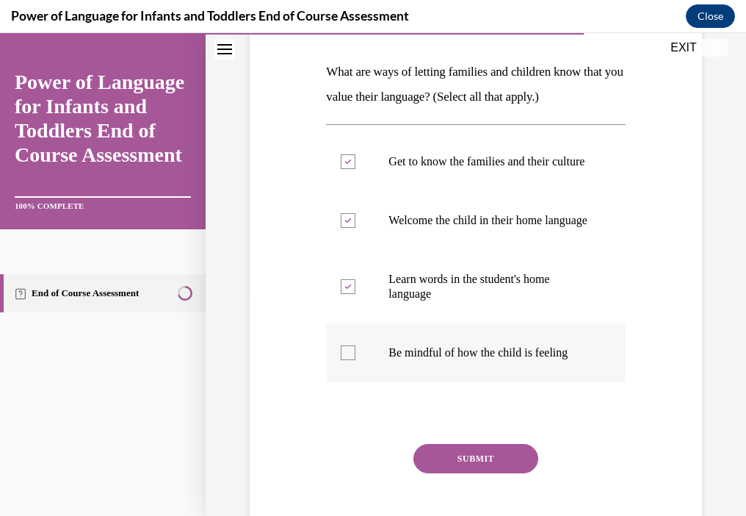
click at [356, 360] on input "Be mindful of how the child is feeling" at bounding box center [348, 352] width 15 height 15
checkbox input "true"
click at [502, 472] on div "Question 08/10 What are ways of letting families and children know that you val…" at bounding box center [475, 274] width 299 height 580
click at [485, 473] on button "SUBMIT" at bounding box center [476, 458] width 125 height 29
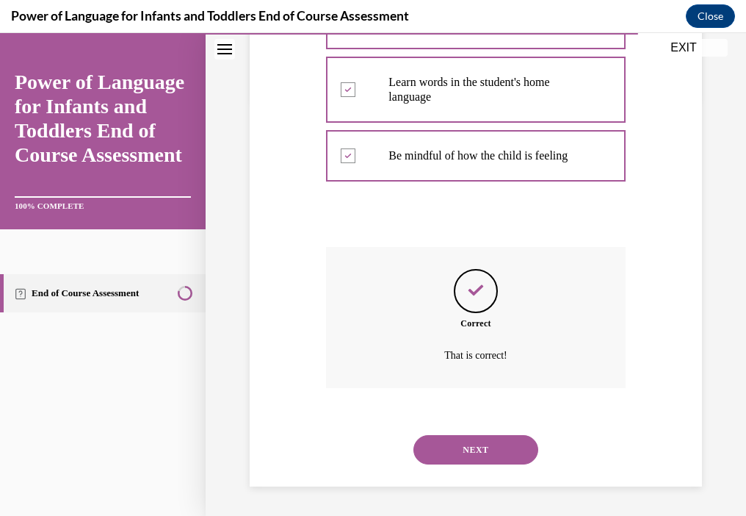
scroll to position [446, 0]
click at [500, 433] on div "NEXT" at bounding box center [475, 449] width 299 height 59
click at [497, 439] on button "NEXT" at bounding box center [476, 449] width 125 height 29
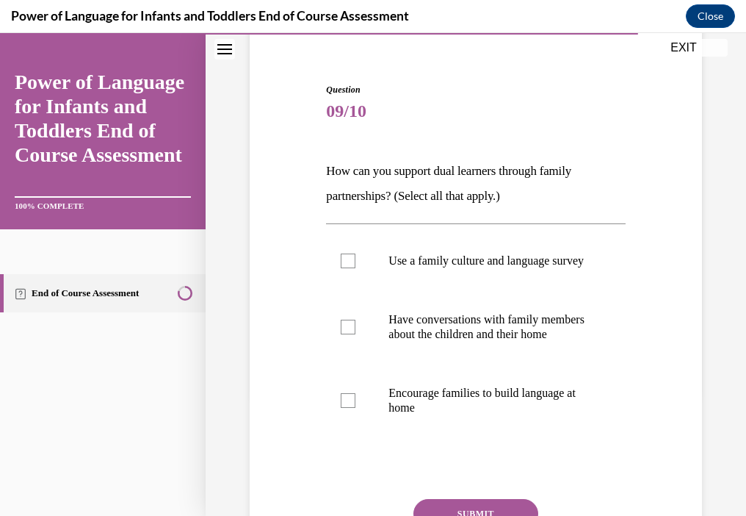
scroll to position [147, 0]
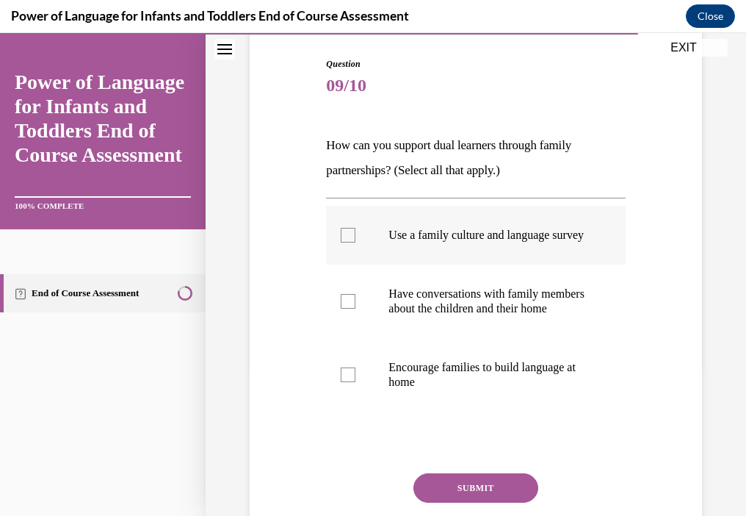
click at [523, 237] on p "Use a family culture and language survey" at bounding box center [489, 235] width 200 height 15
click at [356, 237] on input "Use a family culture and language survey" at bounding box center [348, 235] width 15 height 15
checkbox input "true"
click at [520, 316] on p "Have conversations with family members about the children and their home" at bounding box center [489, 300] width 200 height 29
click at [356, 309] on input "Have conversations with family members about the children and their home" at bounding box center [348, 301] width 15 height 15
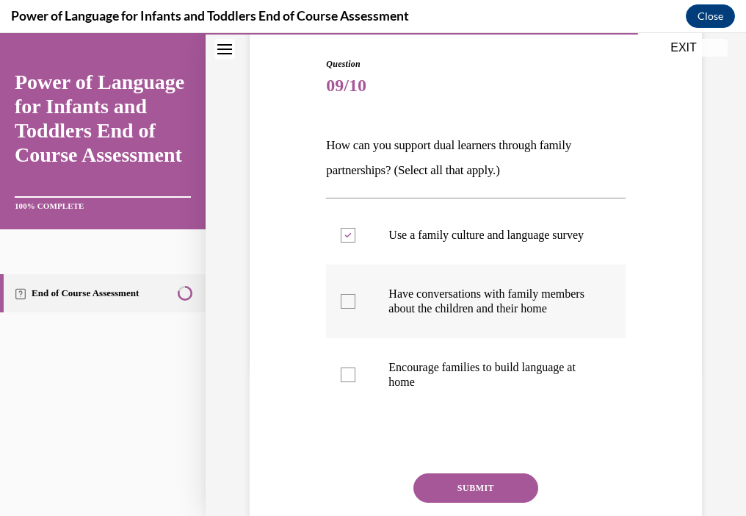
checkbox input "true"
click at [516, 386] on label "Encourage families to build language at home" at bounding box center [475, 374] width 299 height 73
click at [356, 382] on input "Encourage families to build language at home" at bounding box center [348, 374] width 15 height 15
checkbox input "true"
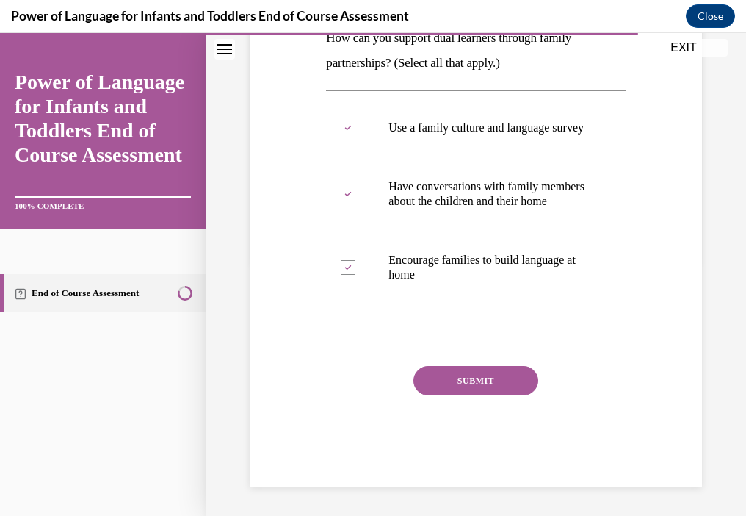
click at [514, 388] on button "SUBMIT" at bounding box center [476, 380] width 125 height 29
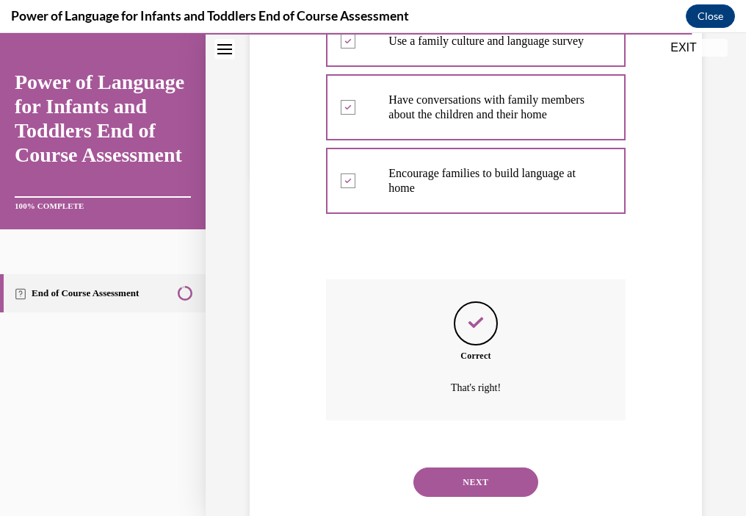
scroll to position [402, 0]
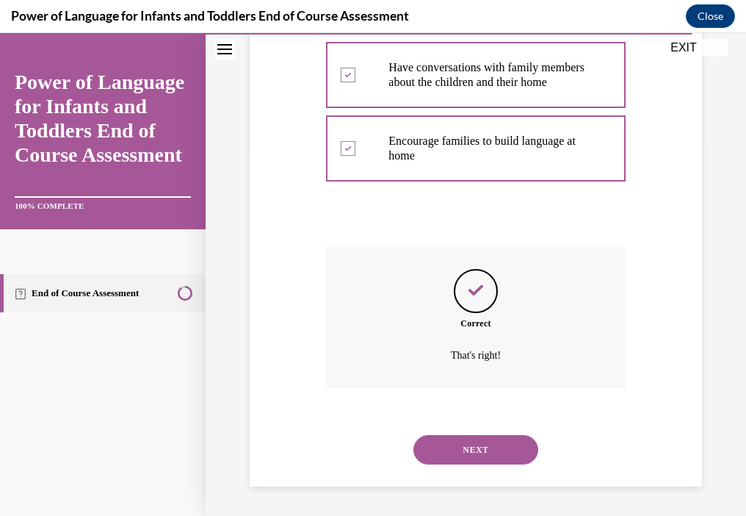
click at [491, 443] on button "NEXT" at bounding box center [476, 449] width 125 height 29
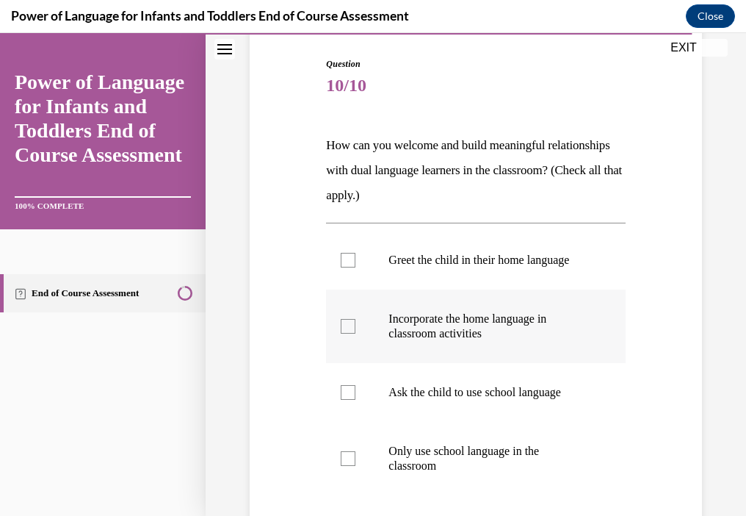
scroll to position [220, 0]
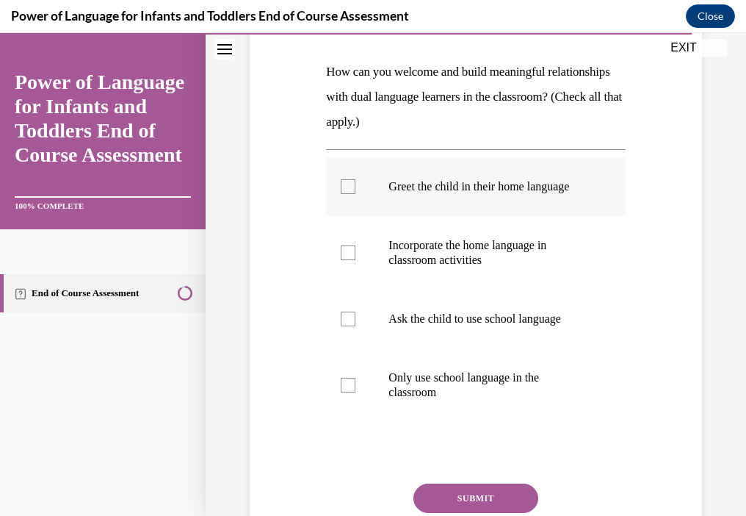
click at [491, 194] on p "Greet the child in their home language" at bounding box center [489, 186] width 200 height 15
click at [356, 194] on input "Greet the child in their home language" at bounding box center [348, 186] width 15 height 15
checkbox input "true"
click at [444, 267] on p "Incorporate the home language in classroom activities" at bounding box center [489, 252] width 200 height 29
click at [356, 260] on input "Incorporate the home language in classroom activities" at bounding box center [348, 252] width 15 height 15
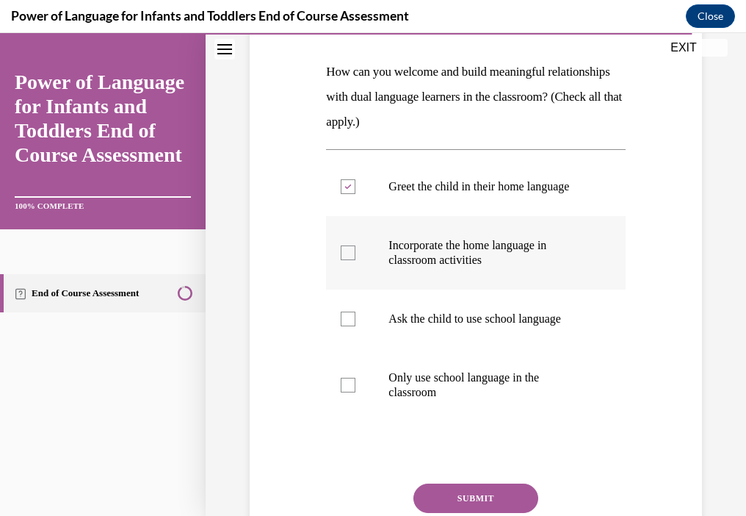
checkbox input "true"
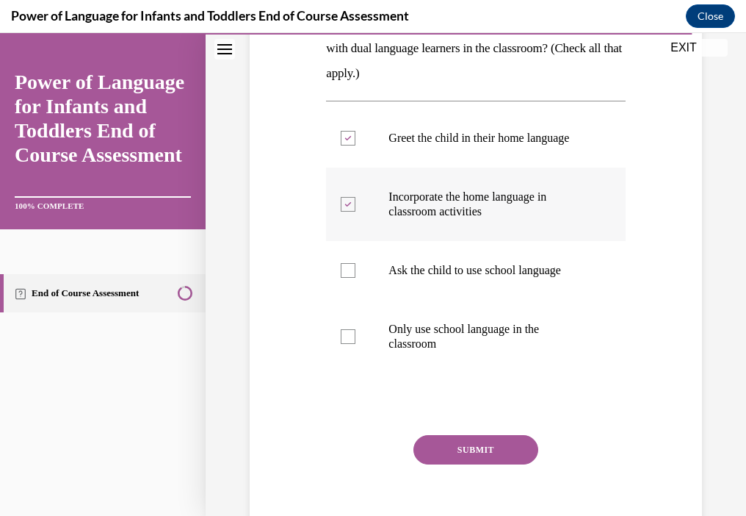
scroll to position [294, 0]
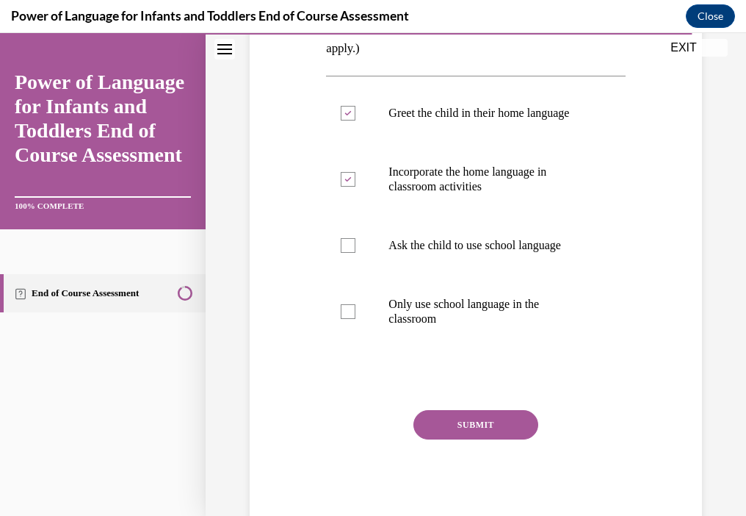
click at [470, 437] on button "SUBMIT" at bounding box center [476, 424] width 125 height 29
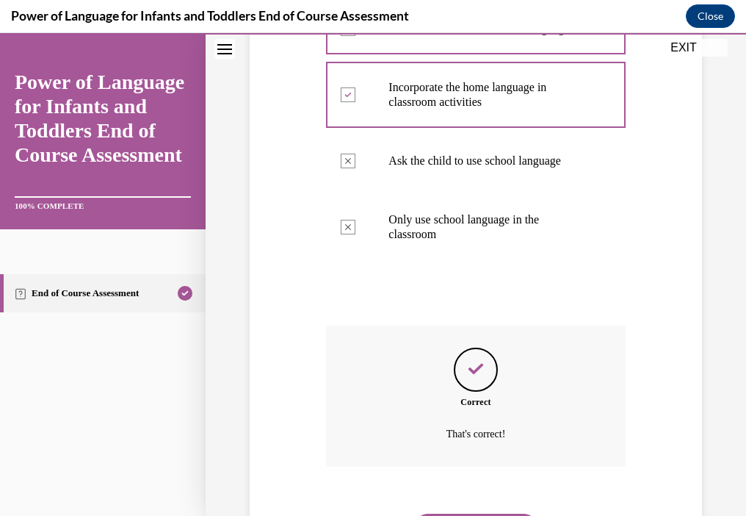
scroll to position [470, 0]
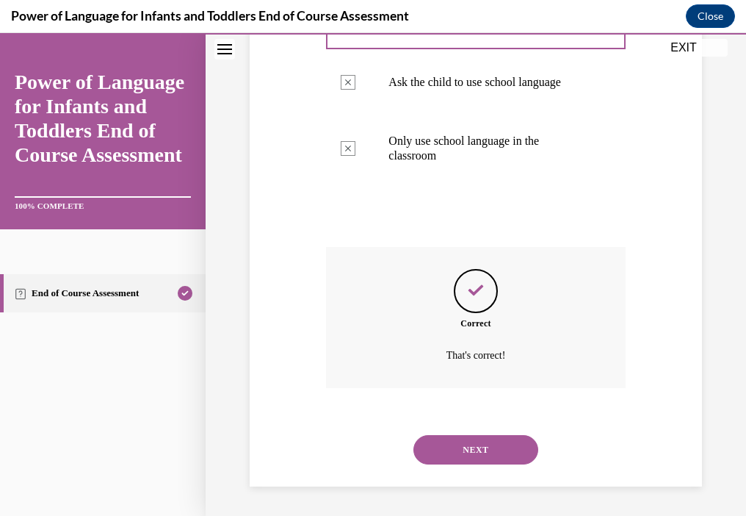
click at [513, 459] on button "NEXT" at bounding box center [476, 449] width 125 height 29
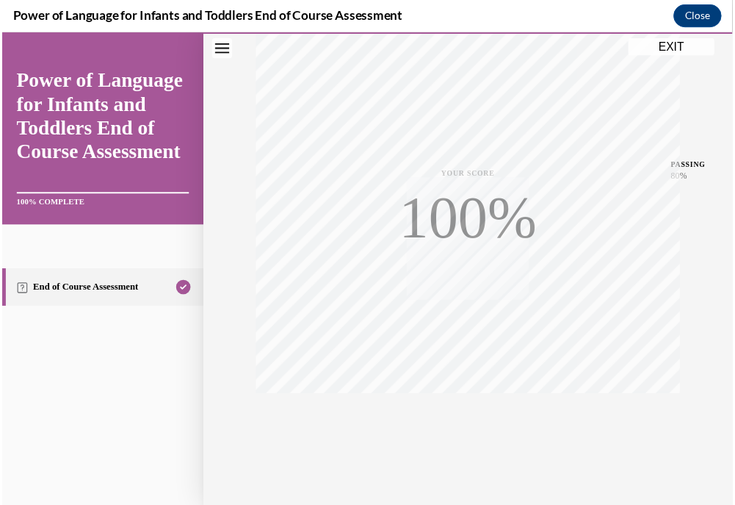
scroll to position [270, 0]
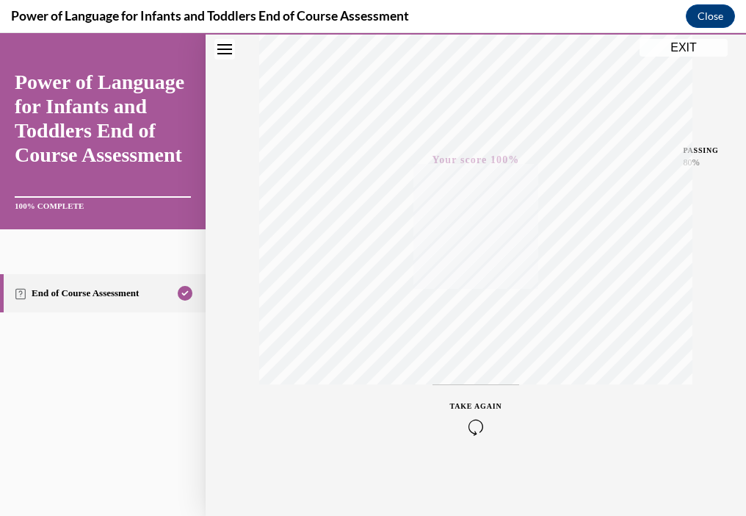
click at [679, 48] on button "EXIT" at bounding box center [684, 48] width 88 height 18
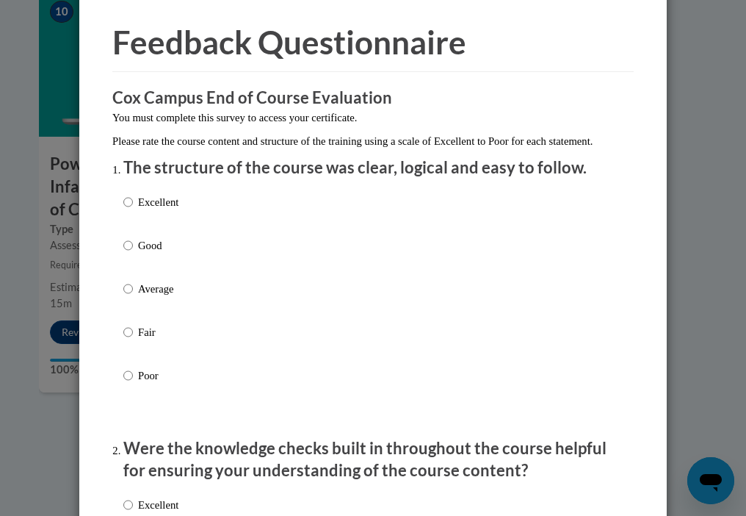
scroll to position [73, 0]
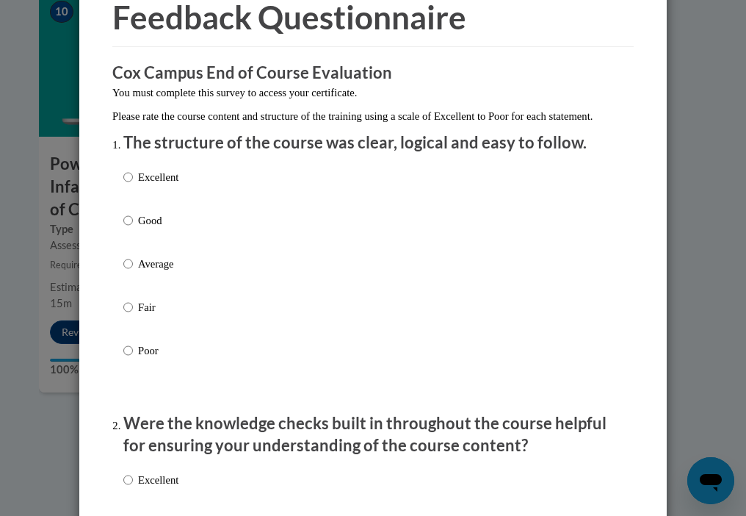
click at [154, 228] on p "Good" at bounding box center [158, 220] width 40 height 16
click at [133, 228] on input "Good" at bounding box center [128, 220] width 10 height 16
radio input "true"
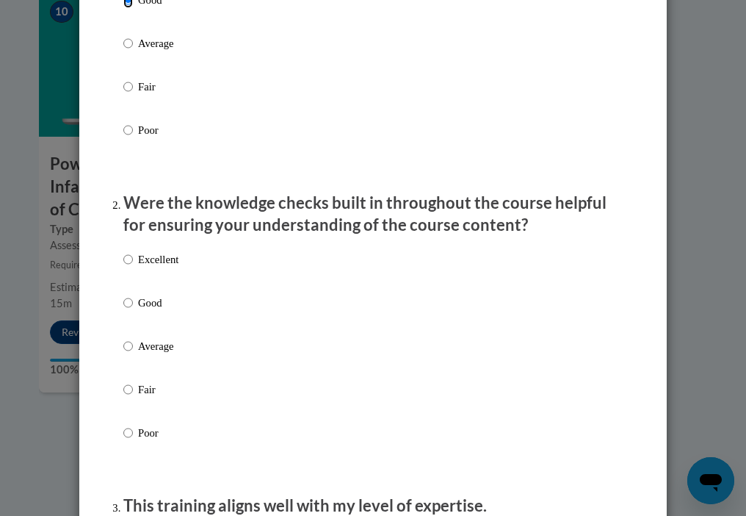
scroll to position [367, 0]
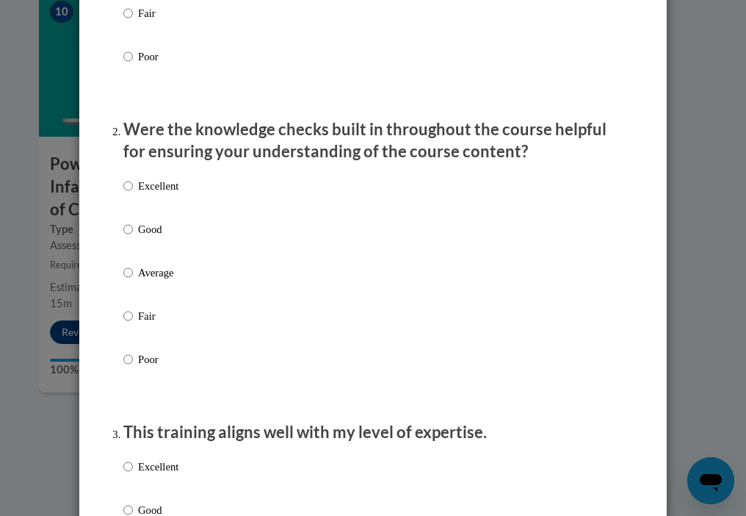
click at [148, 237] on p "Good" at bounding box center [158, 229] width 40 height 16
click at [133, 237] on input "Good" at bounding box center [128, 229] width 10 height 16
radio input "true"
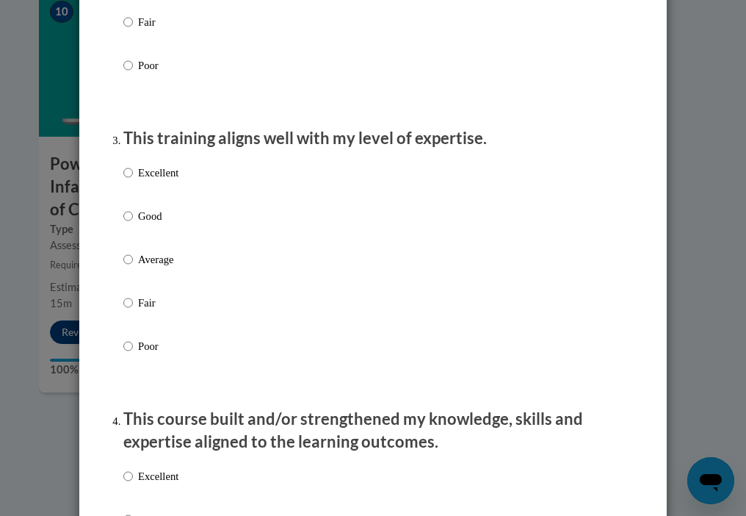
scroll to position [735, 0]
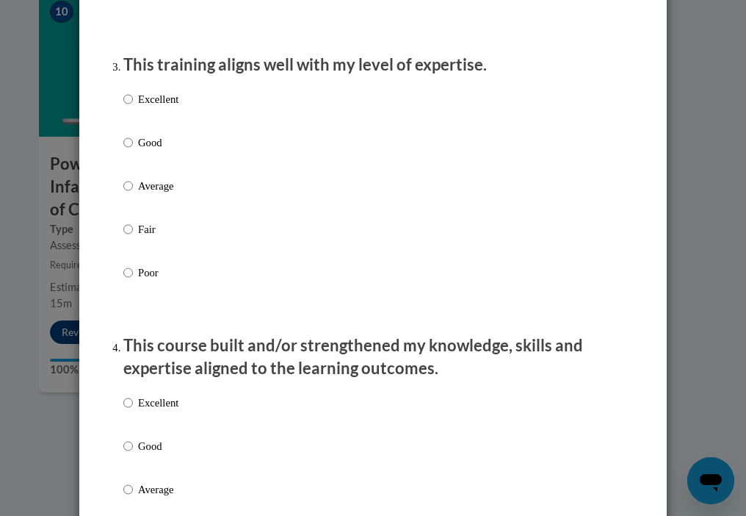
click at [147, 172] on label "Good" at bounding box center [150, 154] width 55 height 40
click at [133, 151] on input "Good" at bounding box center [128, 142] width 10 height 16
radio input "true"
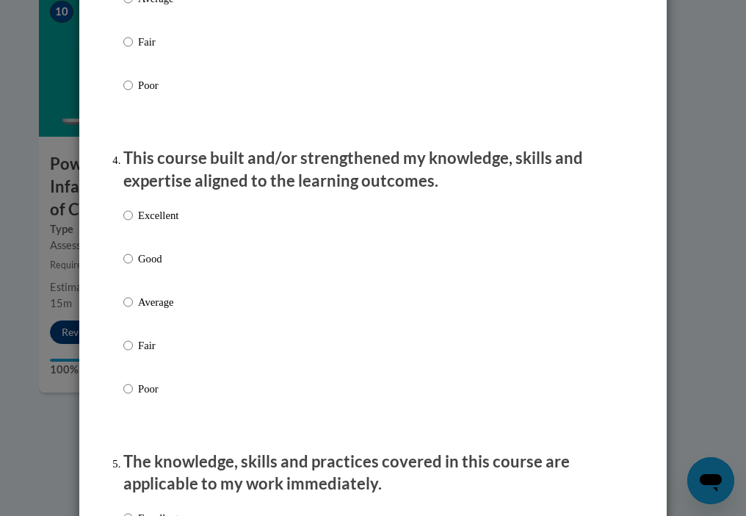
scroll to position [1028, 0]
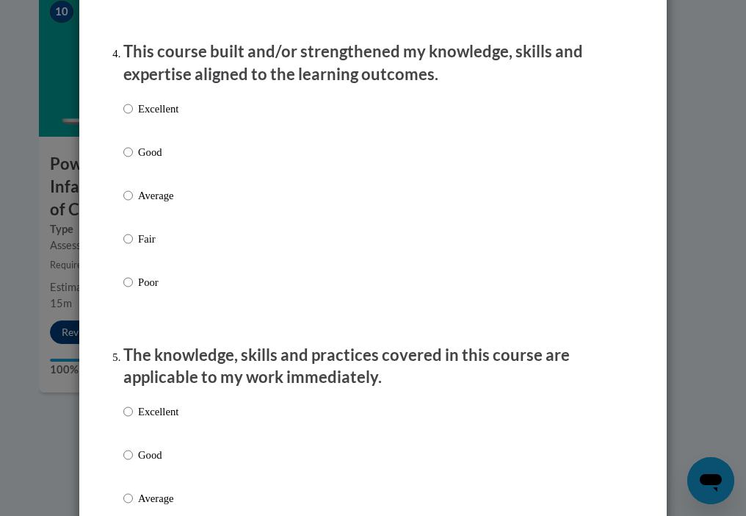
click at [157, 160] on p "Good" at bounding box center [158, 152] width 40 height 16
click at [133, 160] on input "Good" at bounding box center [128, 152] width 10 height 16
radio input "true"
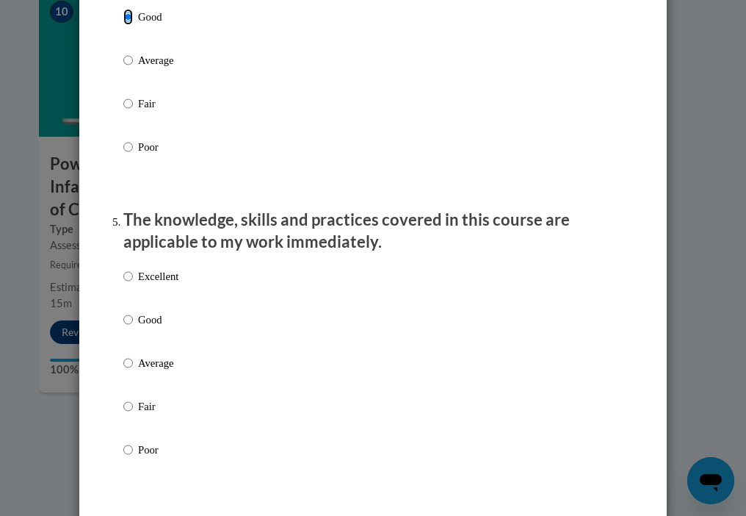
scroll to position [1249, 0]
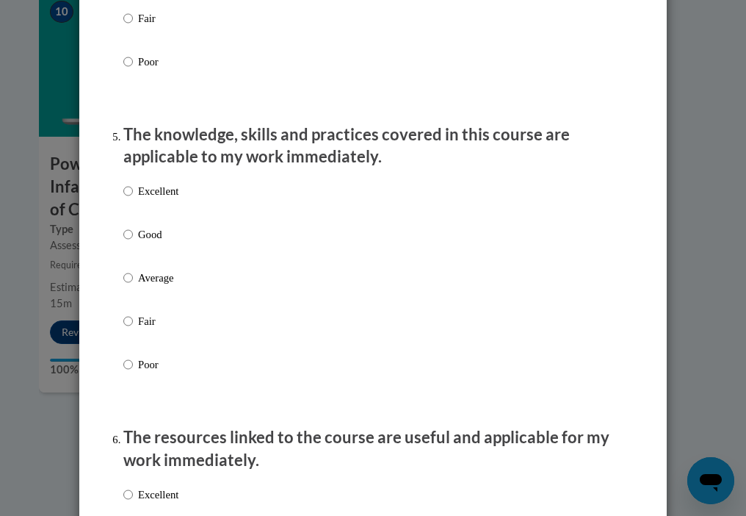
click at [148, 242] on p "Good" at bounding box center [158, 234] width 40 height 16
click at [133, 242] on input "Good" at bounding box center [128, 234] width 10 height 16
radio input "true"
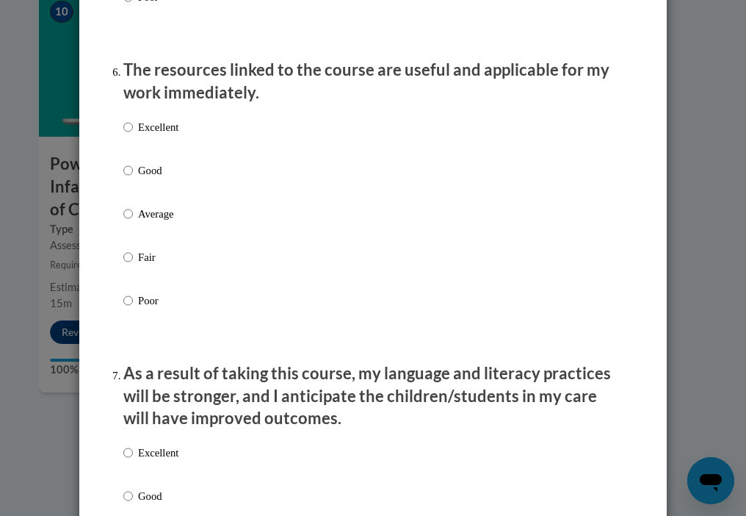
click at [152, 179] on p "Good" at bounding box center [158, 170] width 40 height 16
click at [133, 179] on input "Good" at bounding box center [128, 170] width 10 height 16
radio input "true"
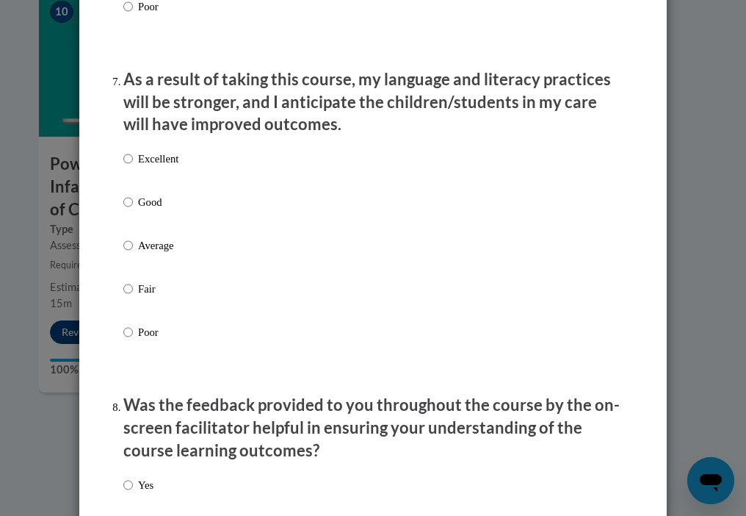
click at [167, 231] on label "Good" at bounding box center [150, 214] width 55 height 40
click at [133, 210] on input "Good" at bounding box center [128, 202] width 10 height 16
radio input "true"
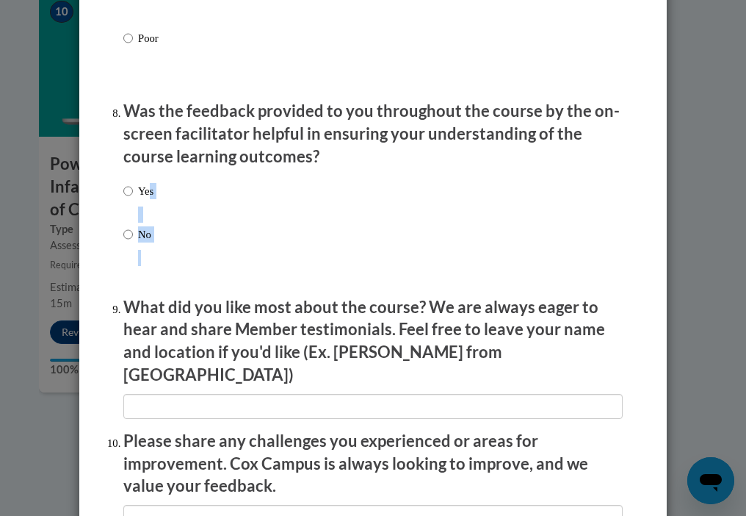
click at [143, 207] on div "Yes No" at bounding box center [373, 230] width 500 height 109
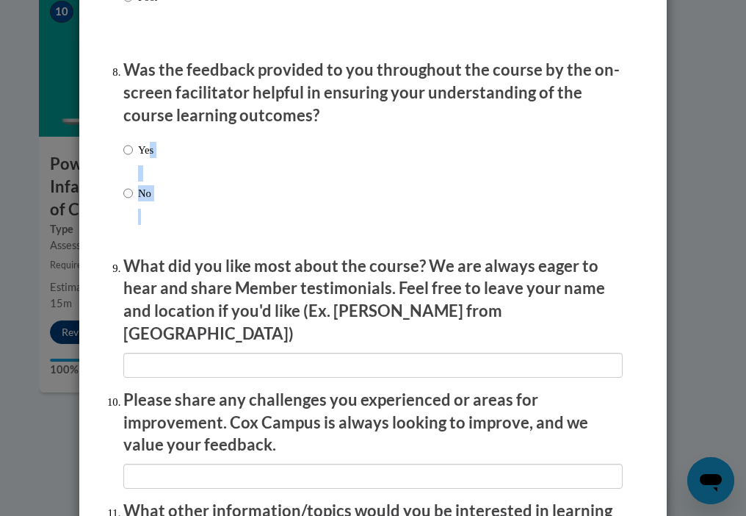
scroll to position [2277, 0]
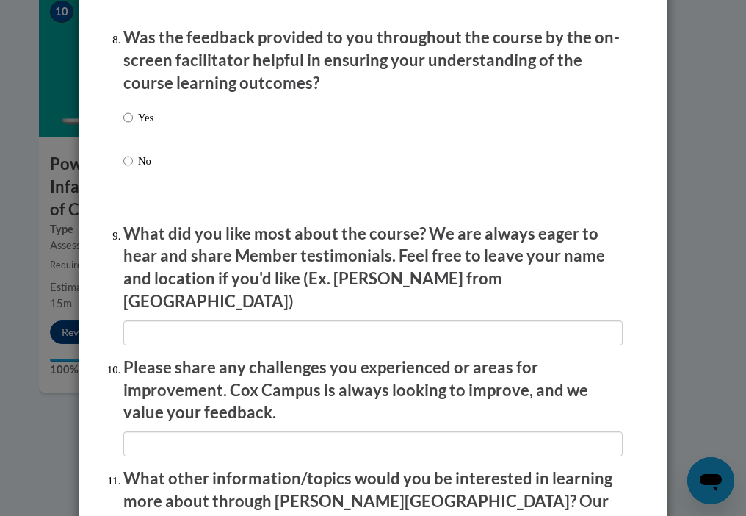
click at [189, 203] on div "Yes No" at bounding box center [373, 156] width 500 height 109
click at [173, 152] on div "Yes No" at bounding box center [373, 156] width 500 height 109
drag, startPoint x: 111, startPoint y: 131, endPoint x: 120, endPoint y: 129, distance: 9.7
click at [123, 126] on input "Yes" at bounding box center [128, 117] width 10 height 16
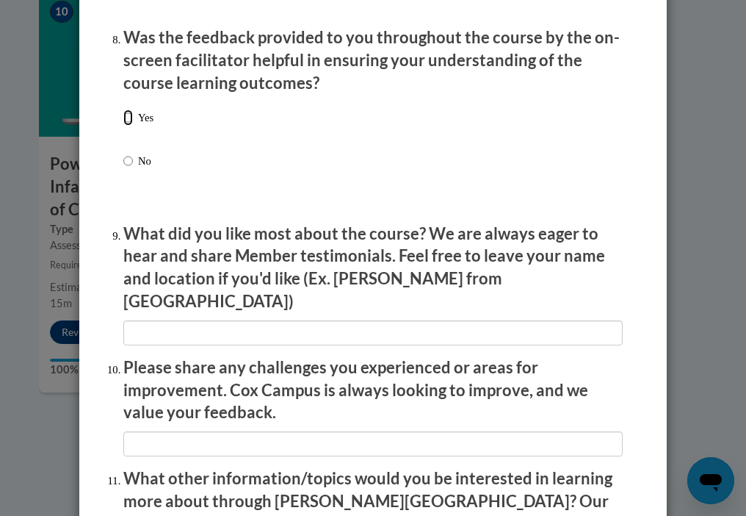
radio input "true"
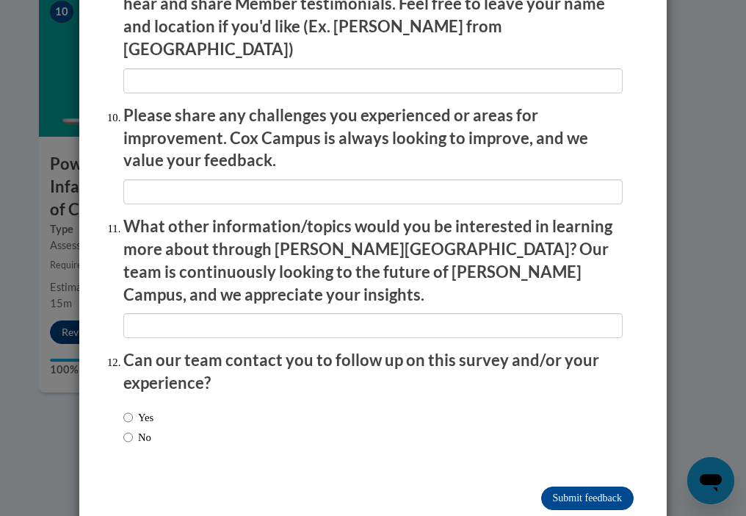
scroll to position [2543, 0]
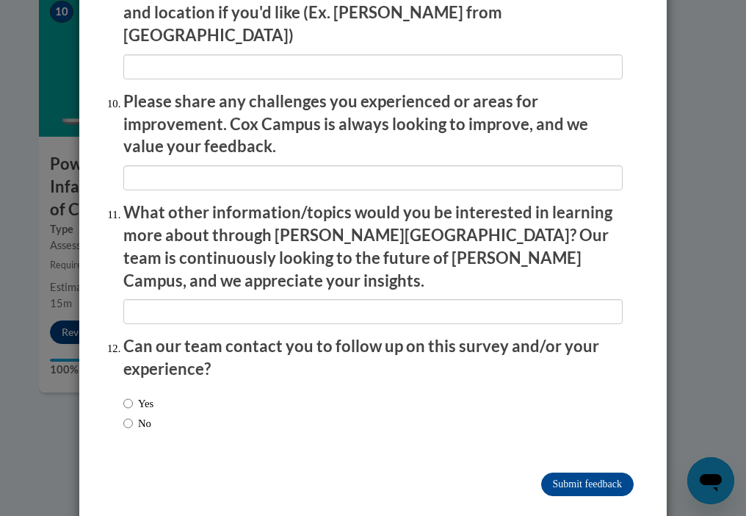
click at [144, 415] on label "No" at bounding box center [137, 423] width 28 height 16
click at [133, 415] on input "No" at bounding box center [128, 423] width 10 height 16
radio input "true"
click at [585, 472] on input "Submit feedback" at bounding box center [587, 484] width 93 height 24
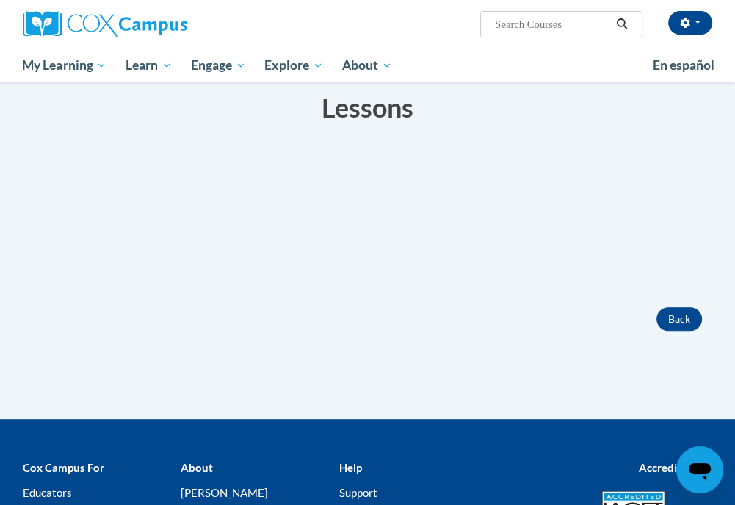
scroll to position [367, 0]
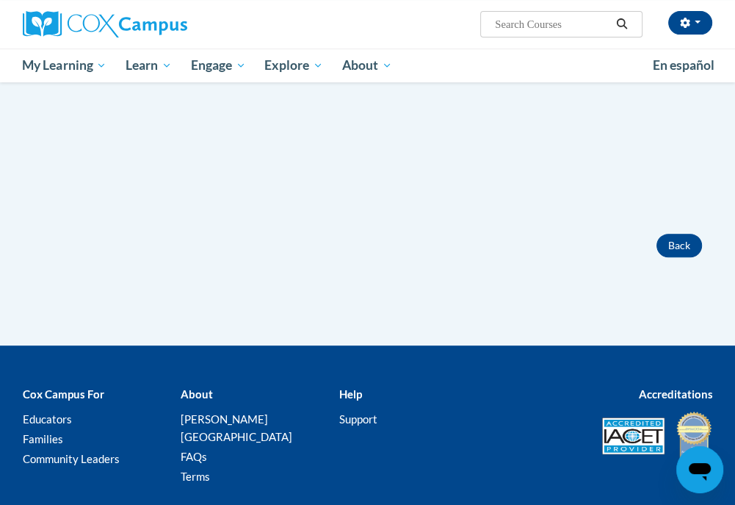
click at [685, 259] on div "× Close Course Enrollment Please select... × Close ×" at bounding box center [368, 145] width 713 height 400
click at [677, 239] on button "Back" at bounding box center [680, 246] width 46 height 24
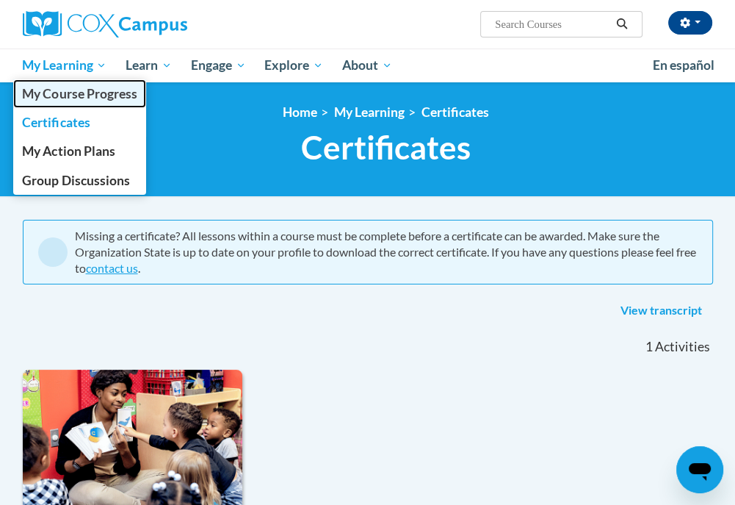
click at [98, 98] on span "My Course Progress" at bounding box center [79, 93] width 115 height 15
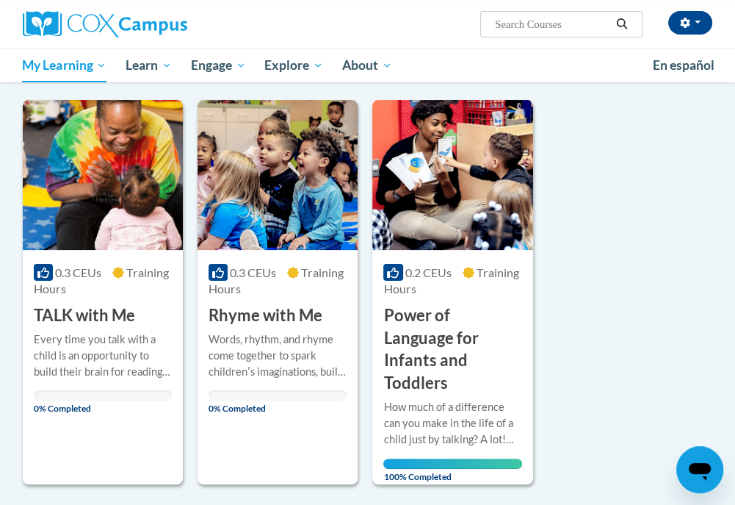
scroll to position [193, 0]
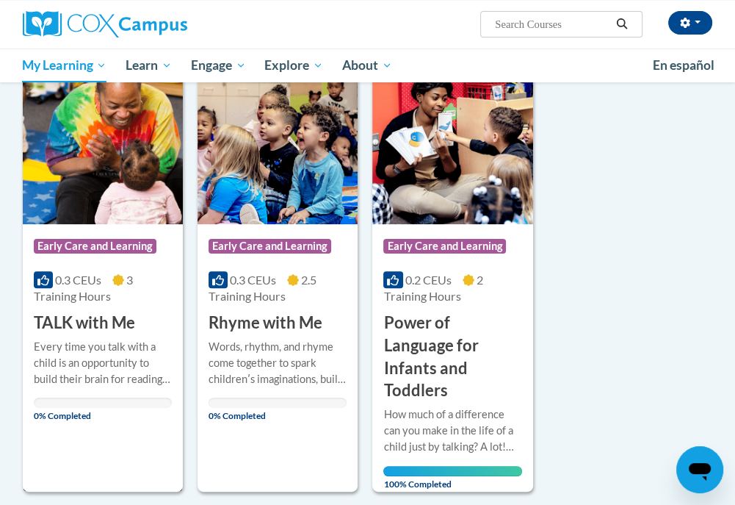
click at [97, 206] on img at bounding box center [103, 149] width 160 height 150
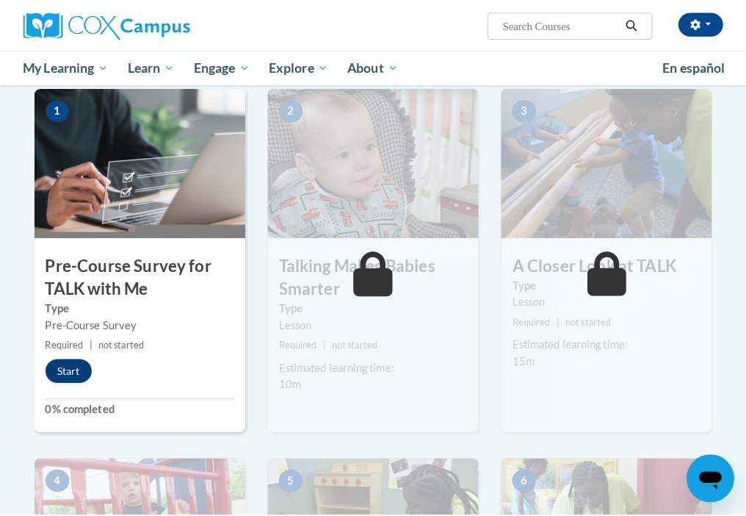
scroll to position [294, 0]
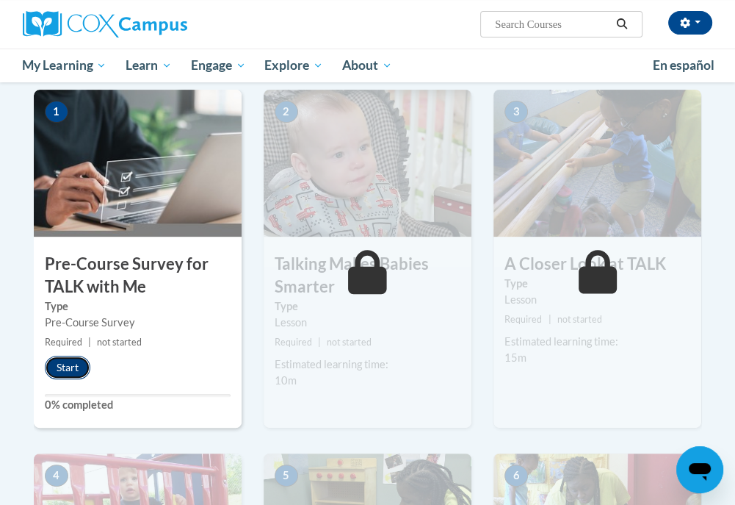
click at [72, 367] on button "Start" at bounding box center [68, 368] width 46 height 24
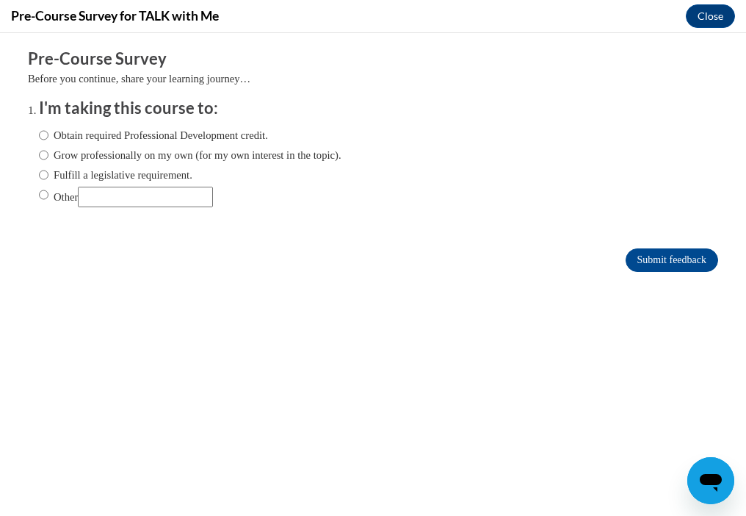
scroll to position [0, 0]
click at [219, 127] on label "Obtain required Professional Development credit." at bounding box center [153, 135] width 229 height 16
click at [48, 127] on input "Obtain required Professional Development credit." at bounding box center [44, 135] width 10 height 16
radio input "true"
click at [634, 261] on input "Submit feedback" at bounding box center [672, 260] width 93 height 24
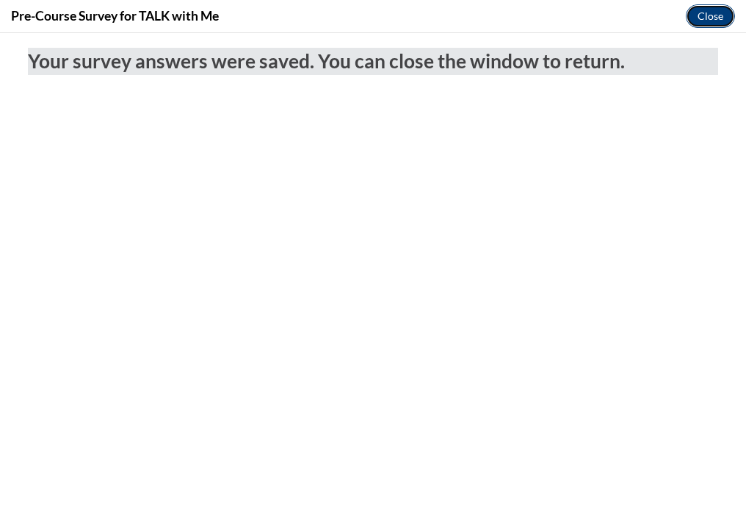
click at [699, 20] on button "Close" at bounding box center [710, 16] width 49 height 24
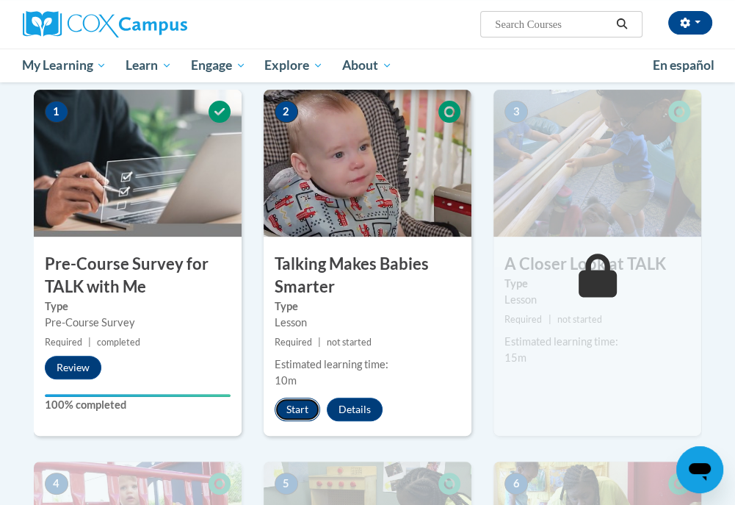
click at [302, 402] on button "Start" at bounding box center [298, 409] width 46 height 24
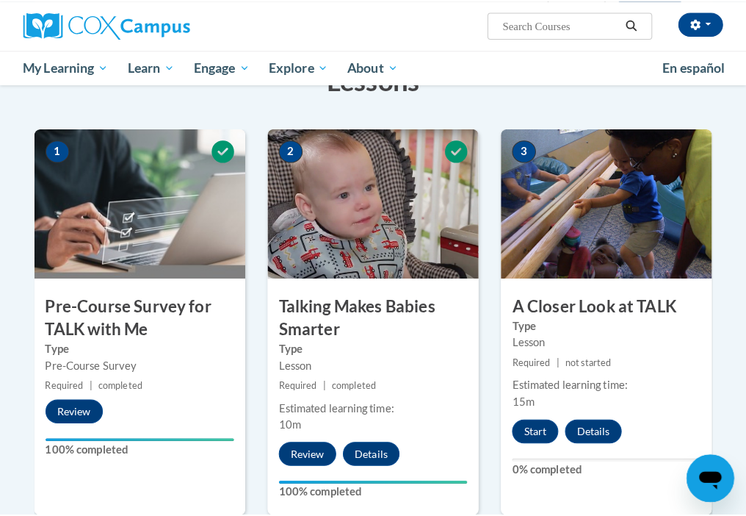
scroll to position [294, 0]
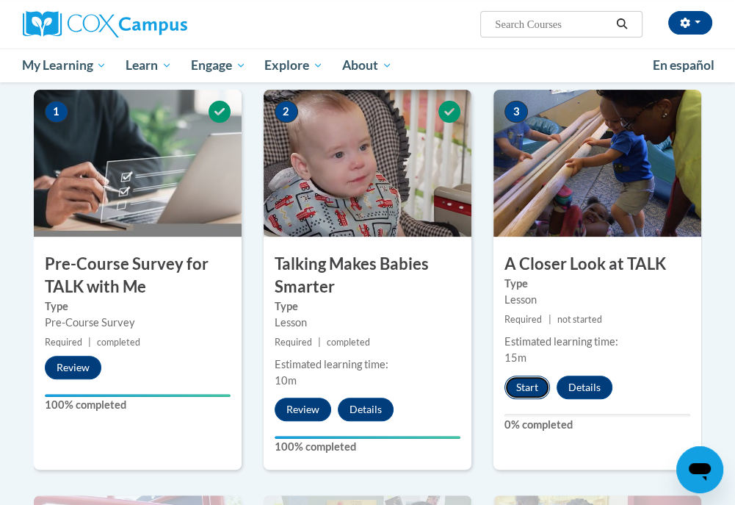
click at [536, 379] on button "Start" at bounding box center [528, 387] width 46 height 24
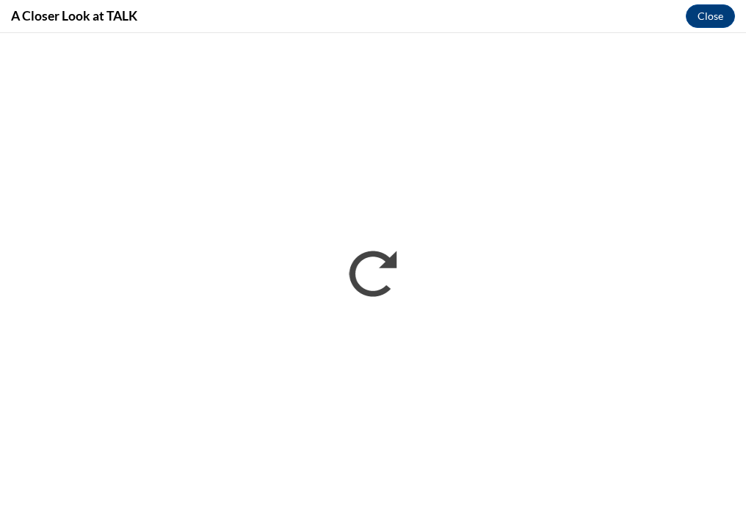
scroll to position [0, 0]
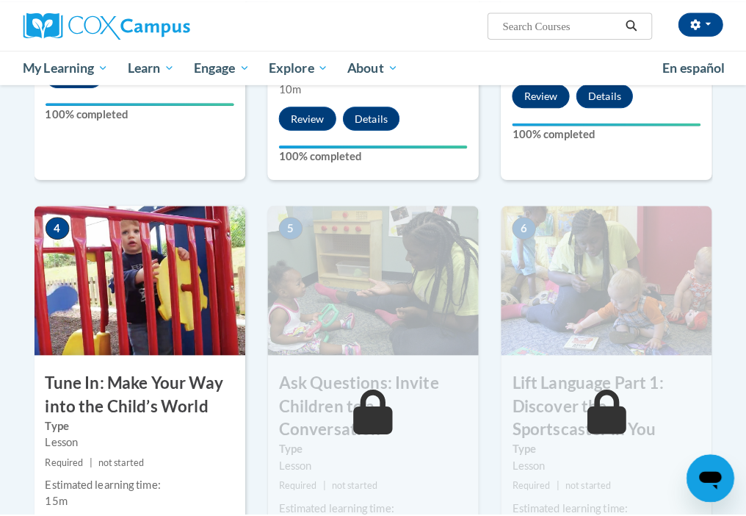
scroll to position [735, 0]
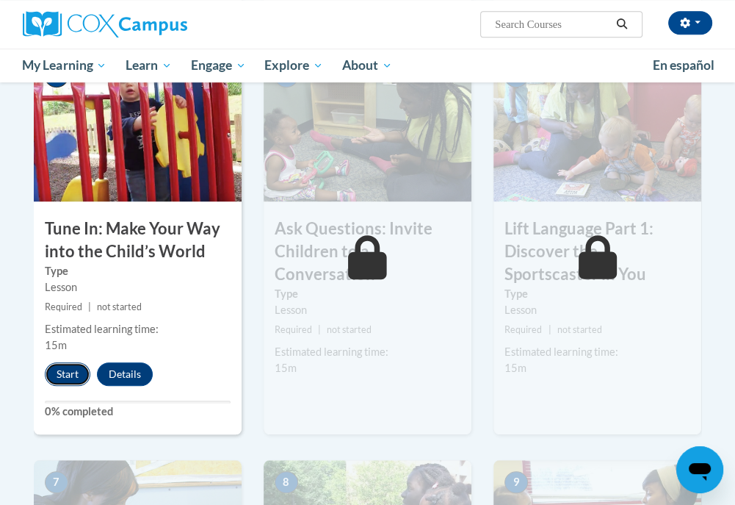
click at [71, 368] on button "Start" at bounding box center [68, 374] width 46 height 24
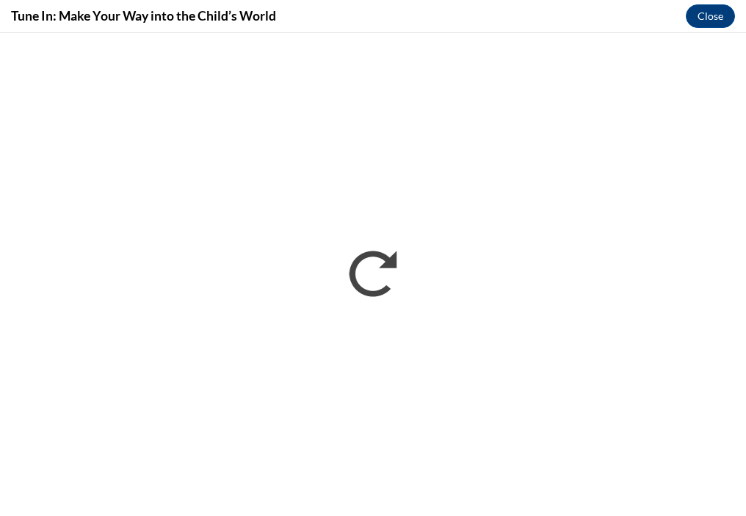
scroll to position [0, 0]
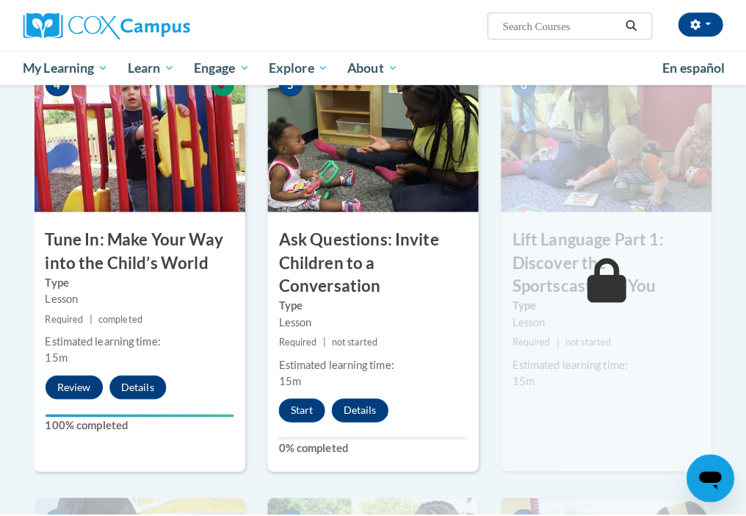
scroll to position [735, 0]
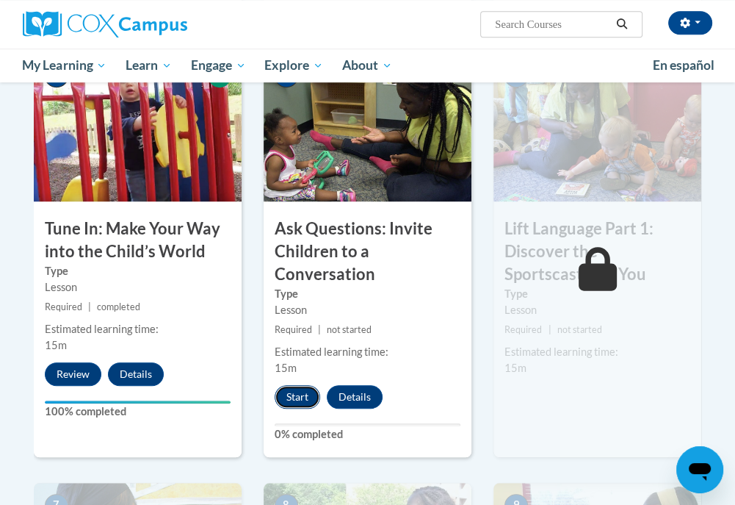
click at [303, 399] on button "Start" at bounding box center [298, 397] width 46 height 24
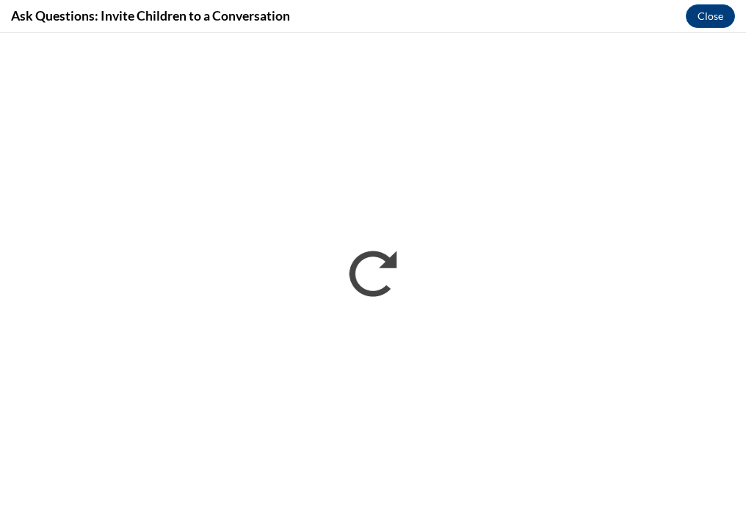
scroll to position [0, 0]
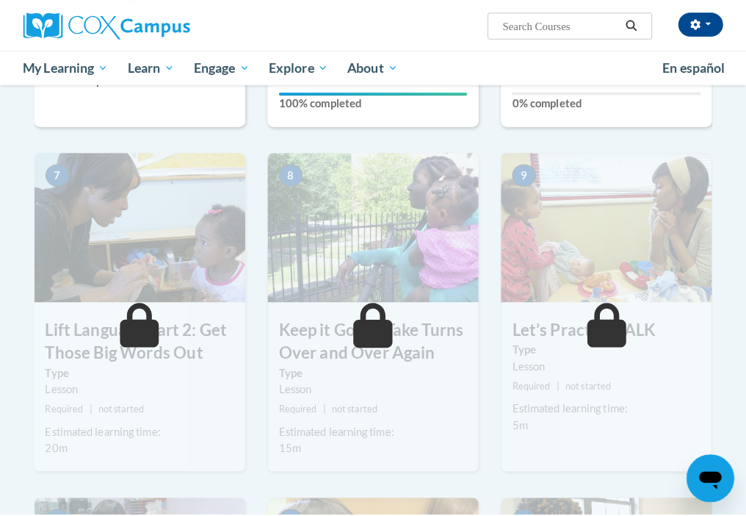
scroll to position [955, 0]
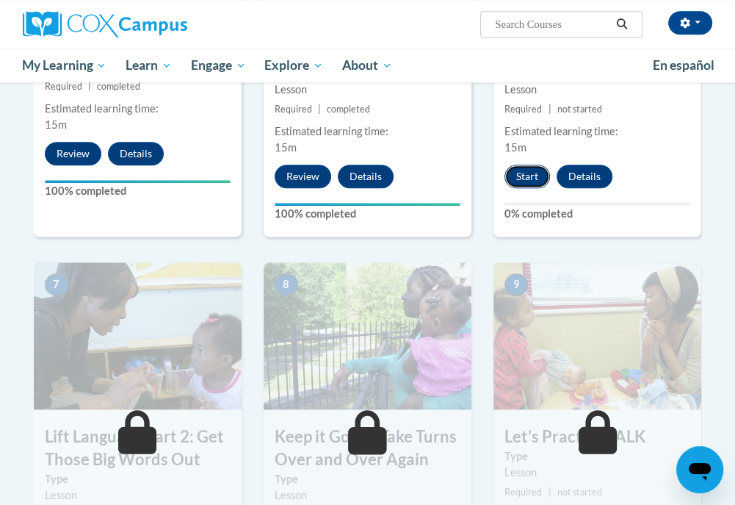
click at [522, 165] on button "Start" at bounding box center [528, 177] width 46 height 24
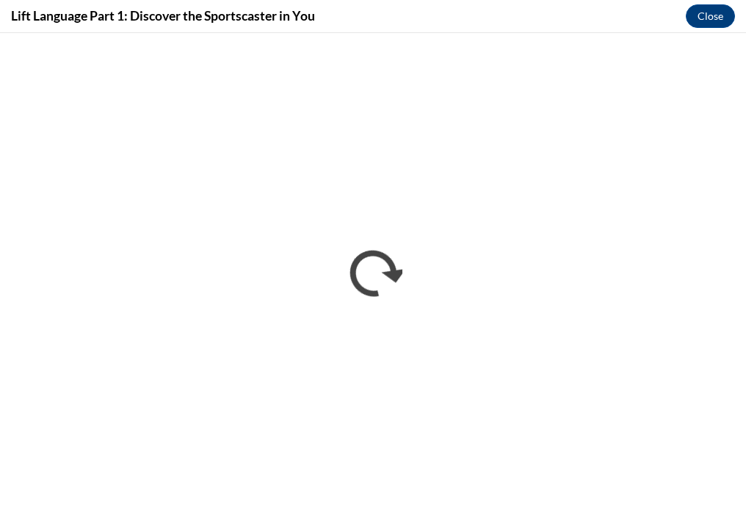
scroll to position [0, 0]
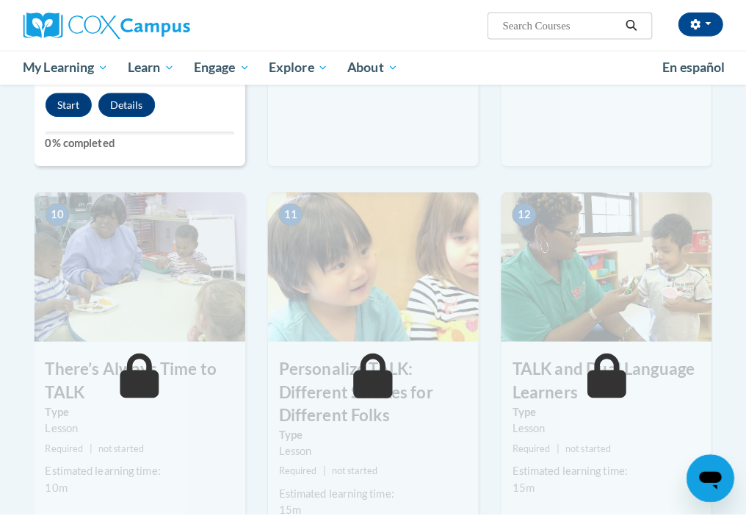
scroll to position [1249, 0]
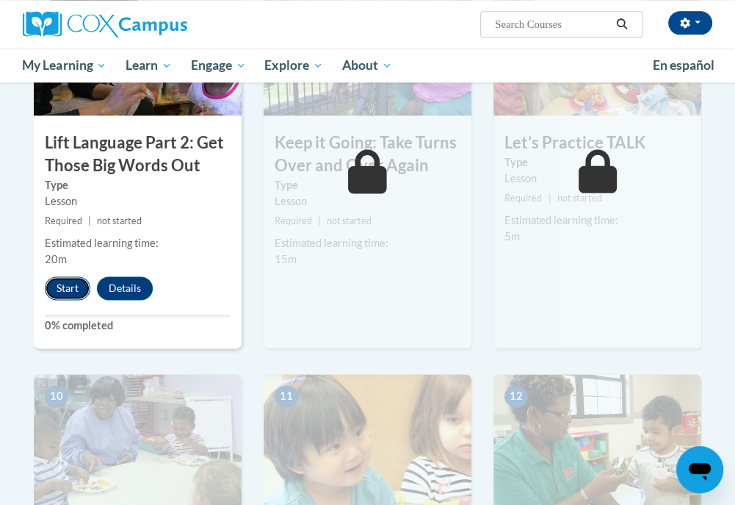
click at [56, 295] on button "Start" at bounding box center [68, 288] width 46 height 24
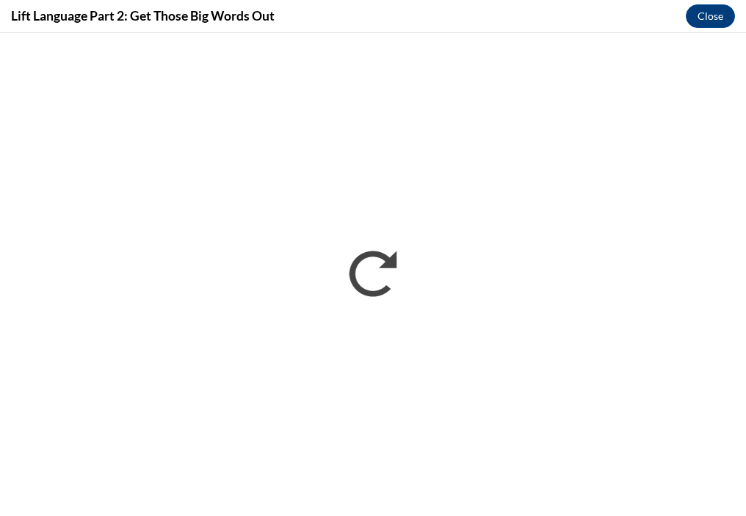
scroll to position [0, 0]
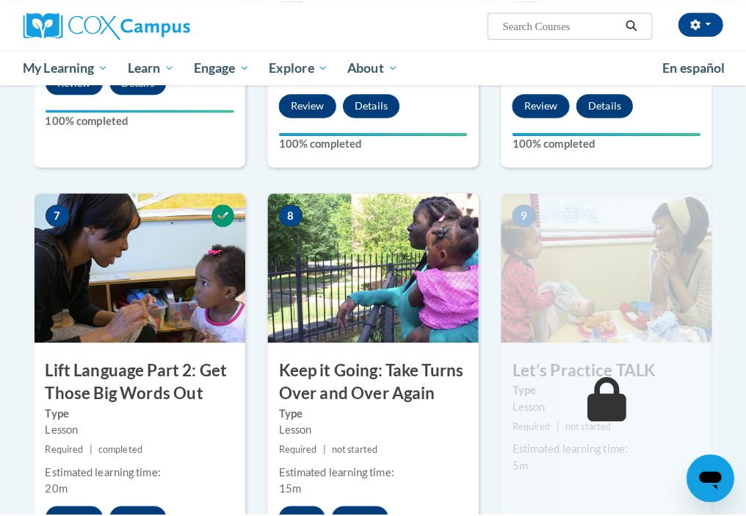
scroll to position [1102, 0]
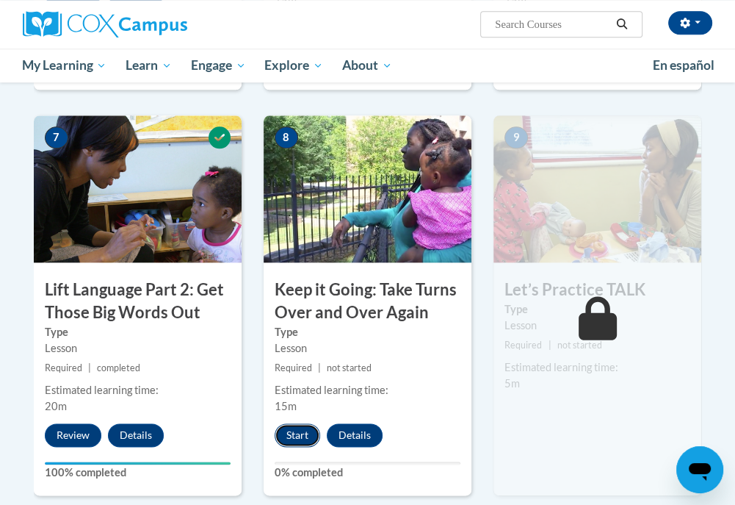
click at [305, 423] on button "Start" at bounding box center [298, 435] width 46 height 24
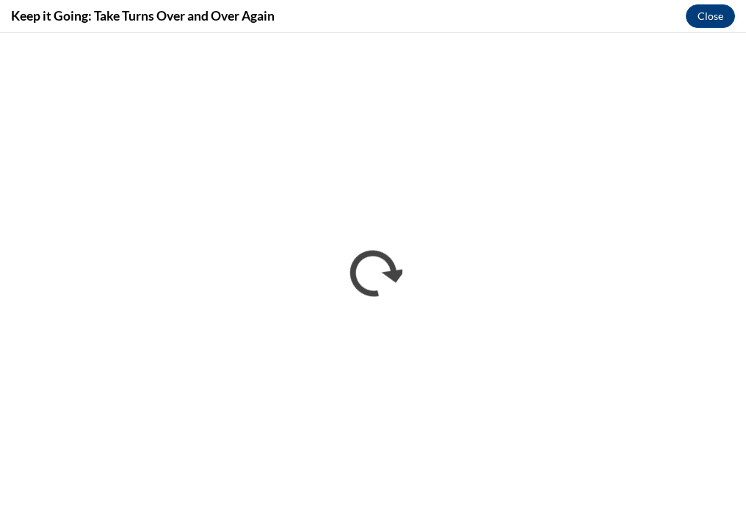
scroll to position [0, 0]
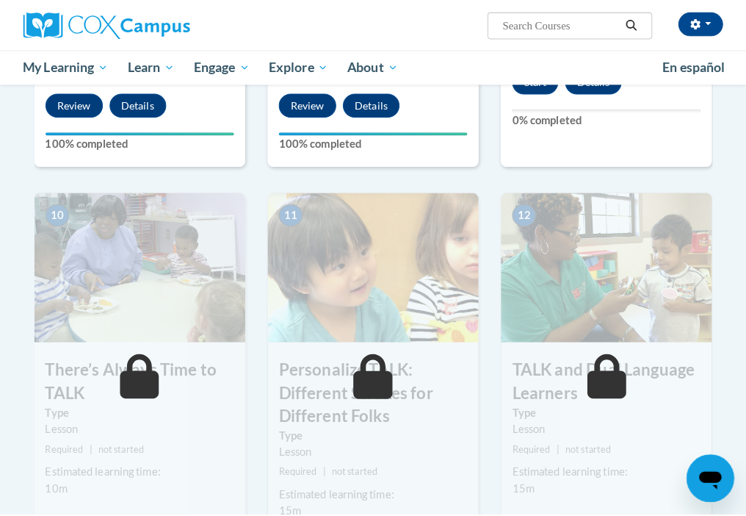
scroll to position [1366, 0]
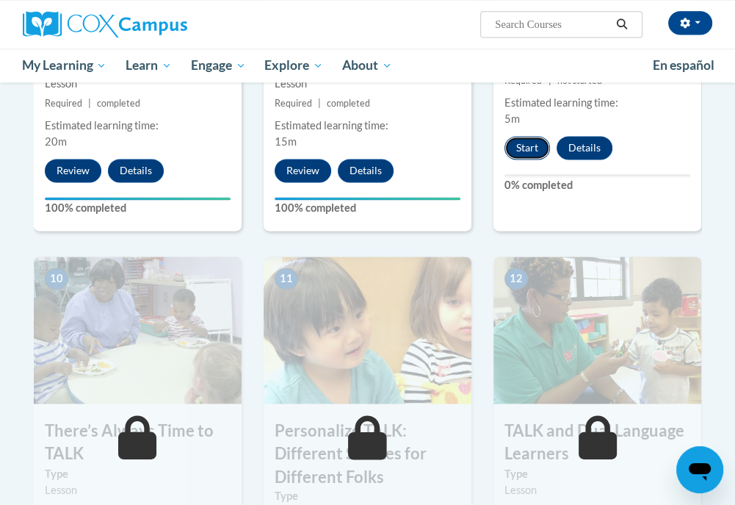
click at [524, 142] on button "Start" at bounding box center [528, 148] width 46 height 24
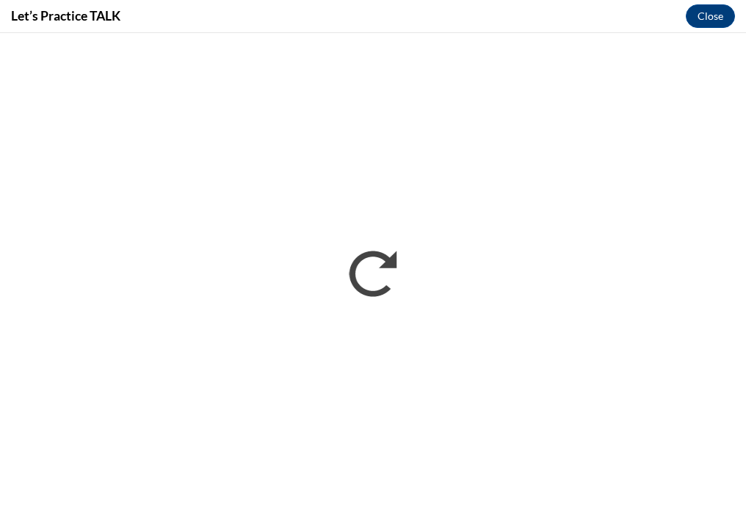
scroll to position [0, 0]
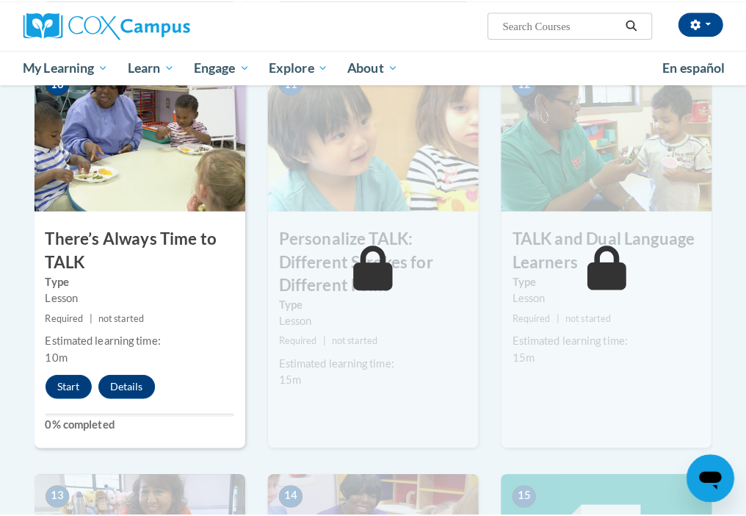
scroll to position [1593, 0]
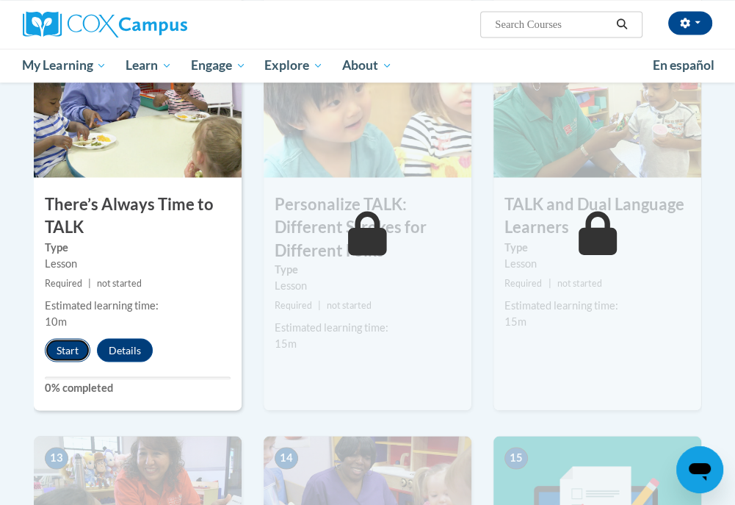
click at [77, 354] on button "Start" at bounding box center [68, 350] width 46 height 24
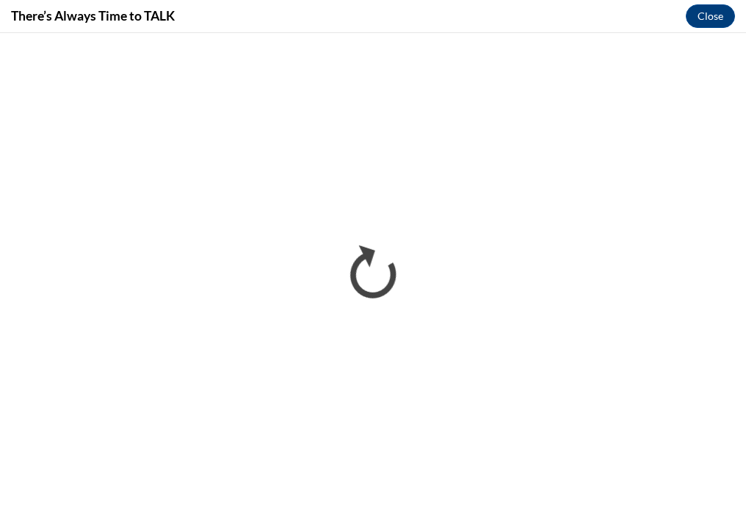
scroll to position [0, 0]
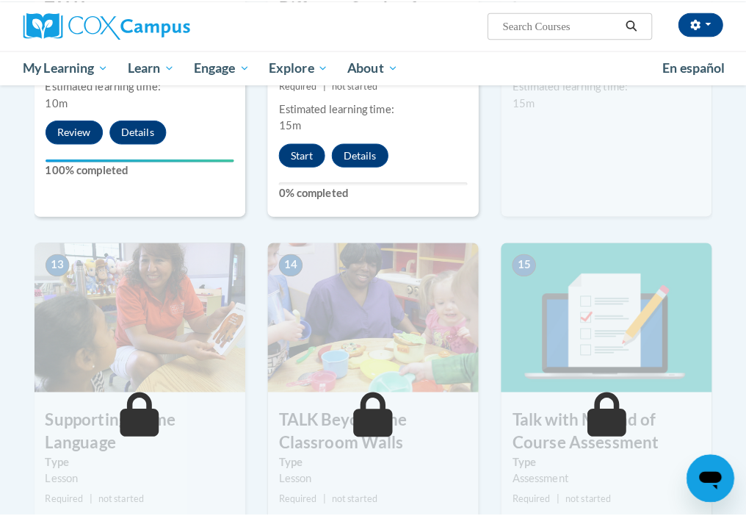
scroll to position [1837, 0]
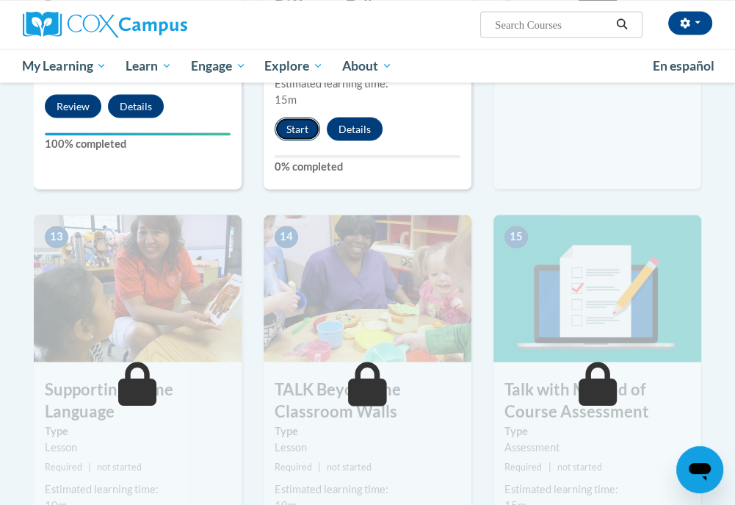
click at [298, 125] on button "Start" at bounding box center [298, 129] width 46 height 24
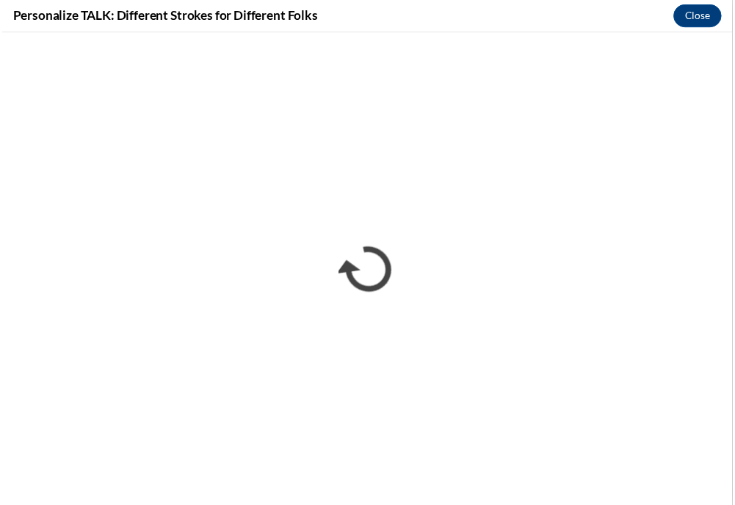
scroll to position [0, 0]
click at [711, 16] on button "Close" at bounding box center [710, 16] width 49 height 24
